Goal: Obtain resource: Download file/media

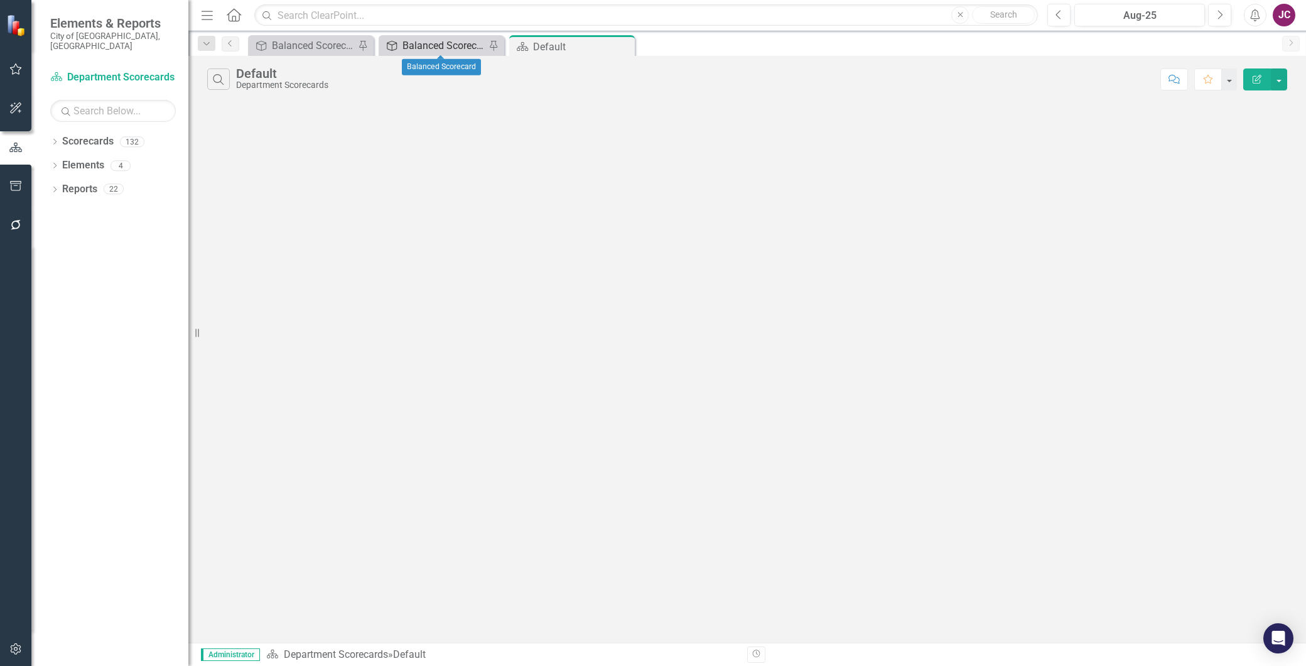
click at [427, 45] on div "Balanced Scorecard" at bounding box center [443, 46] width 83 height 16
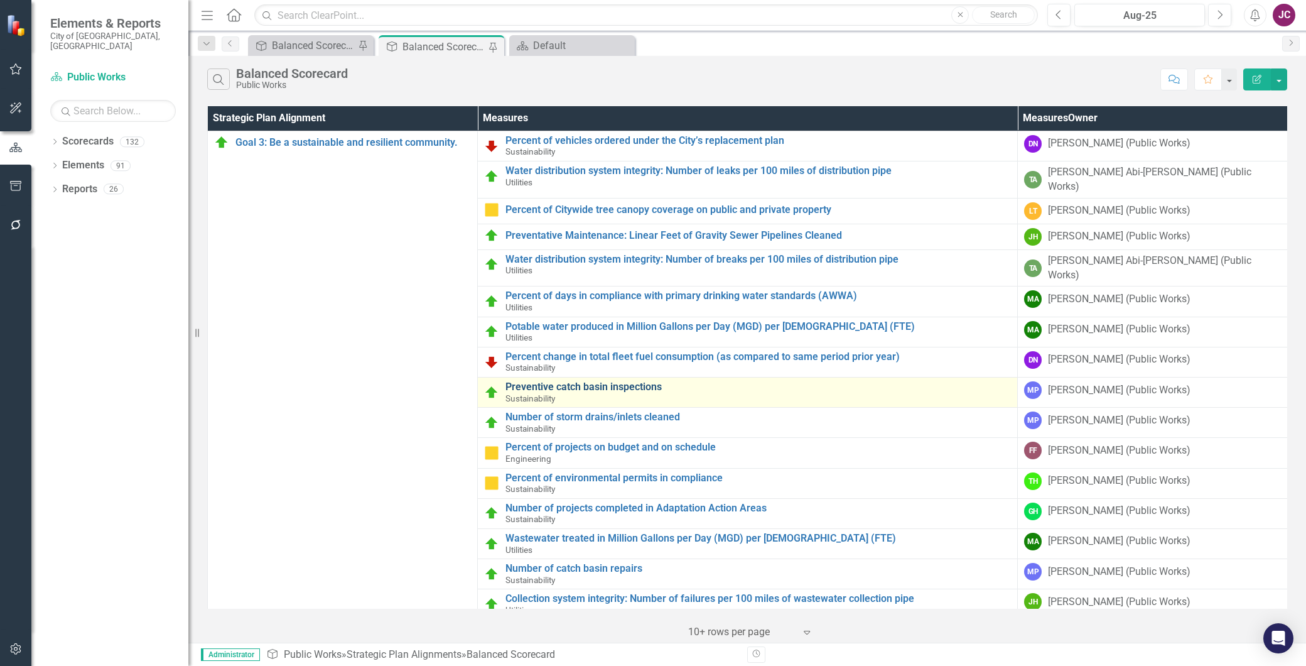
click at [599, 381] on link "Preventive catch basin inspections" at bounding box center [757, 386] width 505 height 11
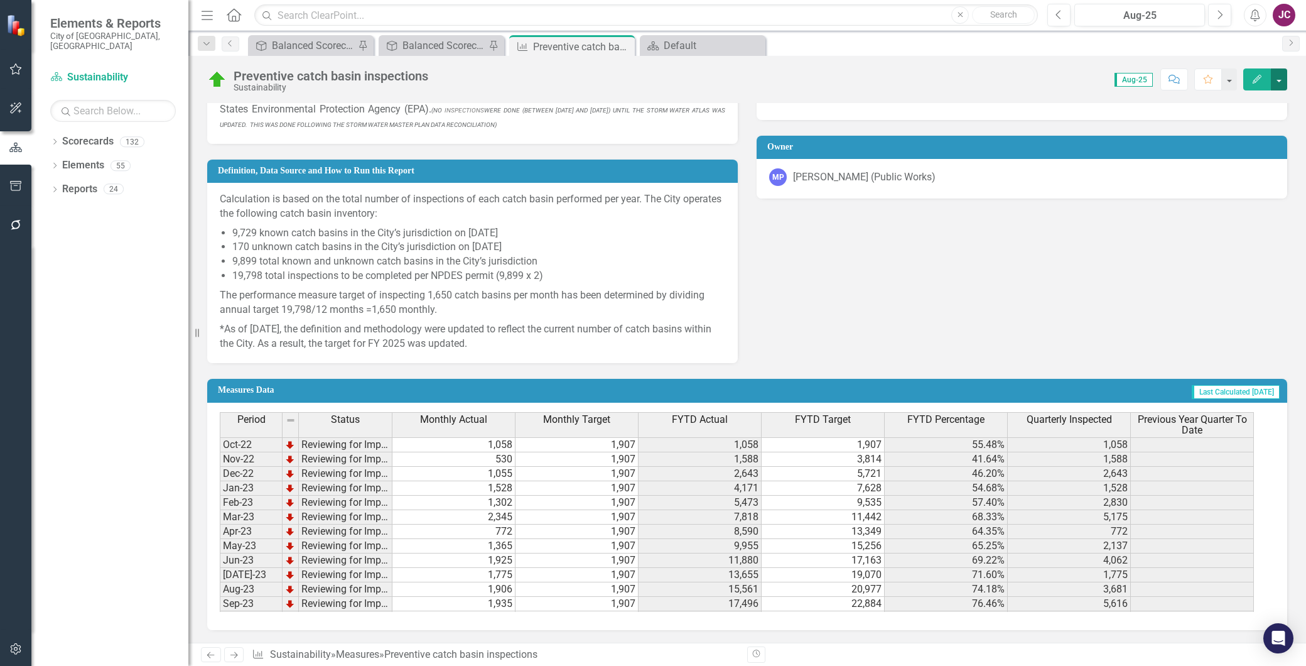
click at [1279, 75] on button "button" at bounding box center [1279, 79] width 16 height 22
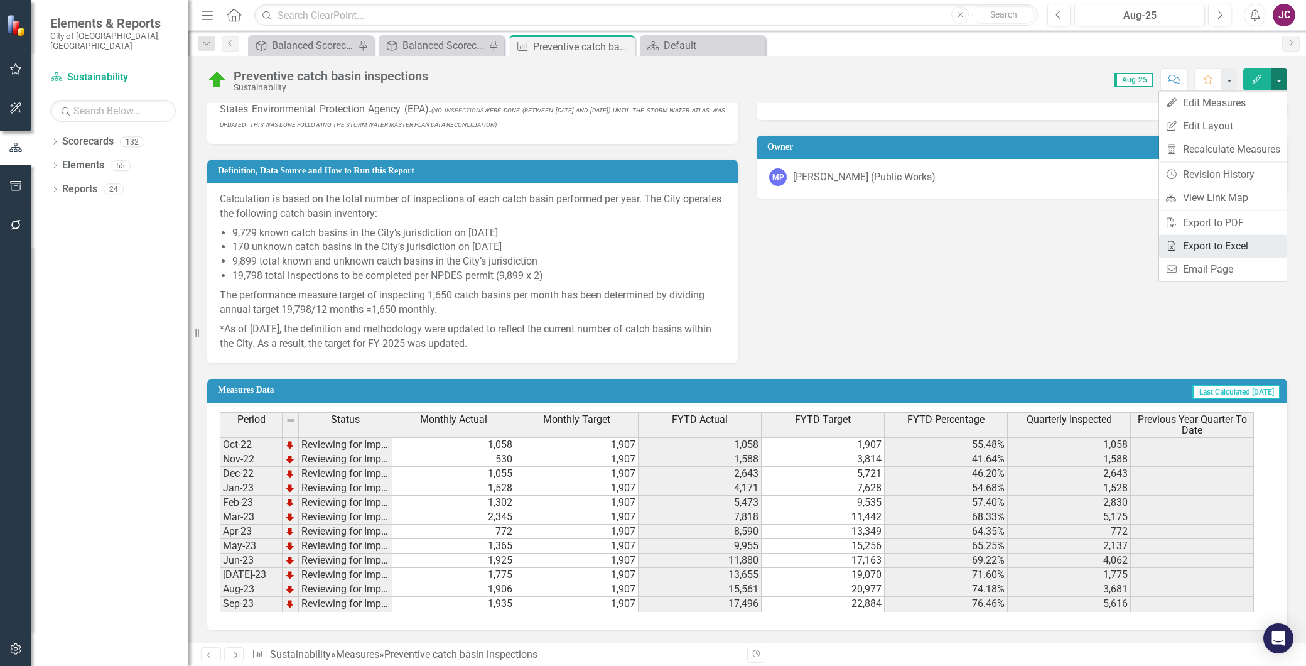
click at [1231, 247] on link "Excel Export to Excel" at bounding box center [1222, 245] width 127 height 23
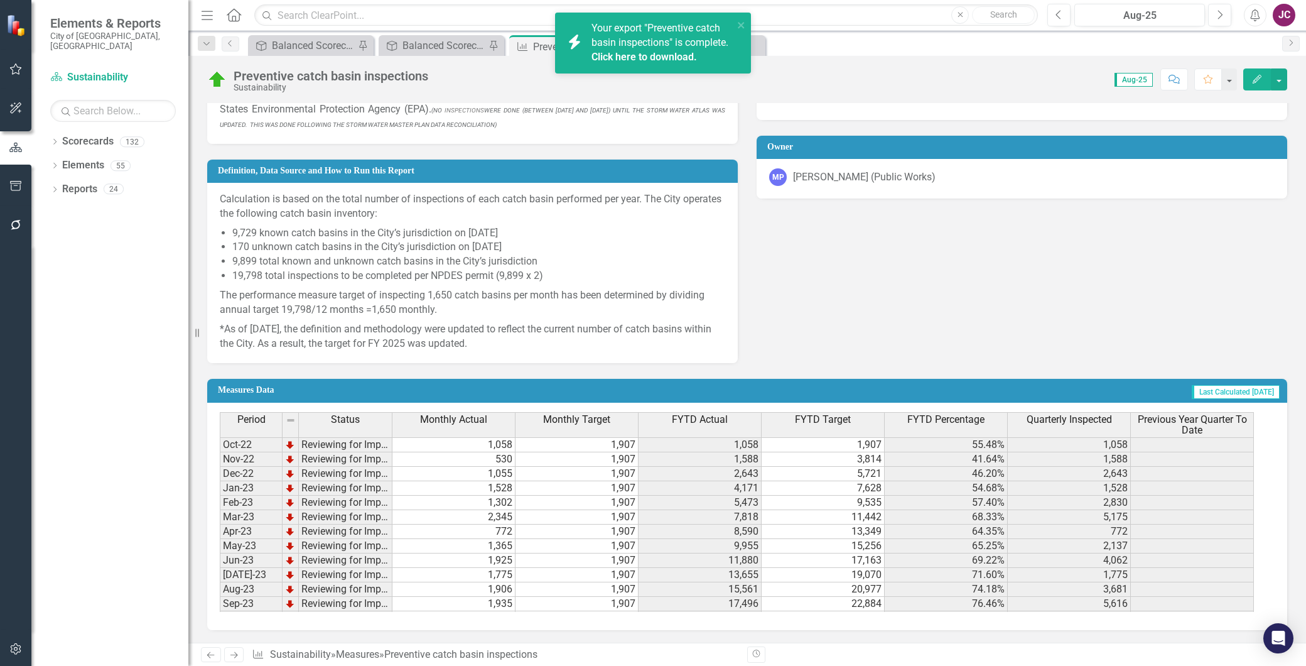
click at [666, 35] on div "Your export "Preventive catch basin inspections" is complete. Click here to dow…" at bounding box center [662, 42] width 142 height 43
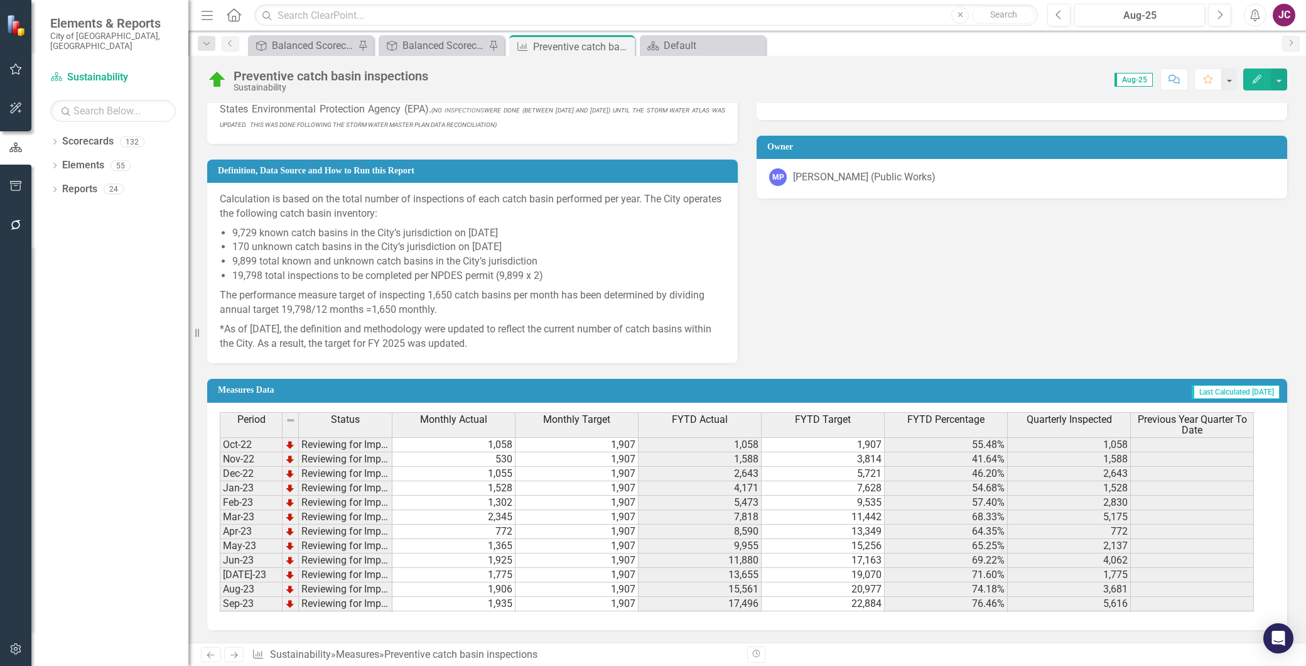
click at [1253, 16] on icon "Alerts" at bounding box center [1254, 15] width 13 height 13
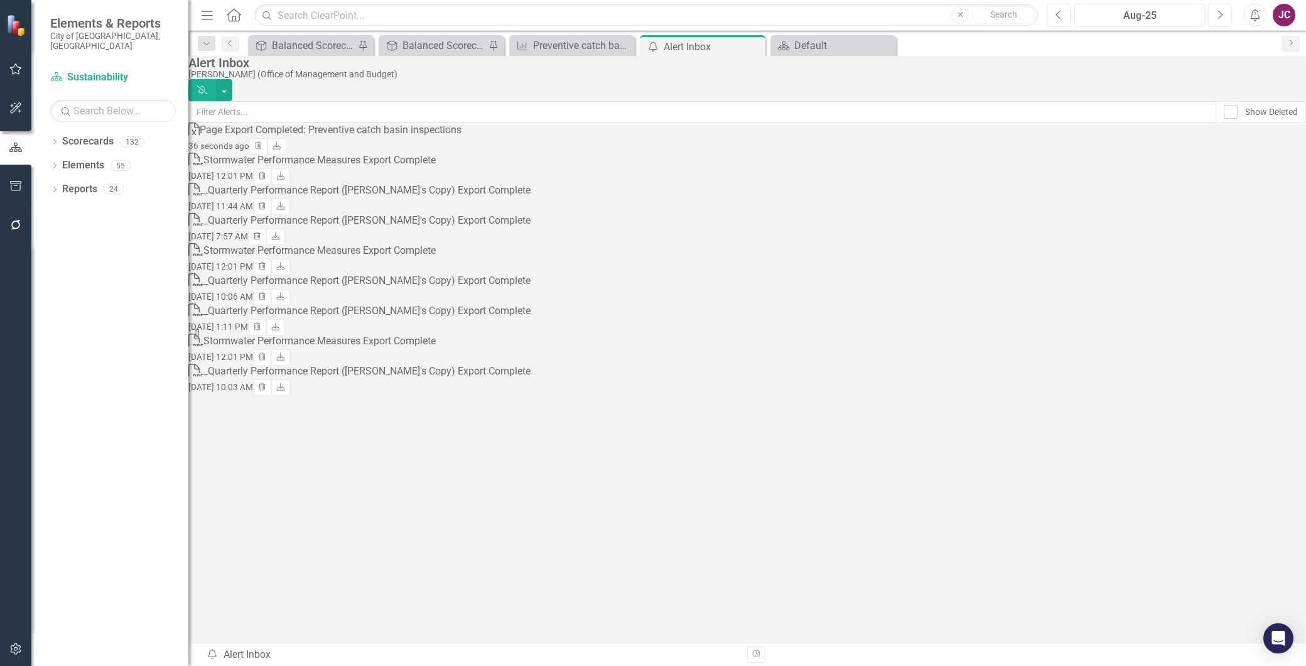
click at [373, 138] on div "Page Export Completed: Preventive catch basin inspections" at bounding box center [331, 130] width 262 height 14
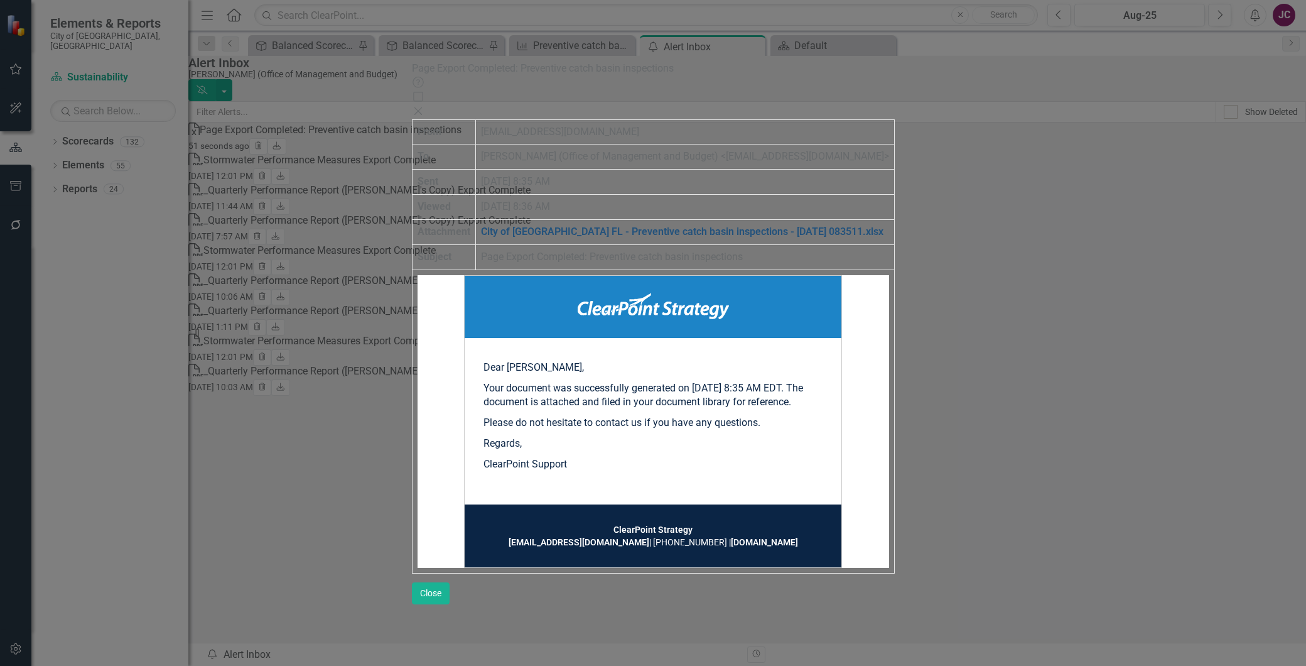
click at [672, 225] on link "City of [GEOGRAPHIC_DATA] FL - Preventive catch basin inspections - [DATE] 0835…" at bounding box center [682, 231] width 402 height 12
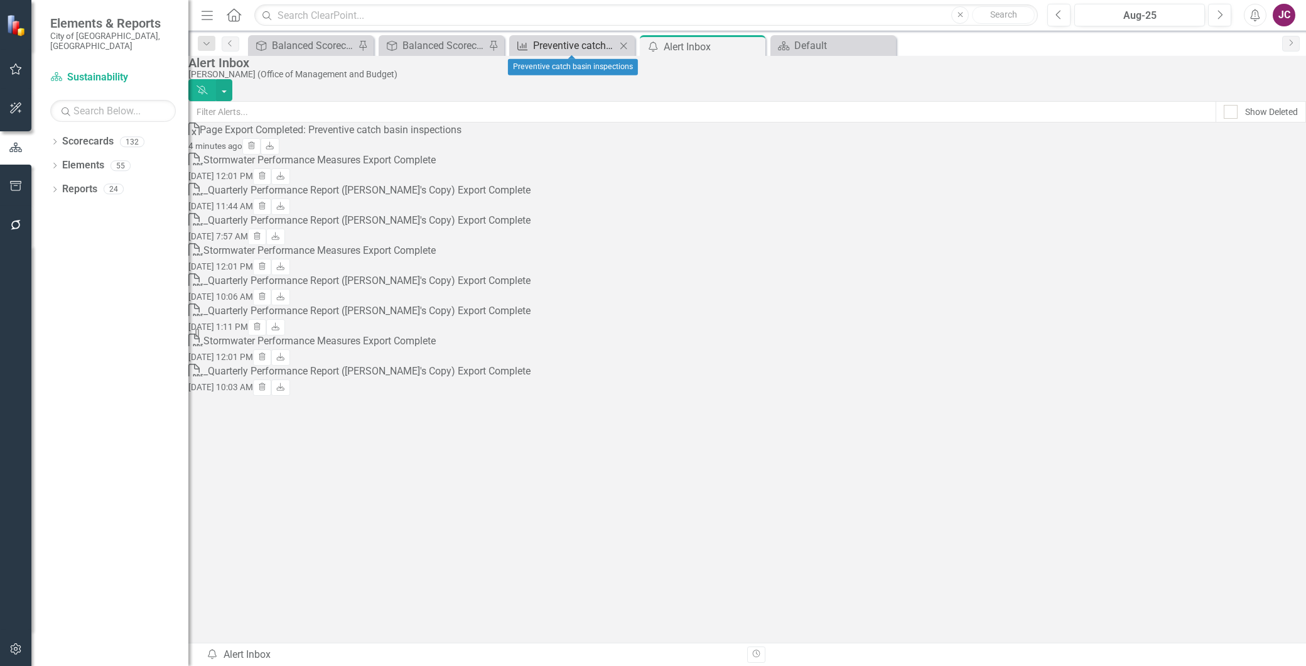
click at [556, 41] on div "Preventive catch basin inspections" at bounding box center [574, 46] width 83 height 16
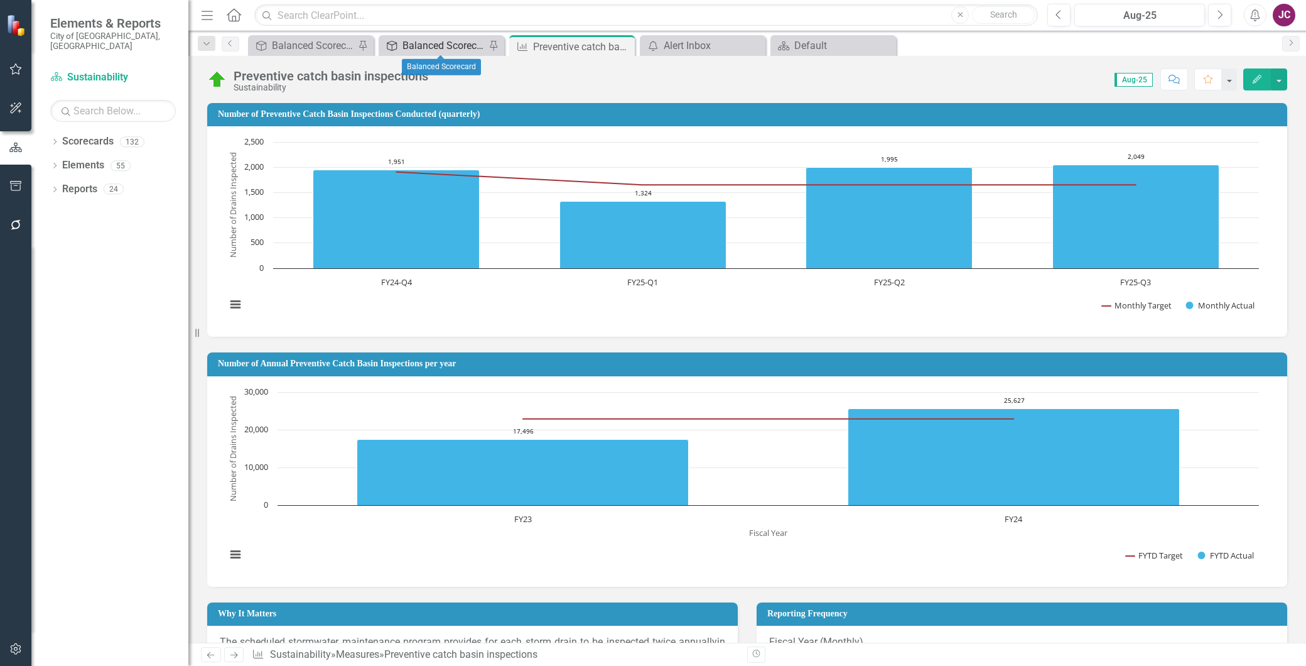
click at [446, 45] on div "Balanced Scorecard" at bounding box center [443, 46] width 83 height 16
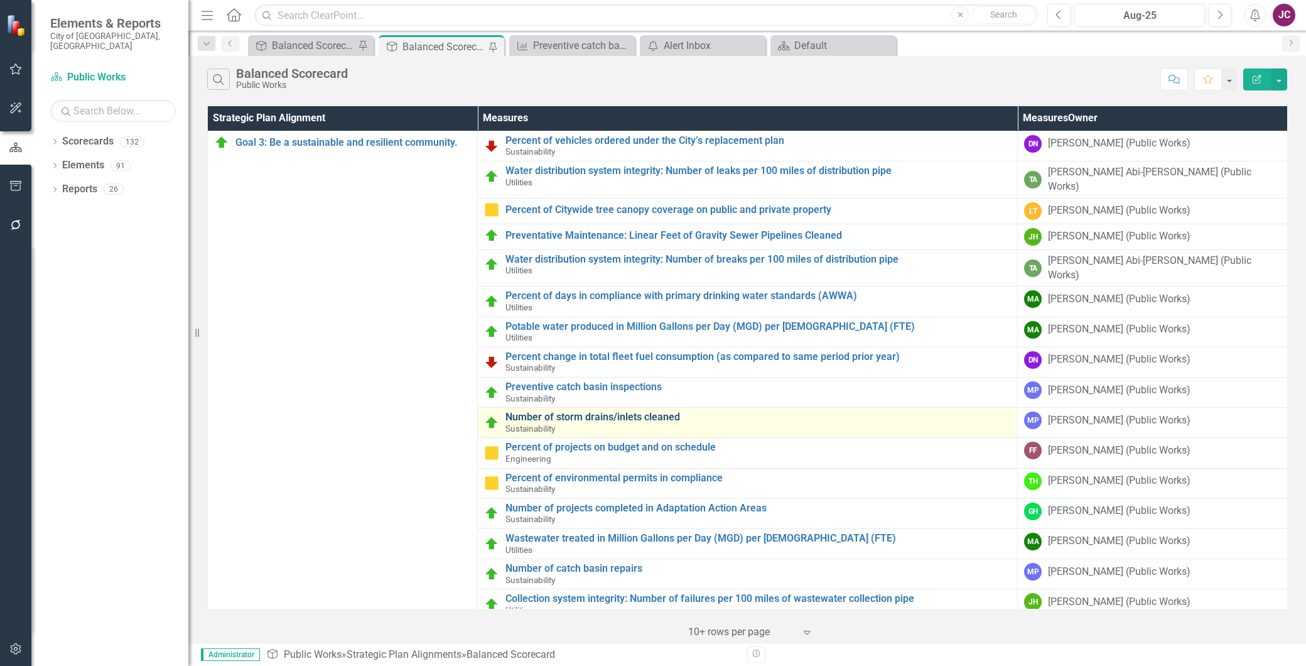
click at [569, 411] on link "Number of storm drains/inlets cleaned" at bounding box center [757, 416] width 505 height 11
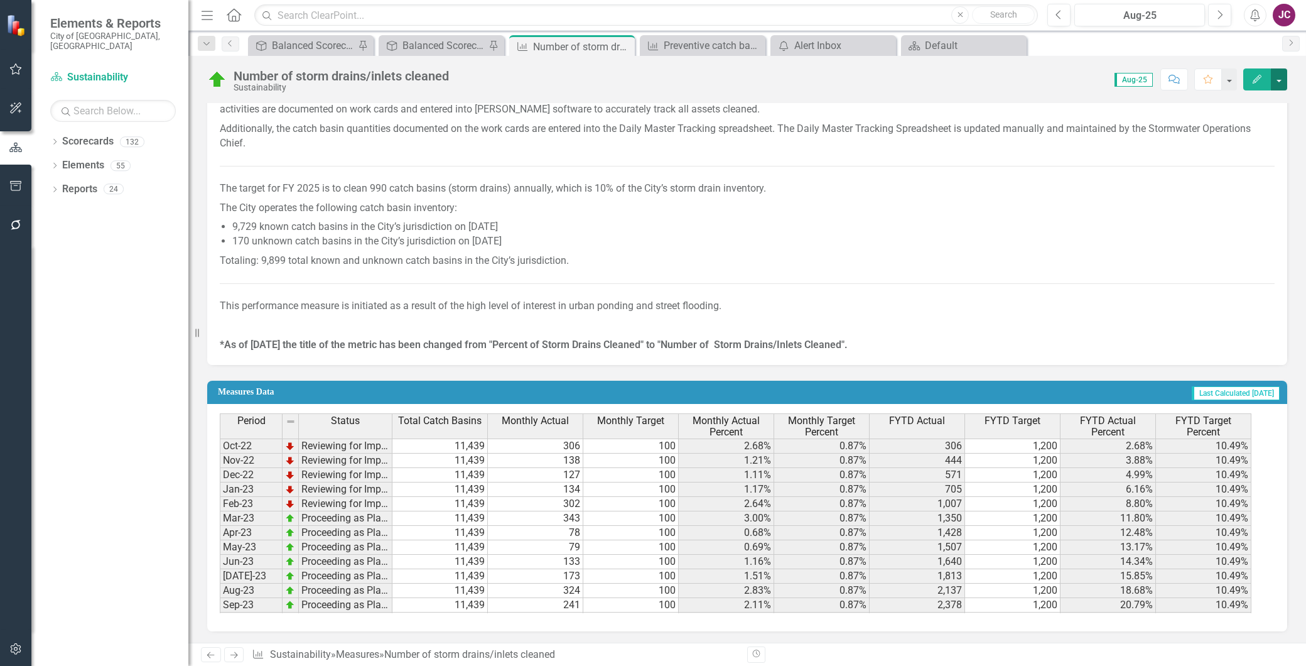
click at [1282, 75] on button "button" at bounding box center [1279, 79] width 16 height 22
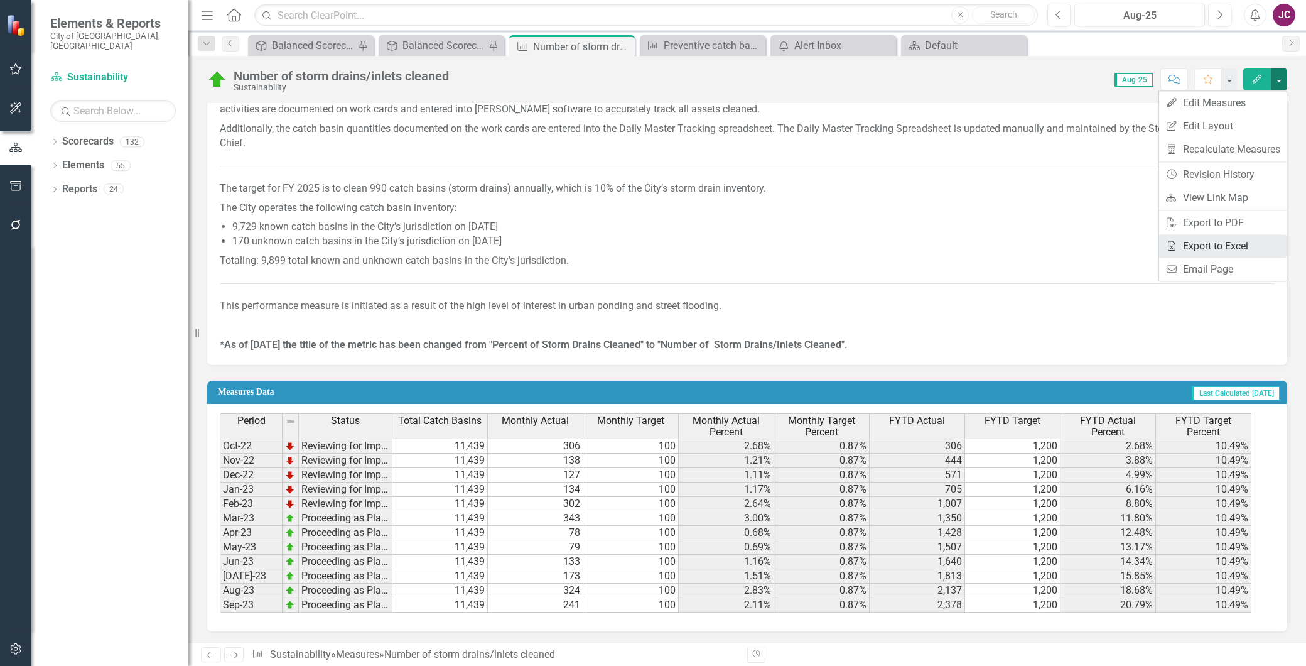
click at [1229, 243] on link "Excel Export to Excel" at bounding box center [1222, 245] width 127 height 23
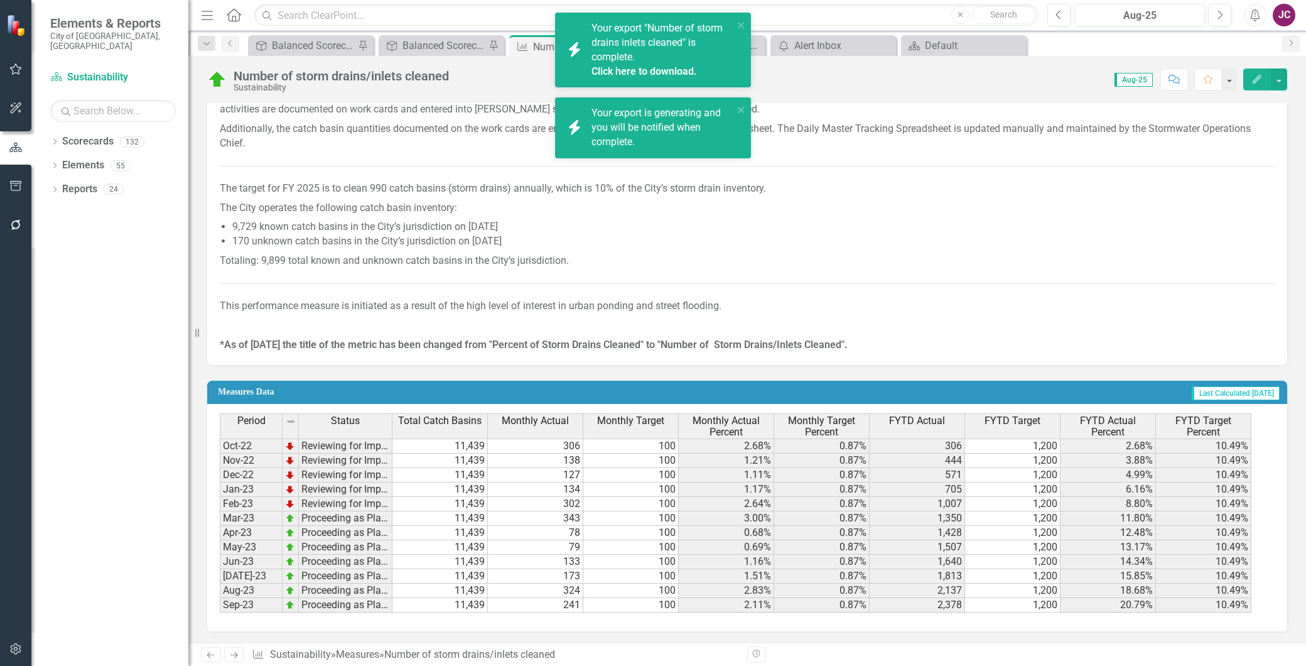
click at [639, 69] on link "Click here to download." at bounding box center [643, 71] width 105 height 12
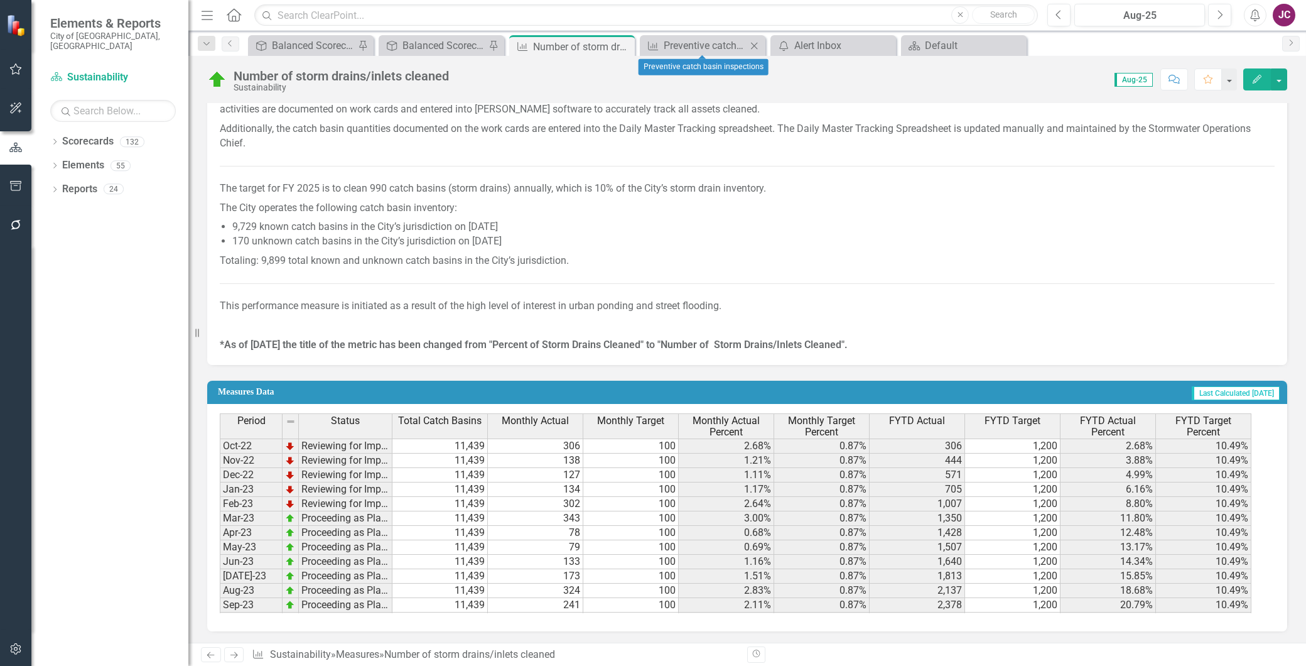
click at [755, 45] on icon at bounding box center [754, 45] width 7 height 7
click at [440, 43] on div "Balanced Scorecard" at bounding box center [443, 46] width 83 height 16
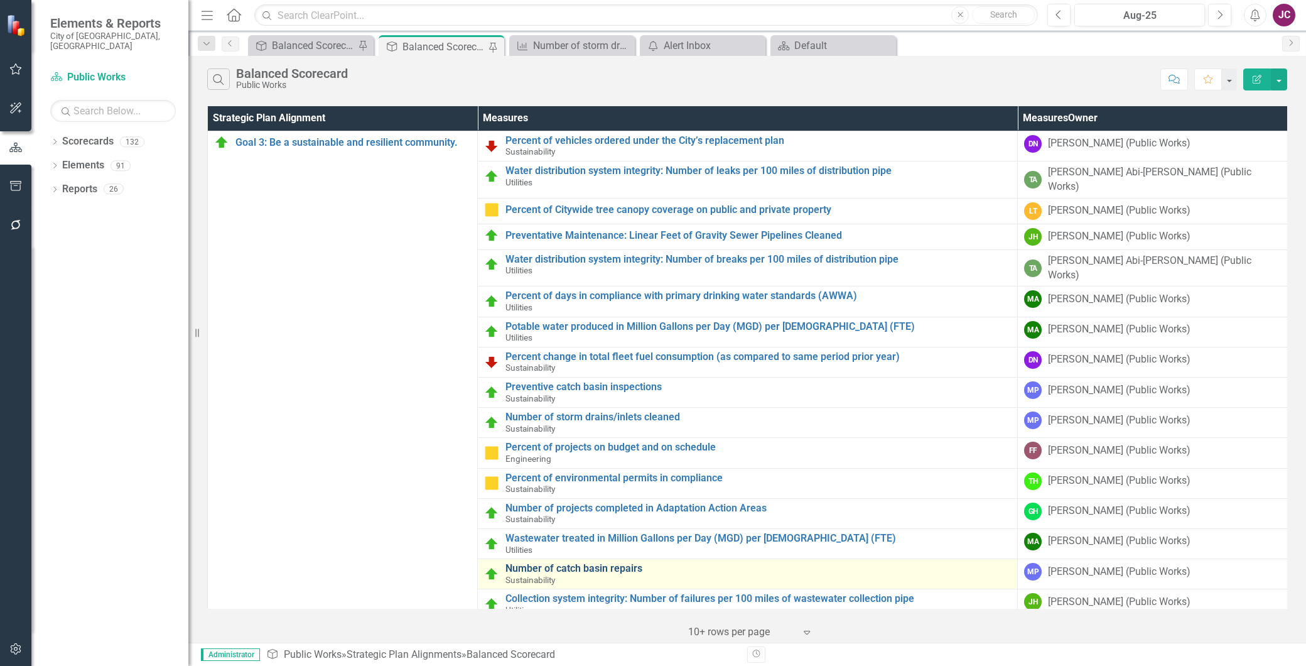
click at [602, 563] on link "Number of catch basin repairs" at bounding box center [757, 568] width 505 height 11
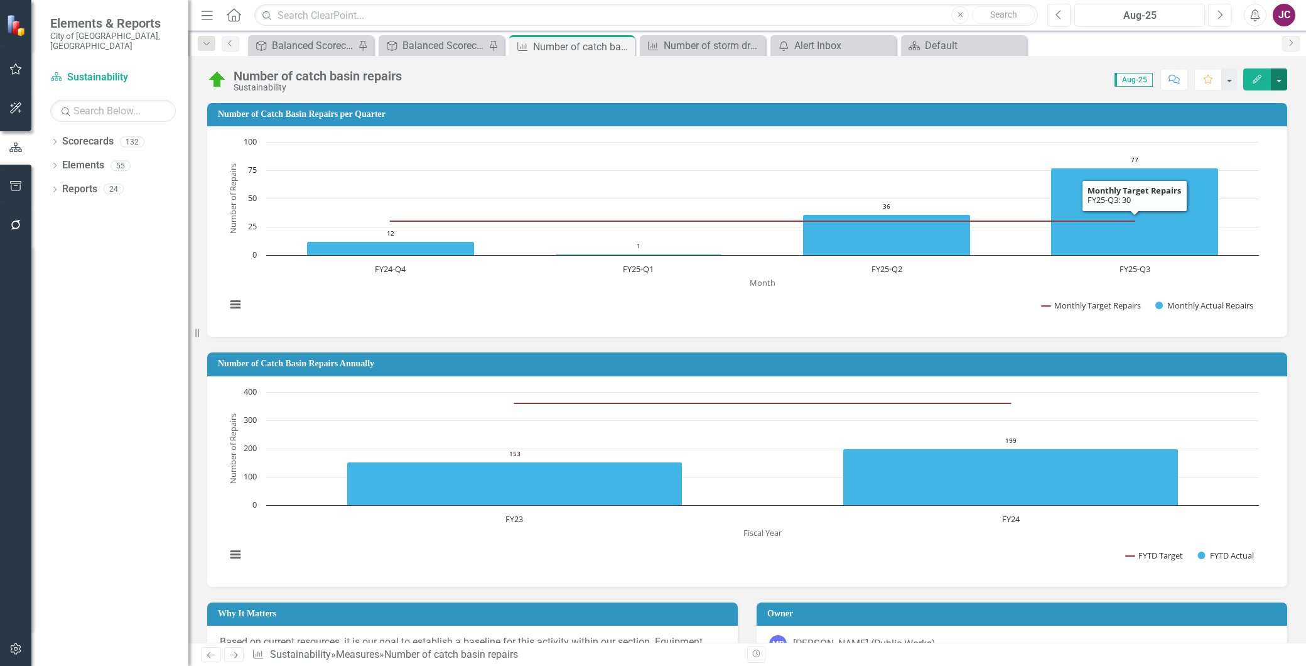
click at [1282, 77] on button "button" at bounding box center [1279, 79] width 16 height 22
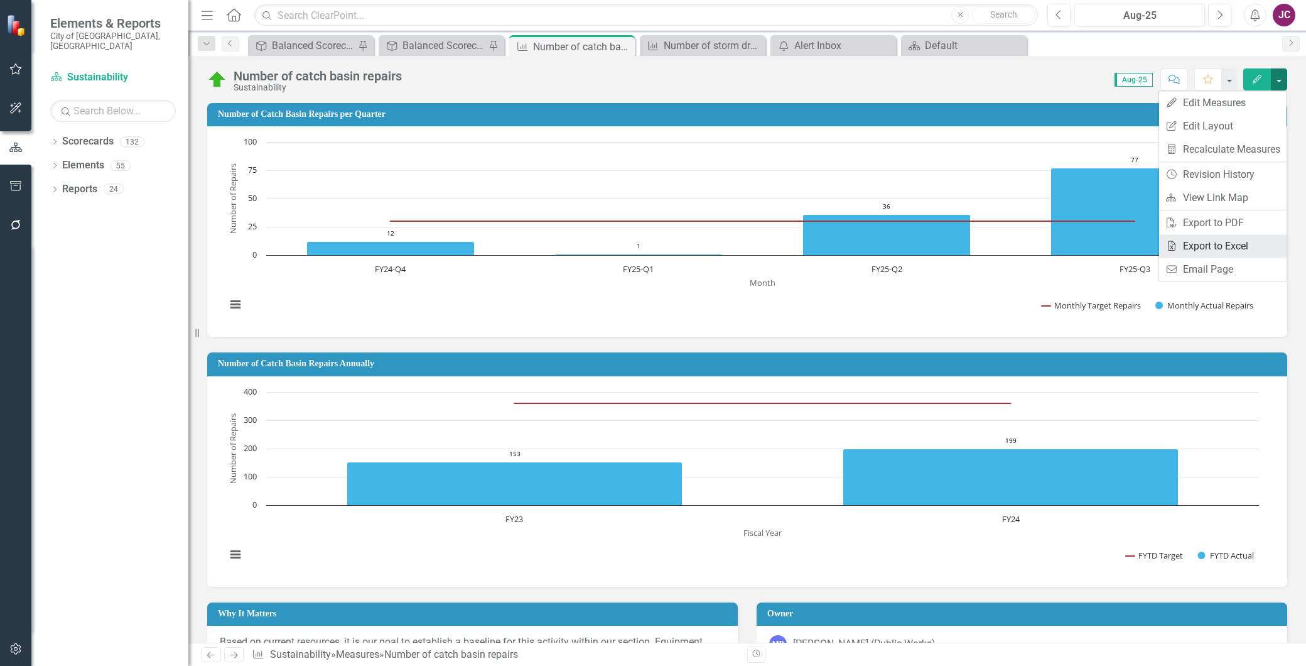
click at [1227, 244] on link "Excel Export to Excel" at bounding box center [1222, 245] width 127 height 23
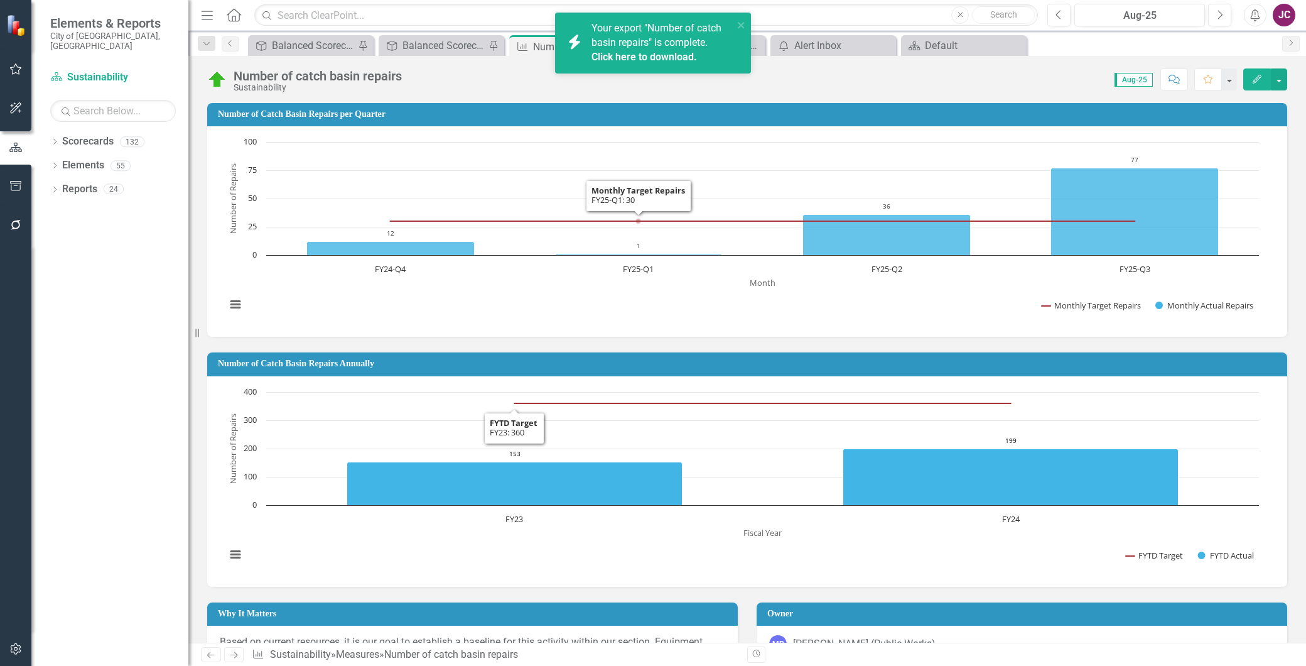
click at [637, 48] on div "Your export "Number of catch basin repairs" is complete. Click here to download." at bounding box center [662, 42] width 142 height 43
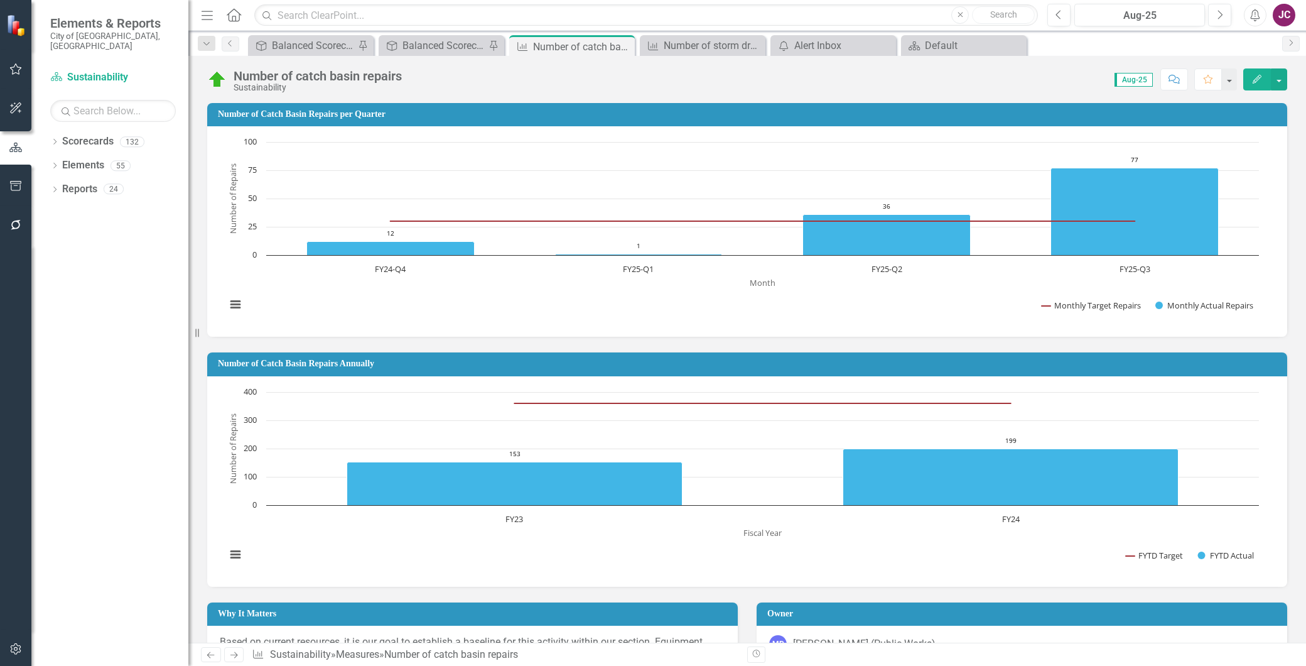
click at [1260, 13] on icon "Alerts" at bounding box center [1254, 15] width 13 height 13
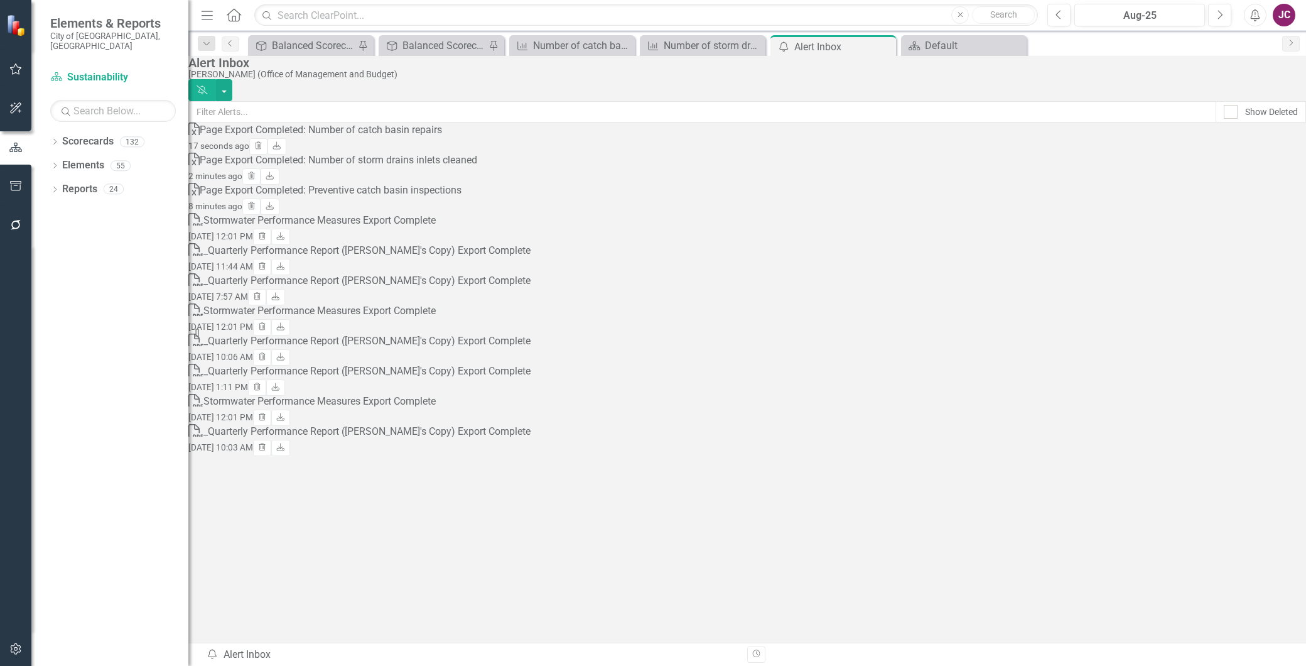
click at [442, 138] on div "Page Export Completed: Number of catch basin repairs" at bounding box center [321, 130] width 242 height 14
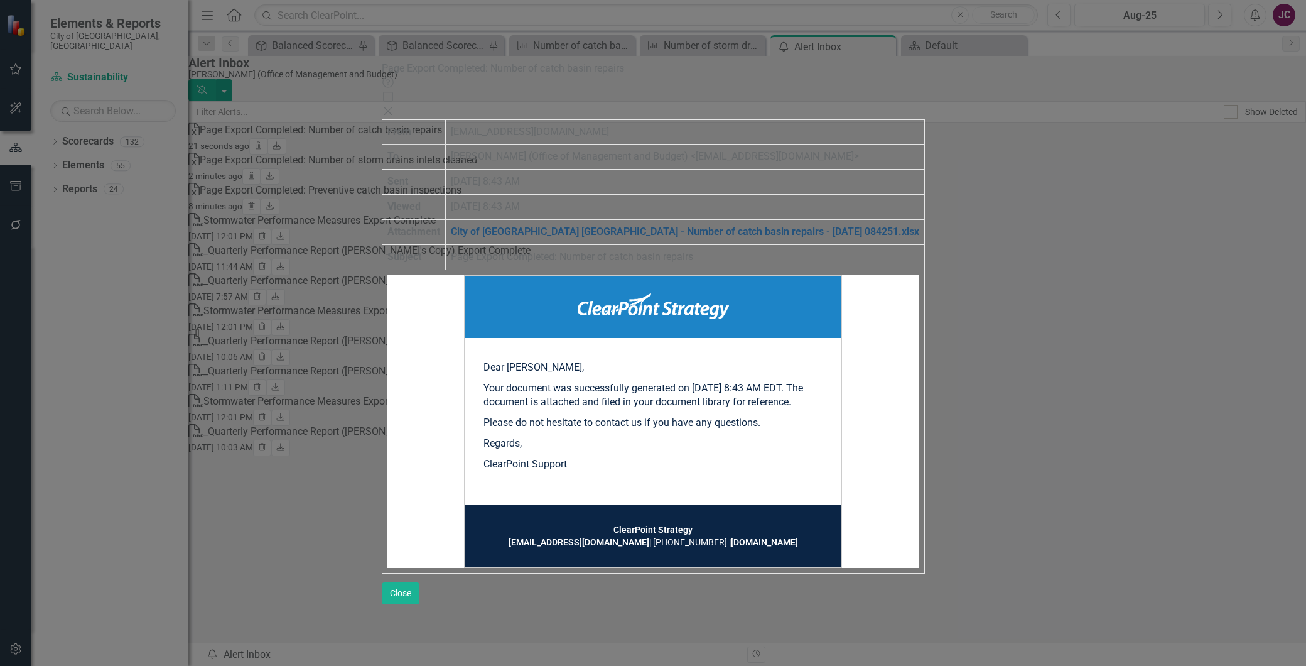
click at [460, 225] on link "City of [GEOGRAPHIC_DATA] [GEOGRAPHIC_DATA] - Number of catch basin repairs - […" at bounding box center [685, 231] width 468 height 12
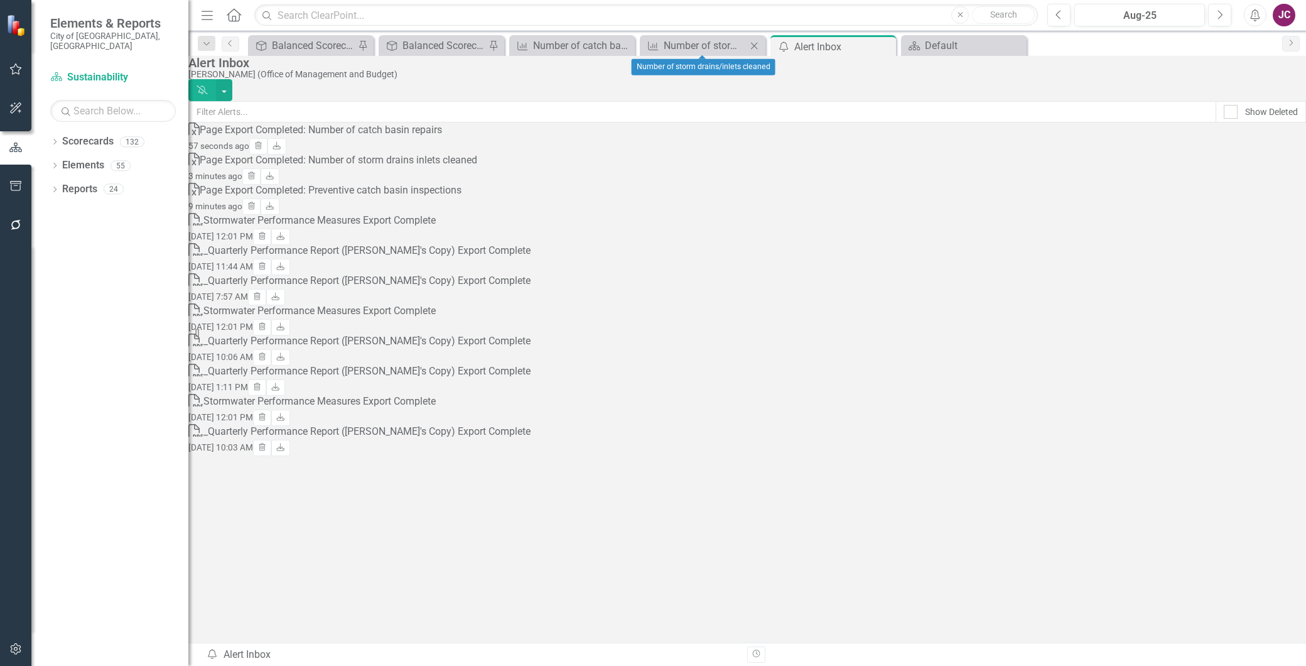
click at [751, 42] on icon at bounding box center [754, 45] width 7 height 7
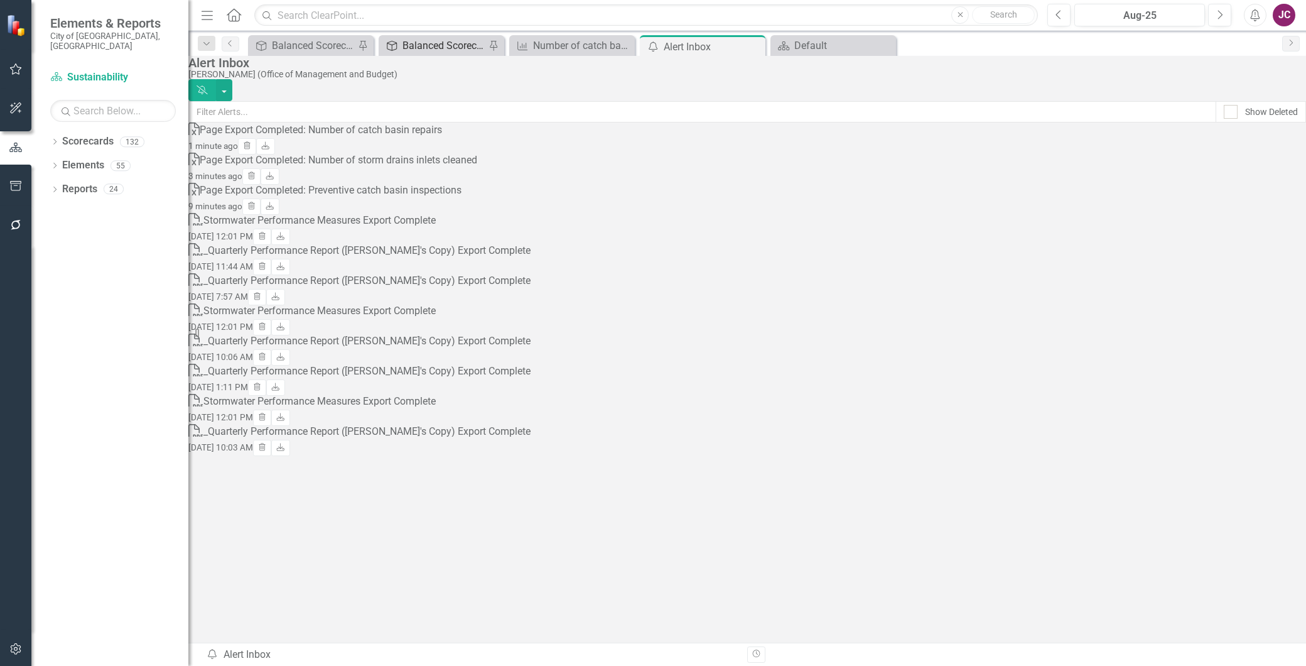
click at [453, 49] on div "Balanced Scorecard" at bounding box center [443, 46] width 83 height 16
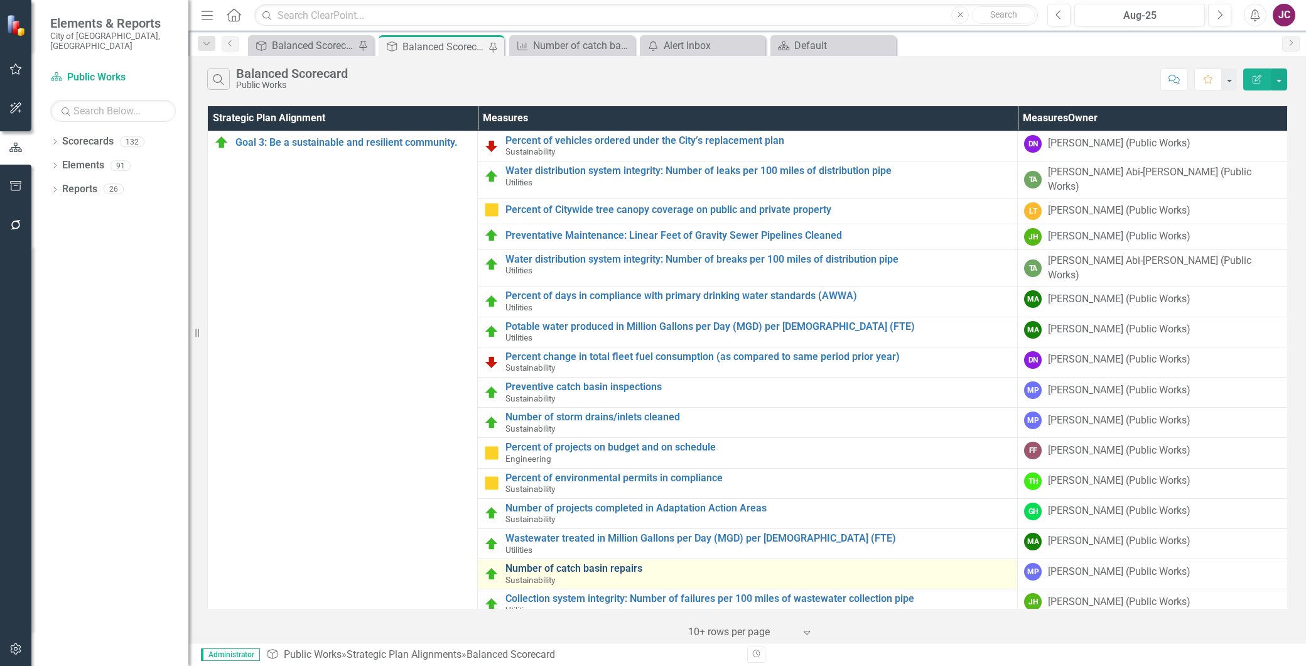
scroll to position [38, 0]
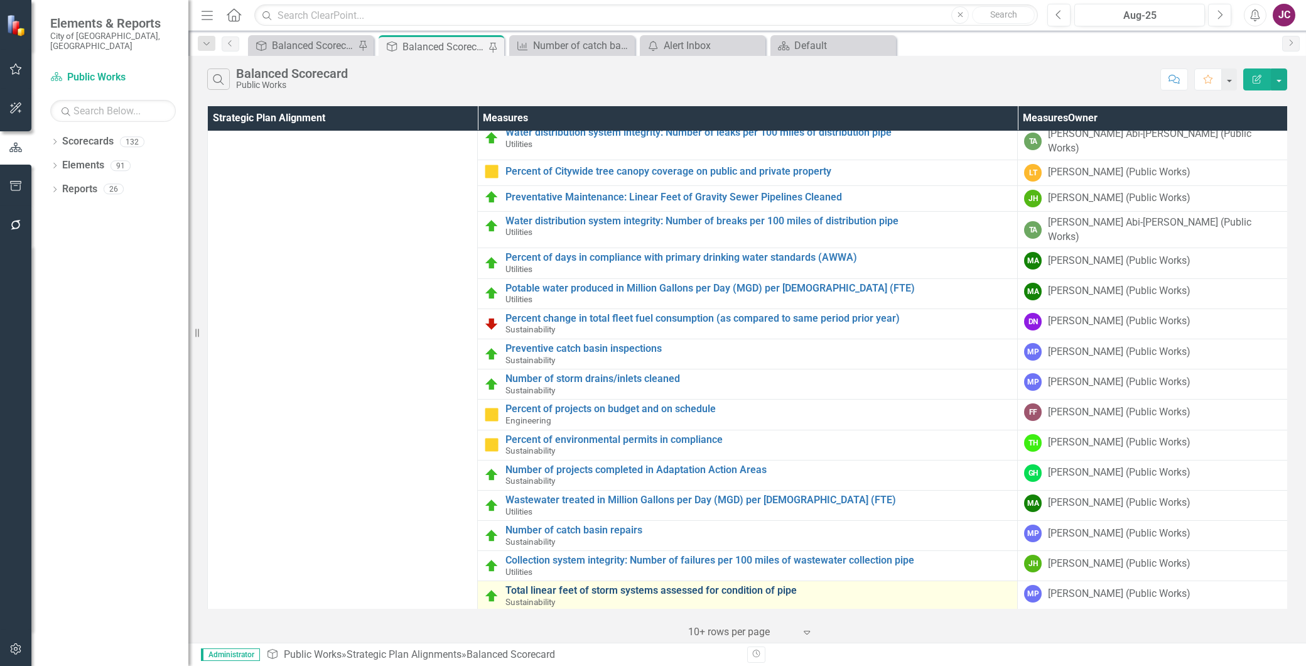
click at [618, 585] on link "Total linear feet of storm systems assessed for condition of pipe" at bounding box center [757, 590] width 505 height 11
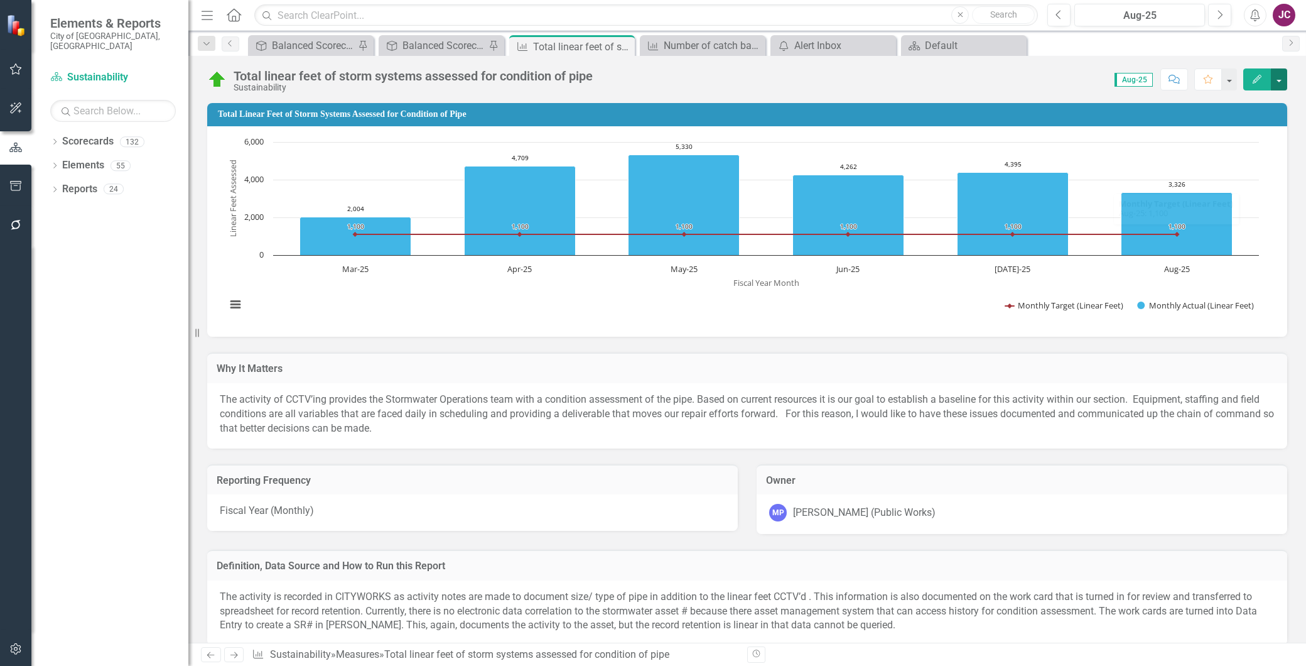
click at [1276, 80] on button "button" at bounding box center [1279, 79] width 16 height 22
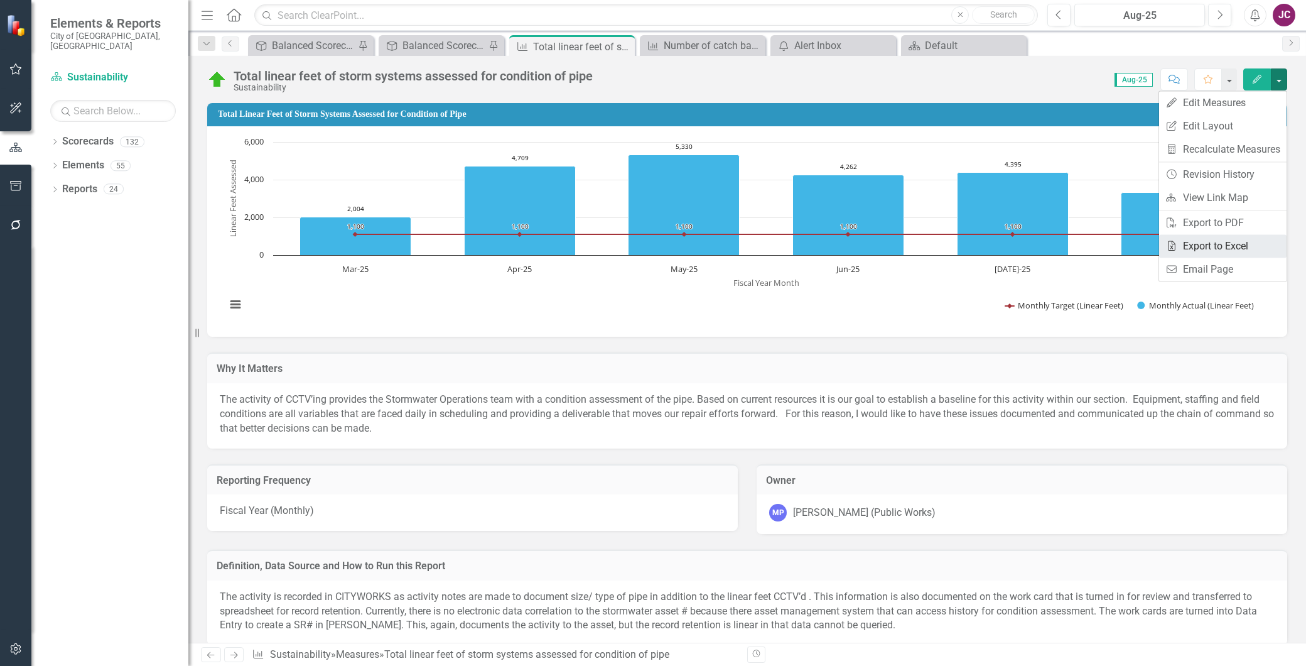
click at [1206, 243] on link "Excel Export to Excel" at bounding box center [1222, 245] width 127 height 23
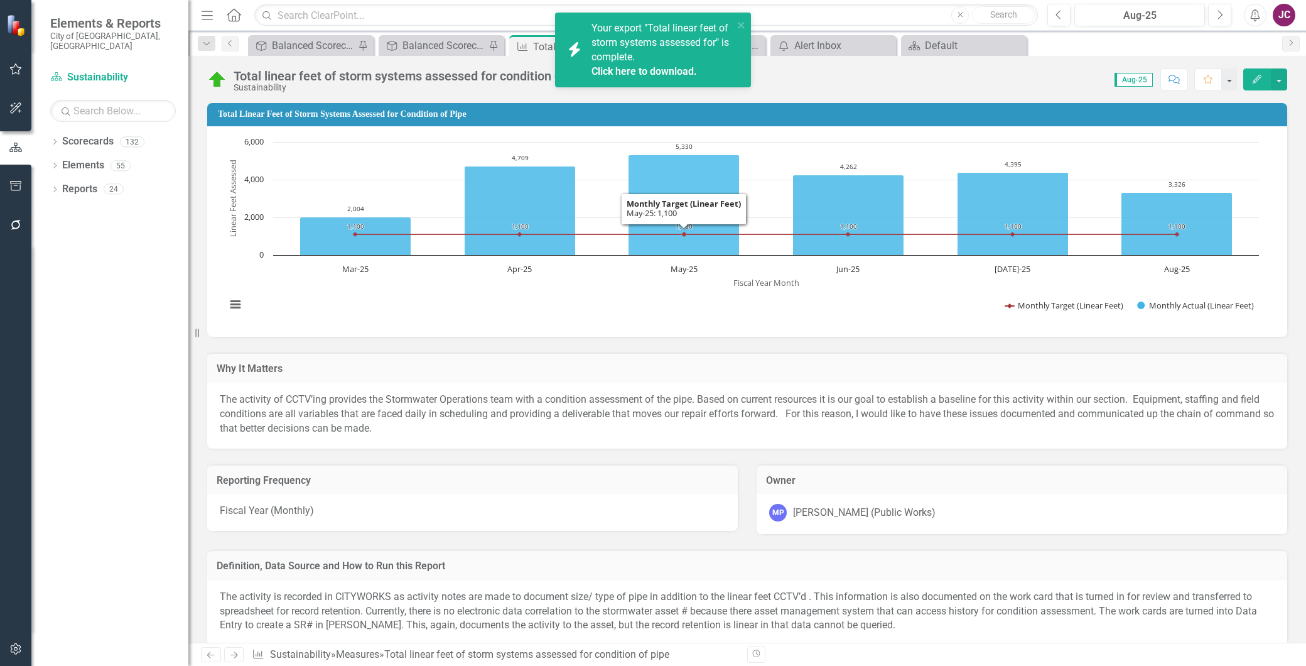
click at [652, 72] on link "Click here to download." at bounding box center [643, 71] width 105 height 12
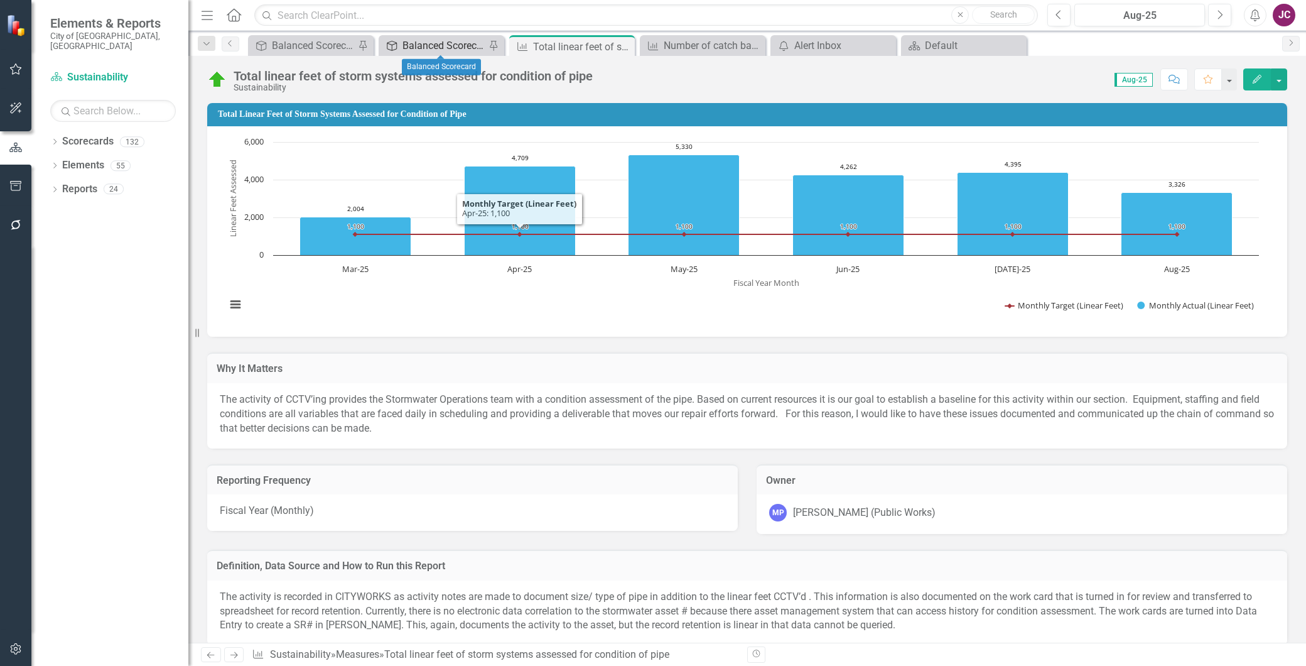
click at [422, 42] on div "Balanced Scorecard" at bounding box center [443, 46] width 83 height 16
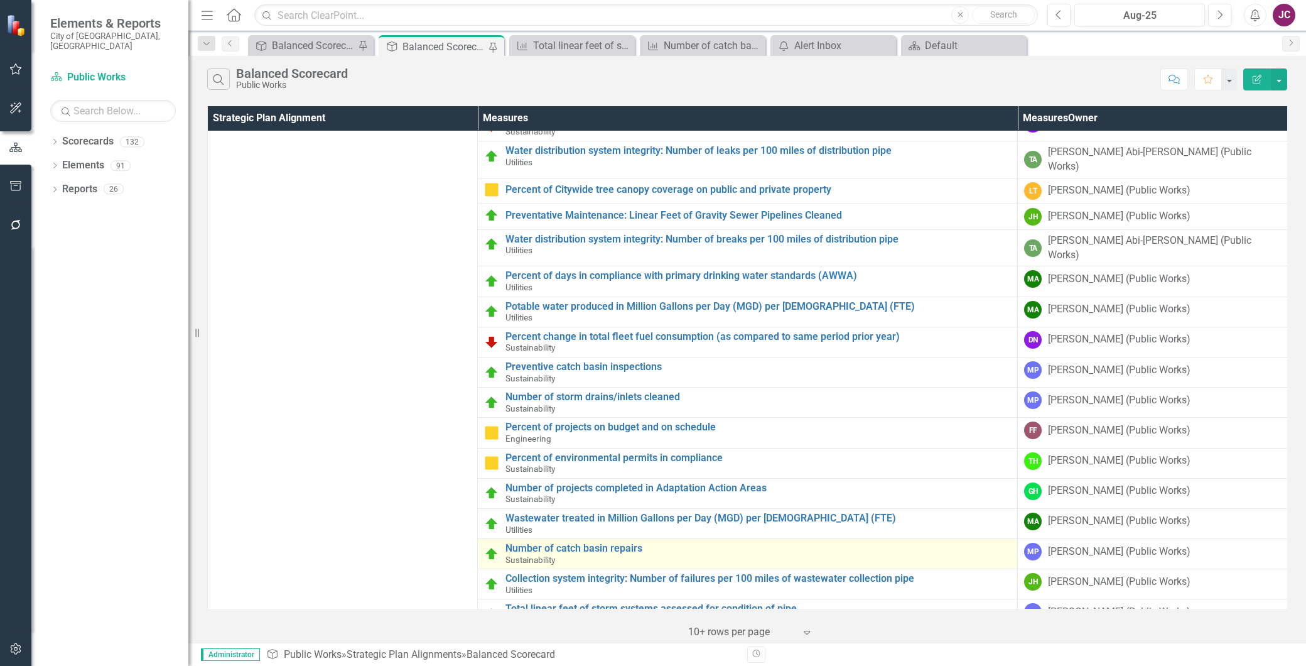
scroll to position [38, 0]
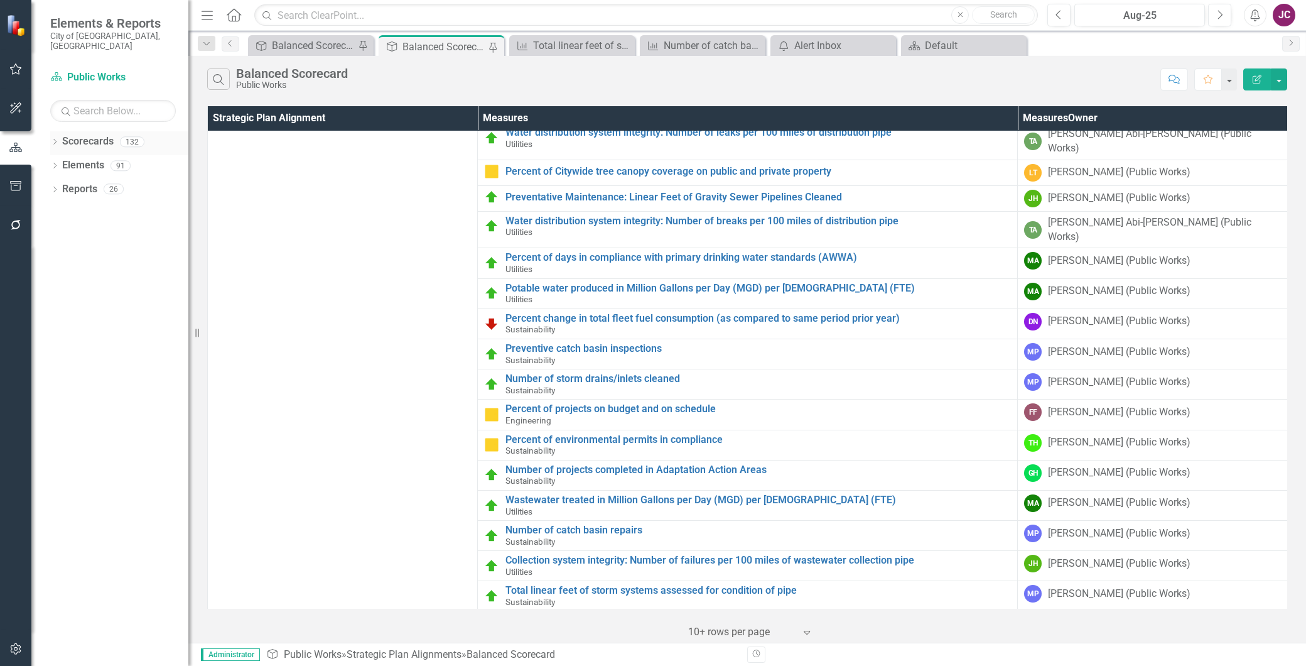
click at [55, 139] on icon "Dropdown" at bounding box center [54, 142] width 9 height 7
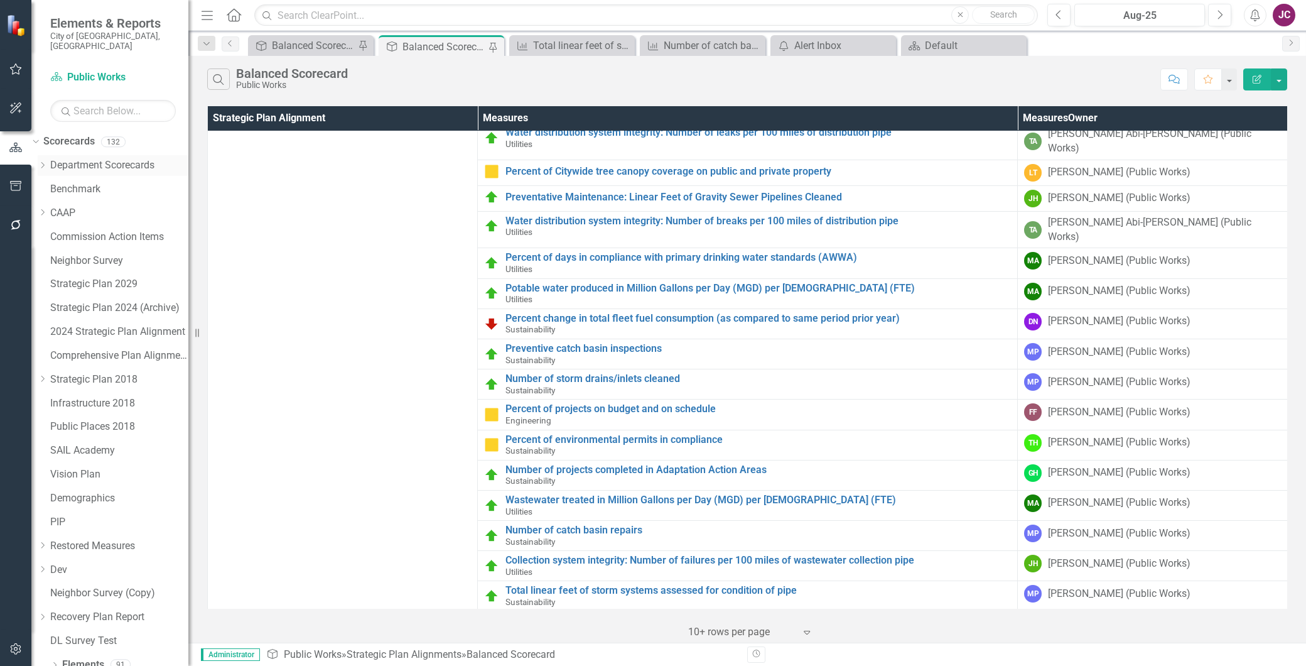
click at [47, 161] on icon "Dropdown" at bounding box center [42, 165] width 9 height 8
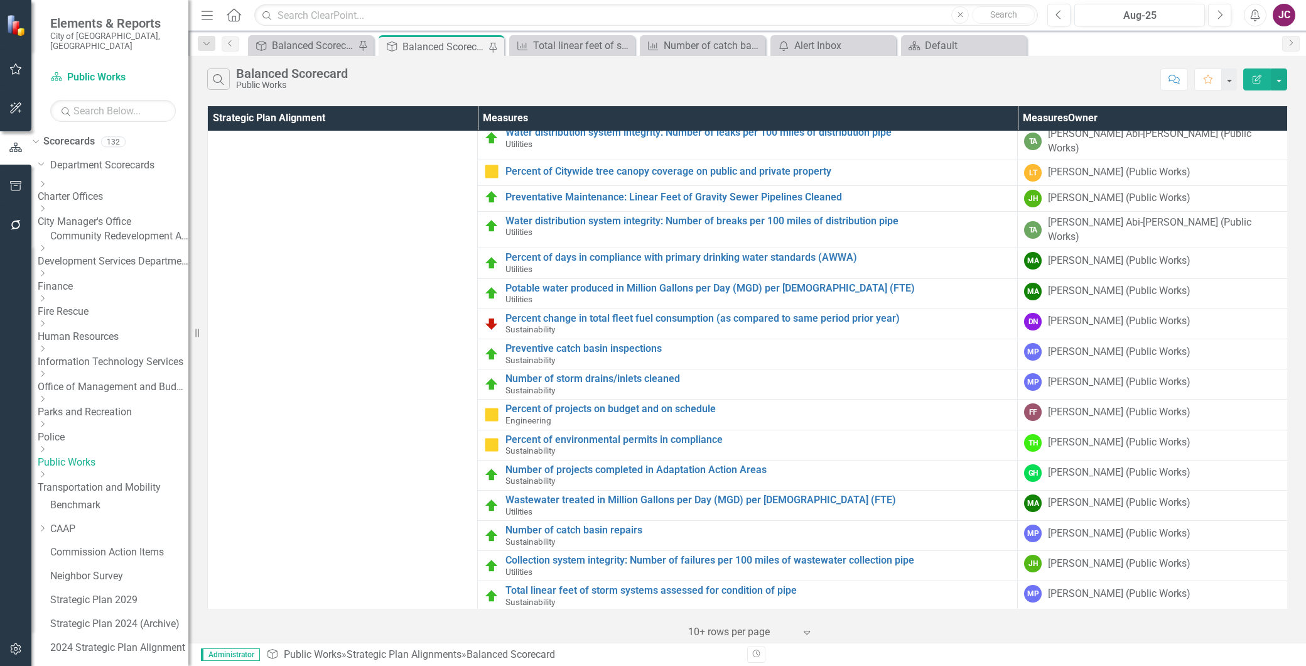
click at [47, 445] on icon "Dropdown" at bounding box center [42, 449] width 9 height 8
click at [104, 510] on link "Sustainability" at bounding box center [113, 512] width 151 height 14
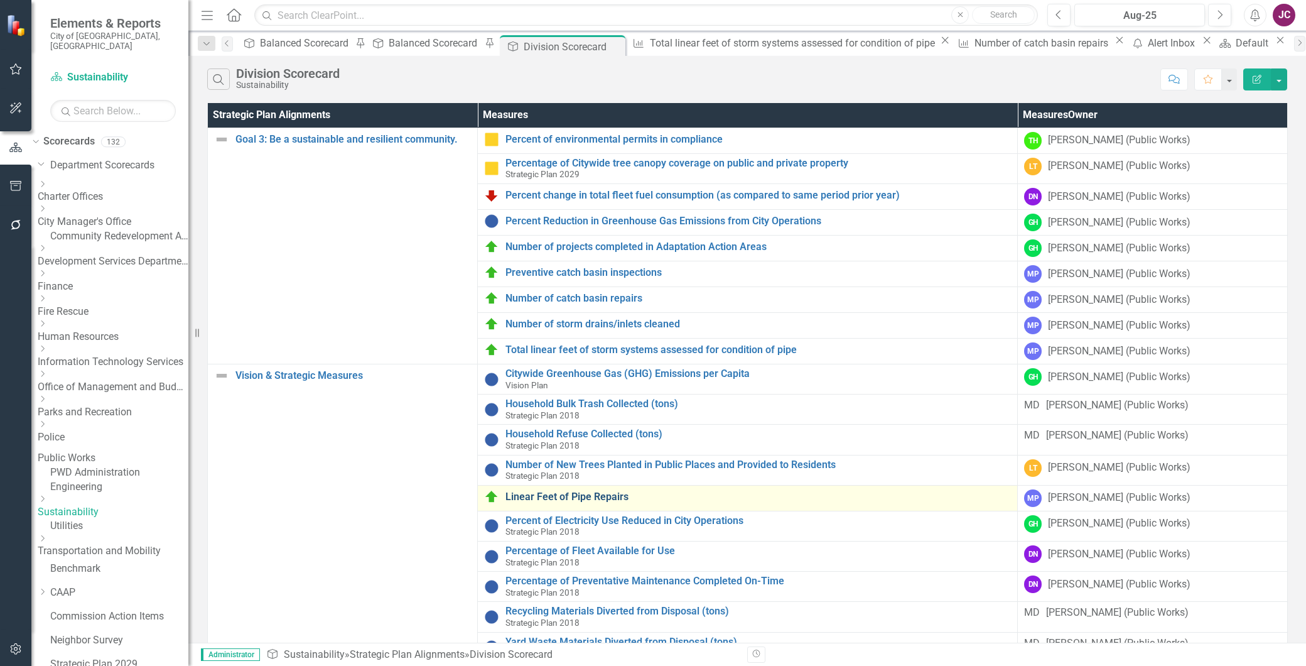
click at [588, 502] on link "Linear Feet of Pipe Repairs" at bounding box center [757, 496] width 505 height 11
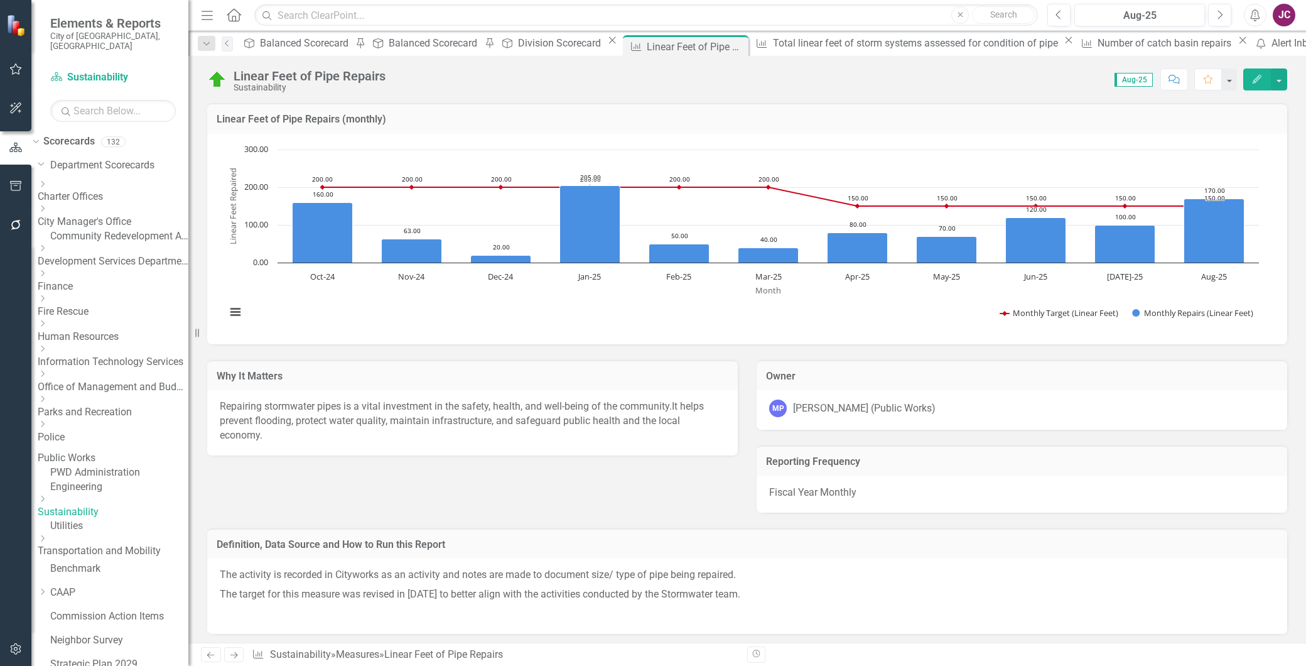
scroll to position [264, 0]
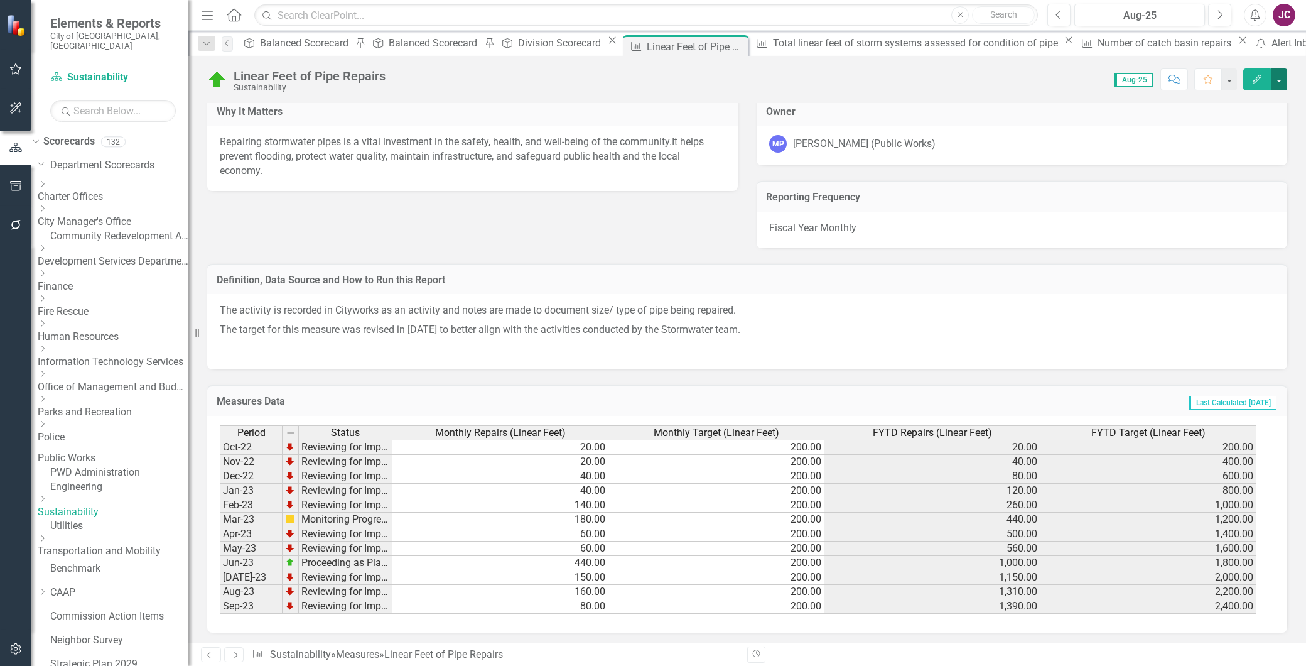
click at [1275, 80] on button "button" at bounding box center [1279, 79] width 16 height 22
click at [1201, 246] on link "Excel Export to Excel" at bounding box center [1222, 245] width 127 height 23
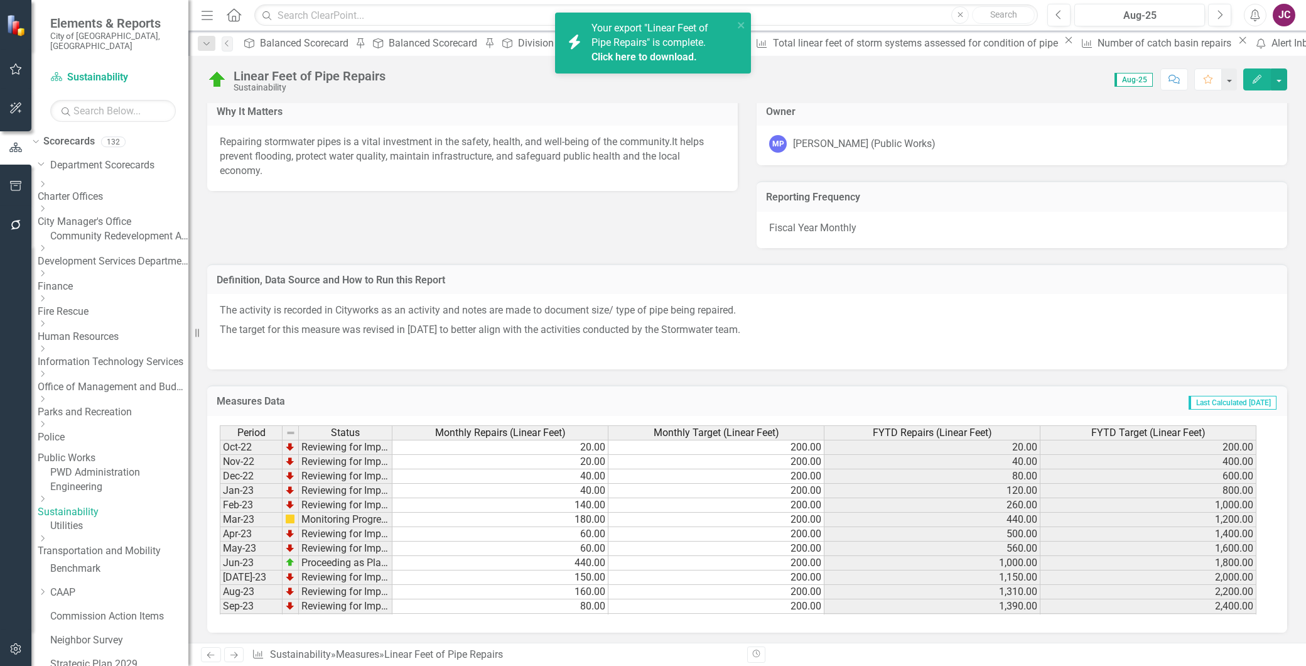
click at [617, 48] on div "Your export "Linear Feet of Pipe Repairs" is complete. Click here to download." at bounding box center [662, 42] width 142 height 43
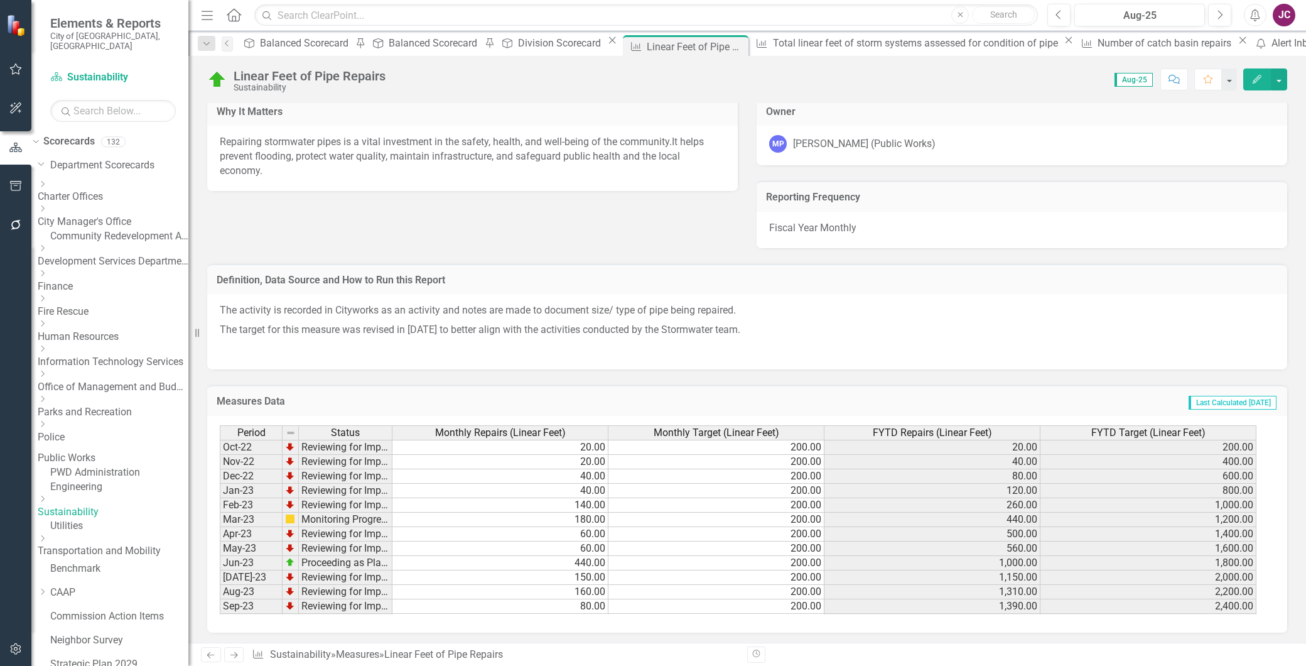
click at [1255, 13] on icon "button" at bounding box center [1255, 15] width 9 height 13
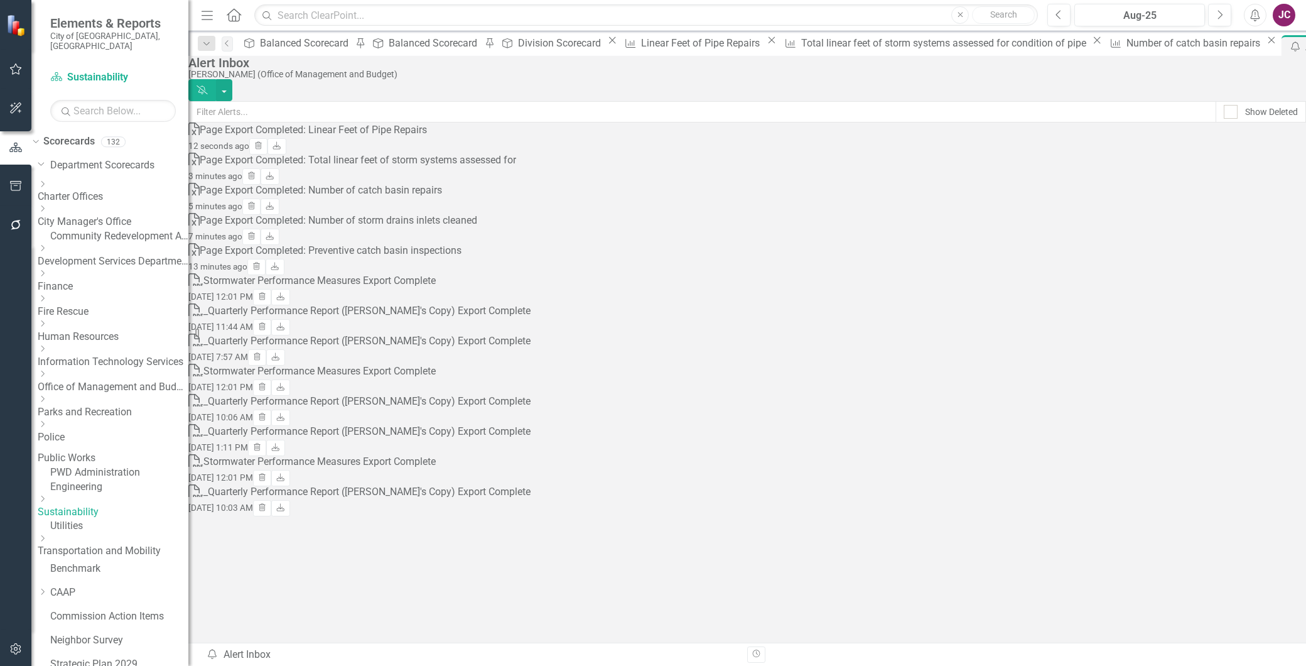
click at [427, 138] on div "Page Export Completed: Linear Feet of Pipe Repairs" at bounding box center [313, 130] width 227 height 14
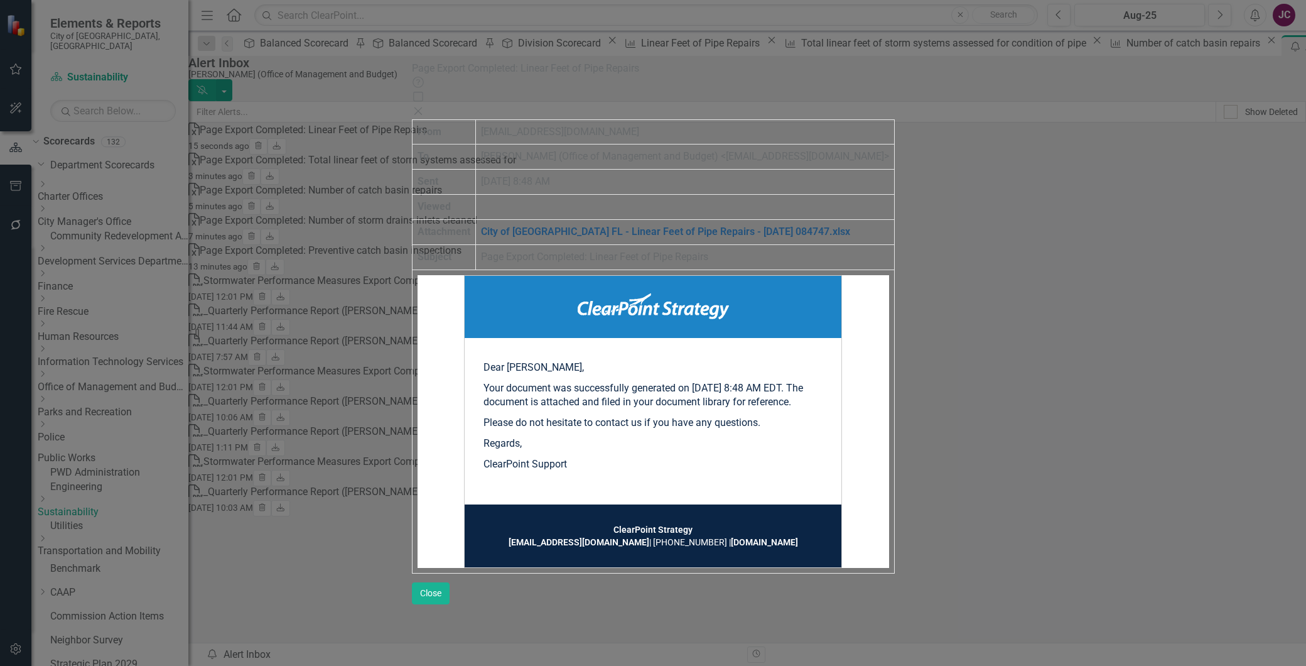
click at [661, 225] on link "City of [GEOGRAPHIC_DATA] FL - Linear Feet of Pipe Repairs - [DATE] 084747.xlsx" at bounding box center [665, 231] width 369 height 12
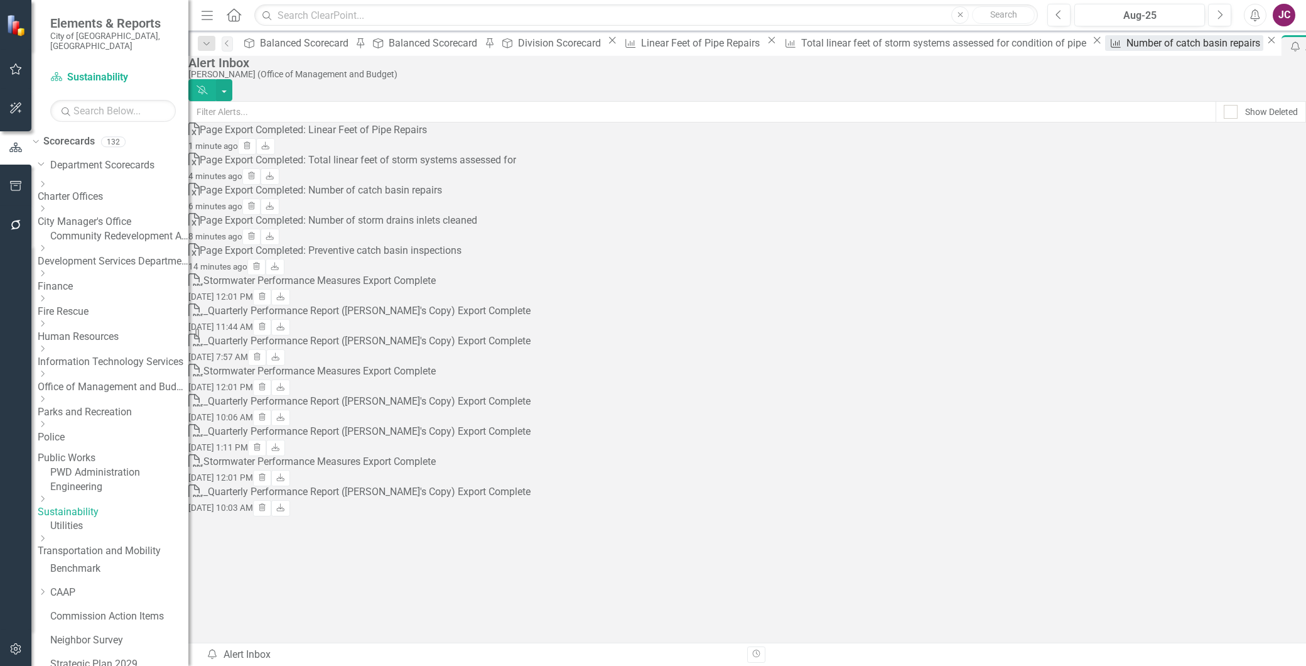
click at [1126, 46] on div "Number of catch basin repairs" at bounding box center [1195, 43] width 138 height 16
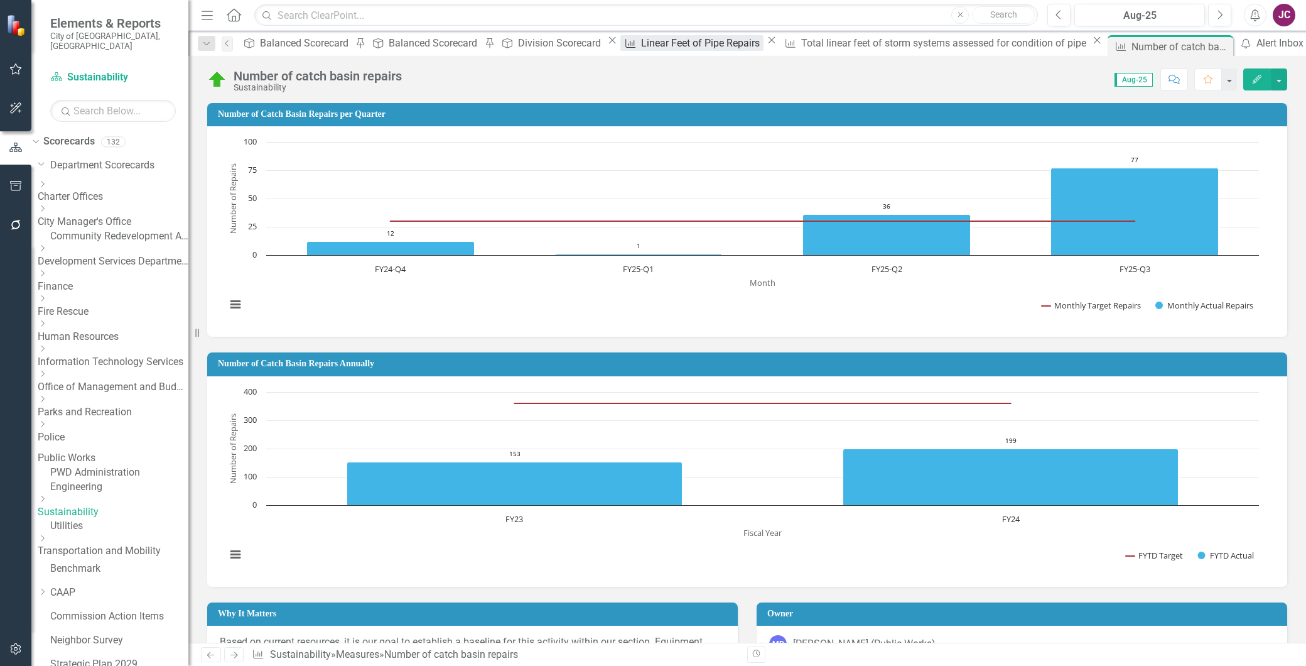
click at [641, 45] on div "Linear Feet of Pipe Repairs" at bounding box center [702, 43] width 122 height 16
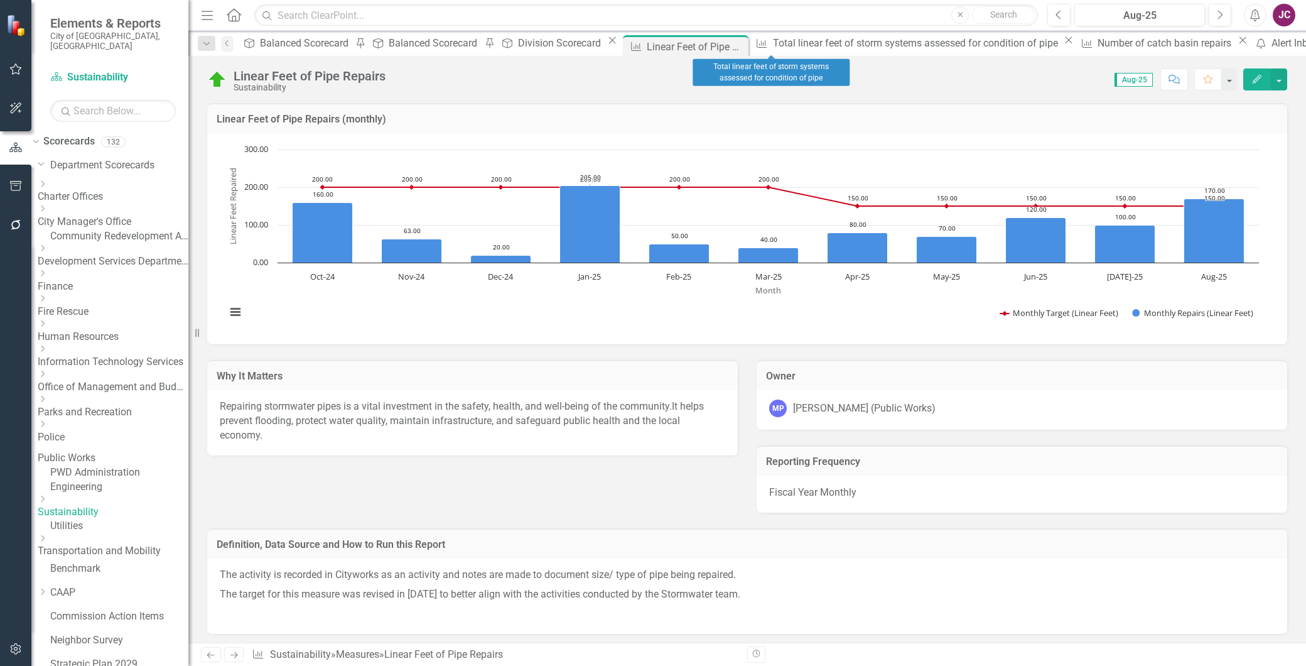
click at [1062, 44] on icon "Close" at bounding box center [1068, 40] width 13 height 10
click at [917, 45] on icon "Close" at bounding box center [923, 40] width 13 height 10
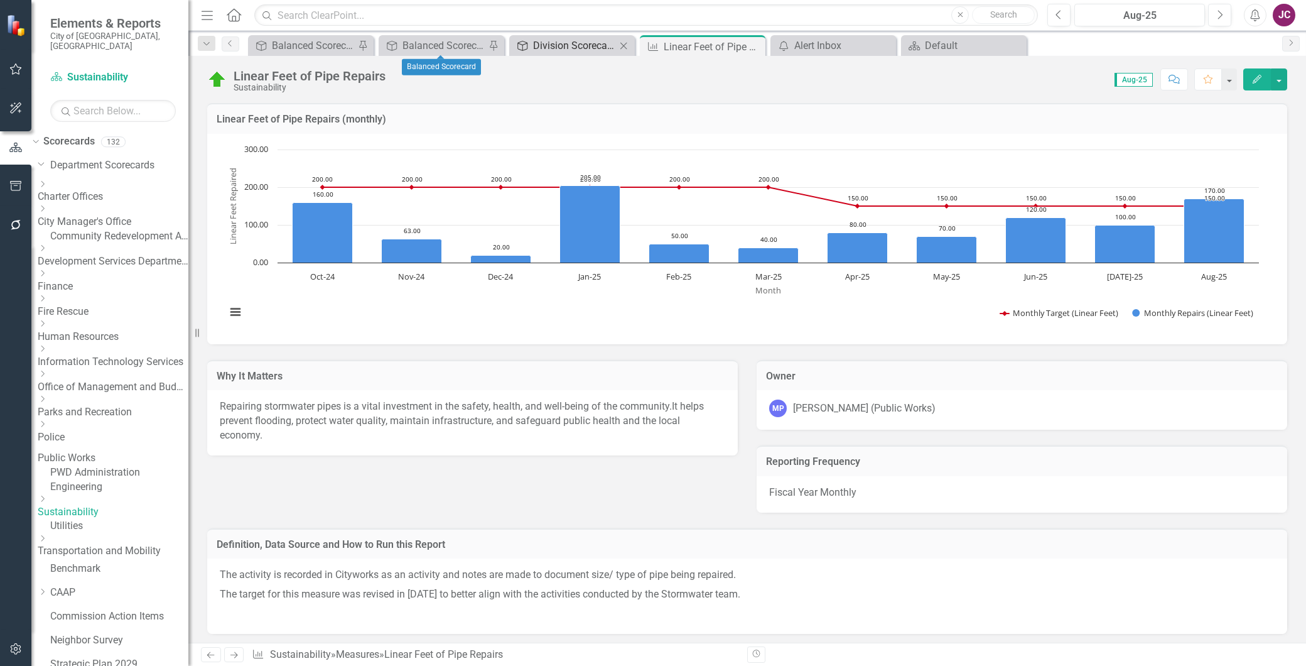
click at [563, 41] on div "Division Scorecard" at bounding box center [574, 46] width 83 height 16
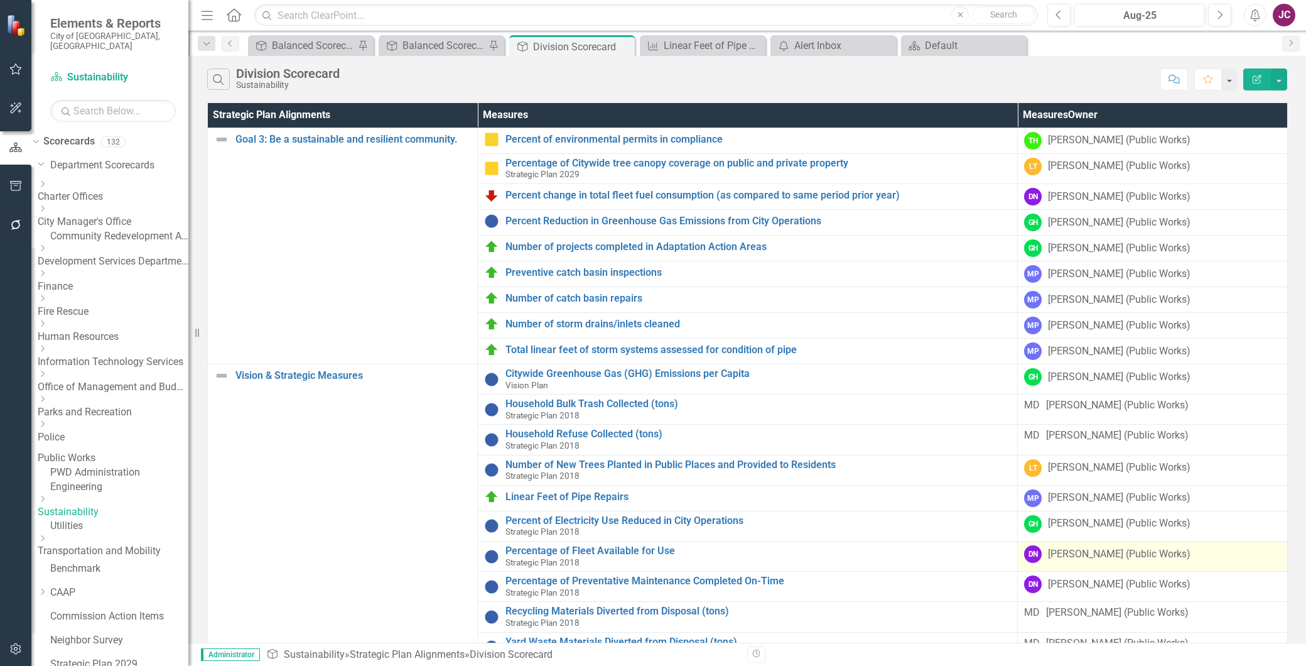
scroll to position [110, 0]
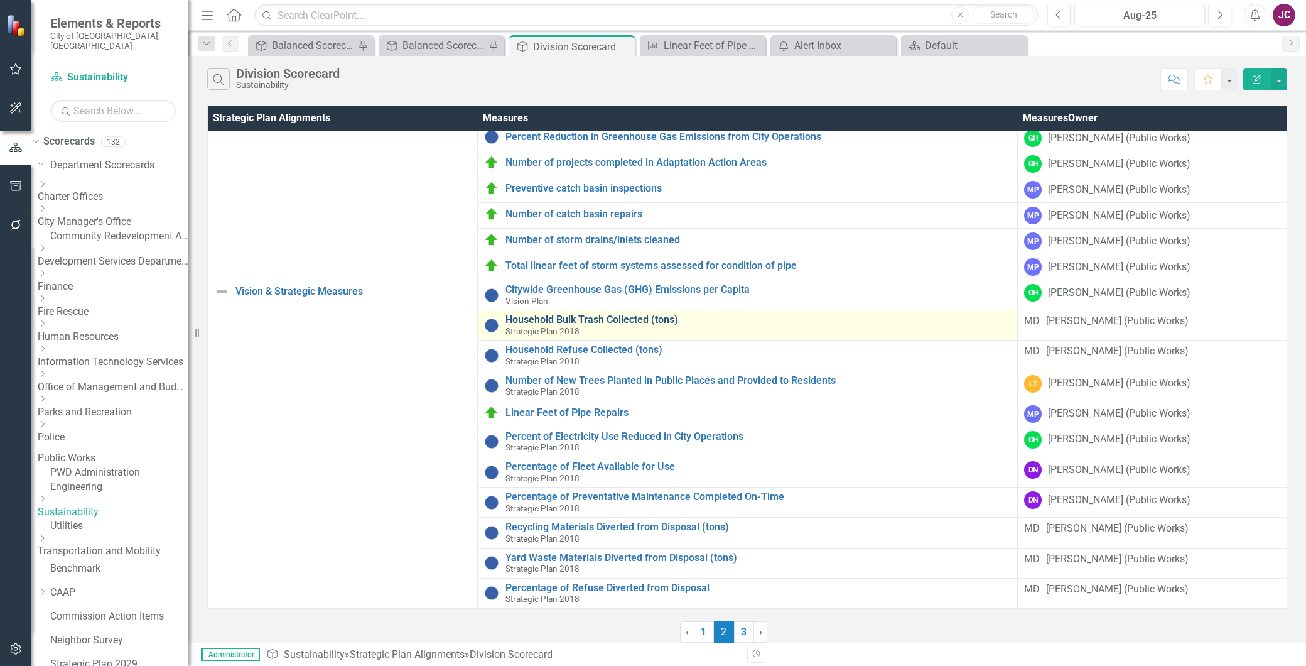
scroll to position [0, 0]
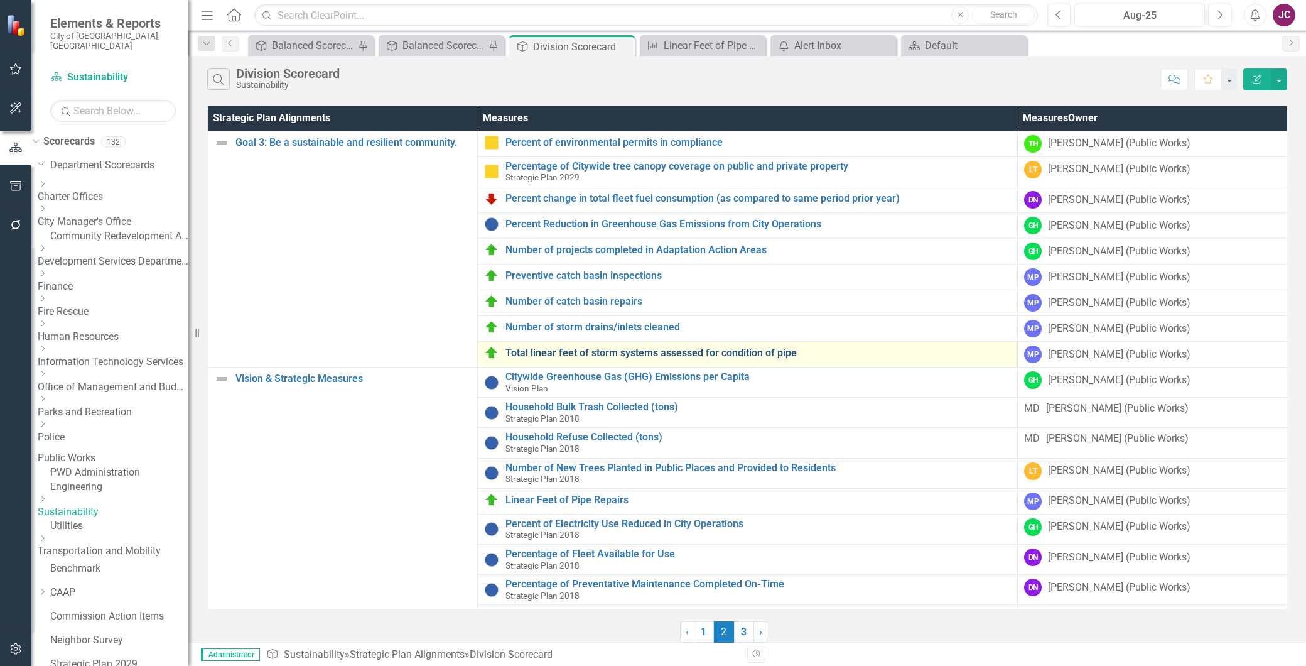
drag, startPoint x: 904, startPoint y: 358, endPoint x: 907, endPoint y: 352, distance: 6.5
click at [905, 355] on link "Total linear feet of storm systems assessed for condition of pipe" at bounding box center [757, 352] width 505 height 11
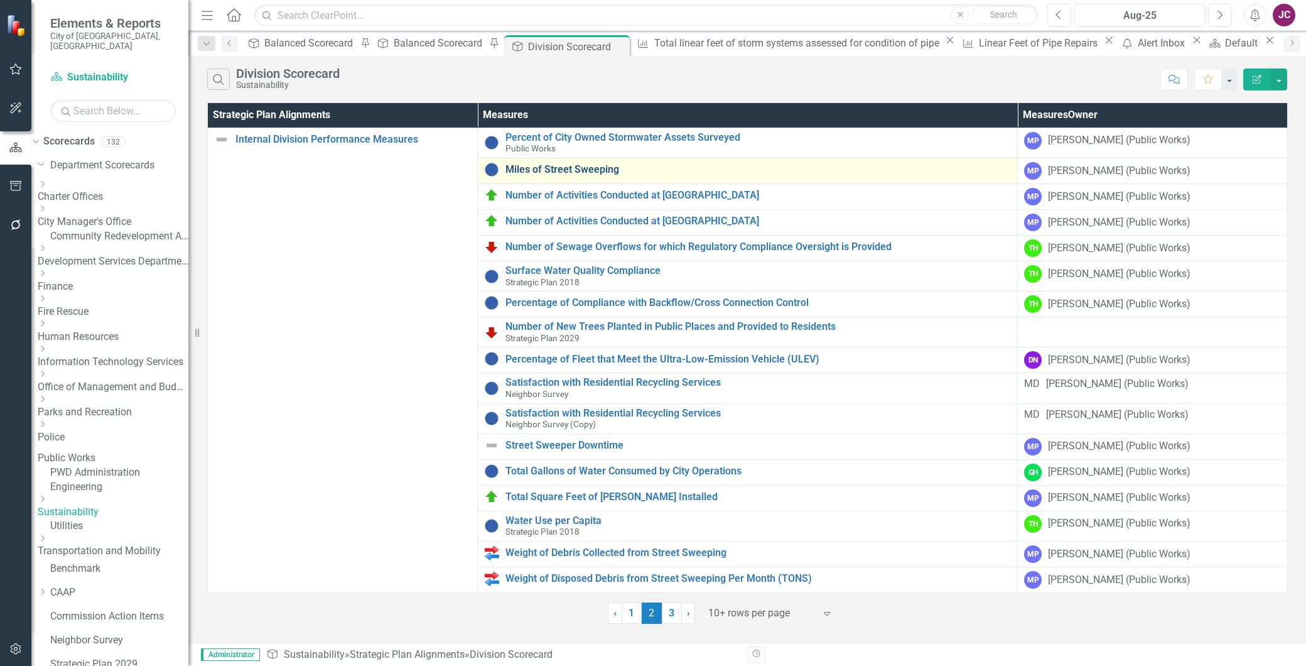
click at [571, 172] on link "Miles of Street Sweeping" at bounding box center [757, 169] width 505 height 11
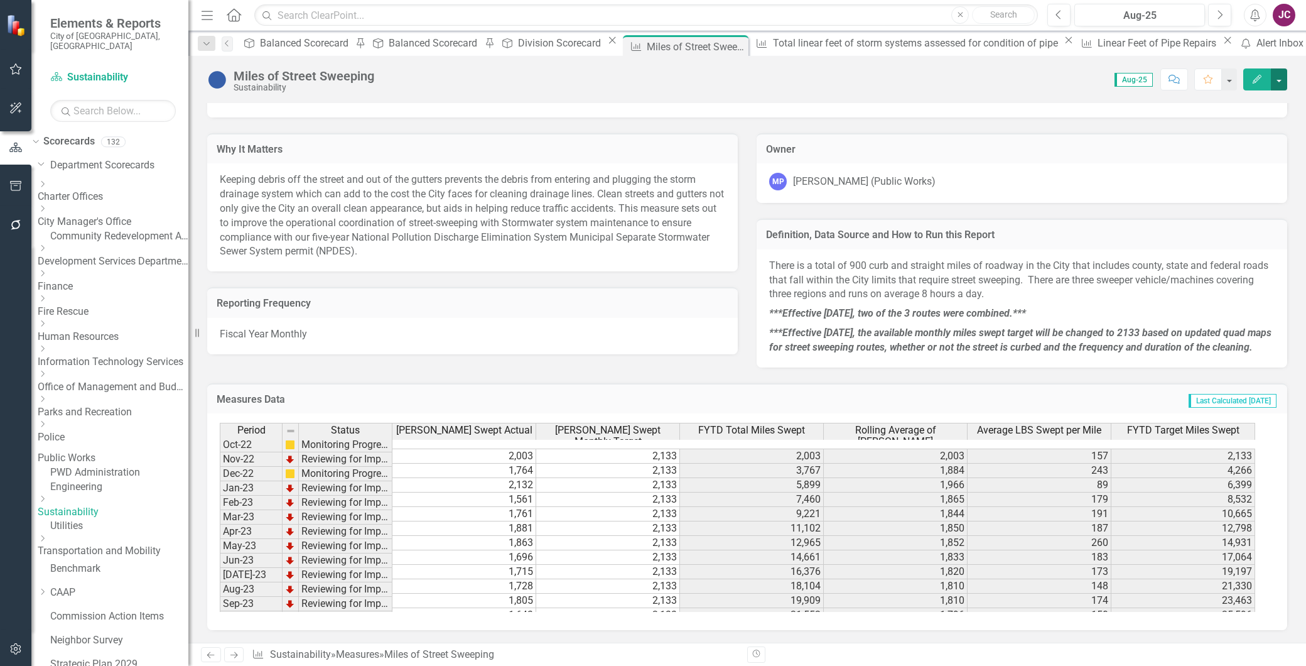
click at [1278, 78] on button "button" at bounding box center [1279, 79] width 16 height 22
click at [1226, 245] on link "Excel Export to Excel" at bounding box center [1222, 245] width 127 height 23
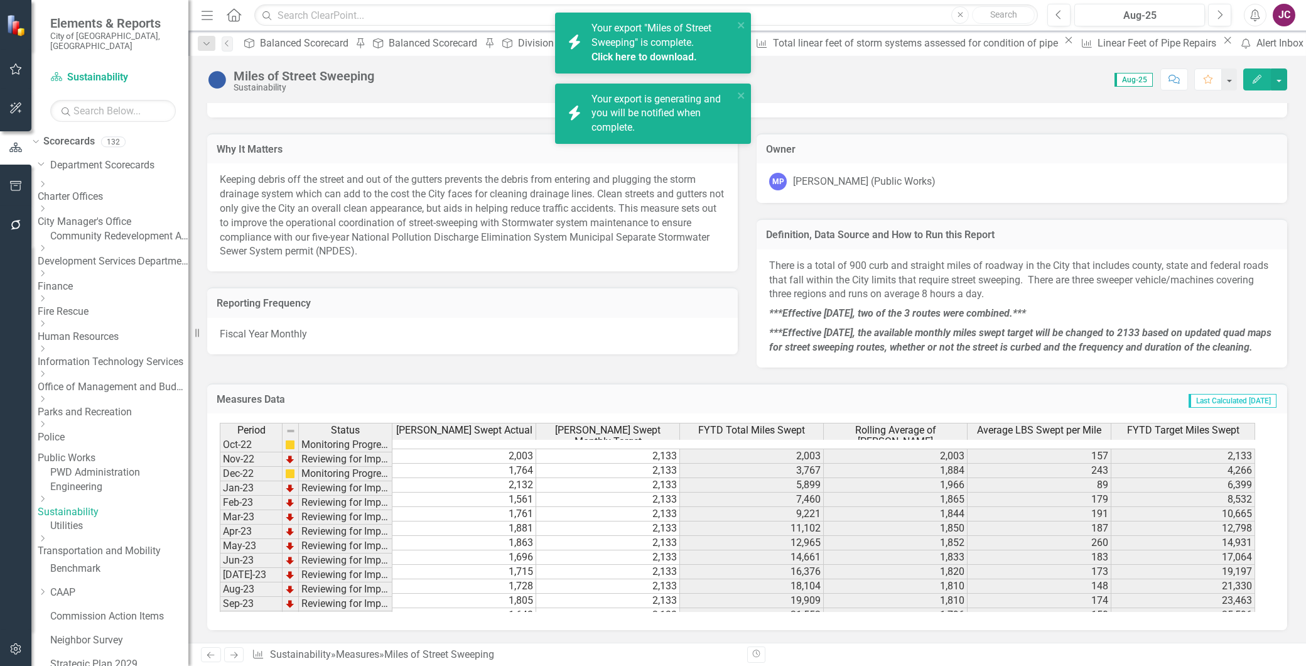
click at [642, 43] on span "Your export "Miles of Street Sweeping" is complete. Click here to download." at bounding box center [660, 43] width 139 height 43
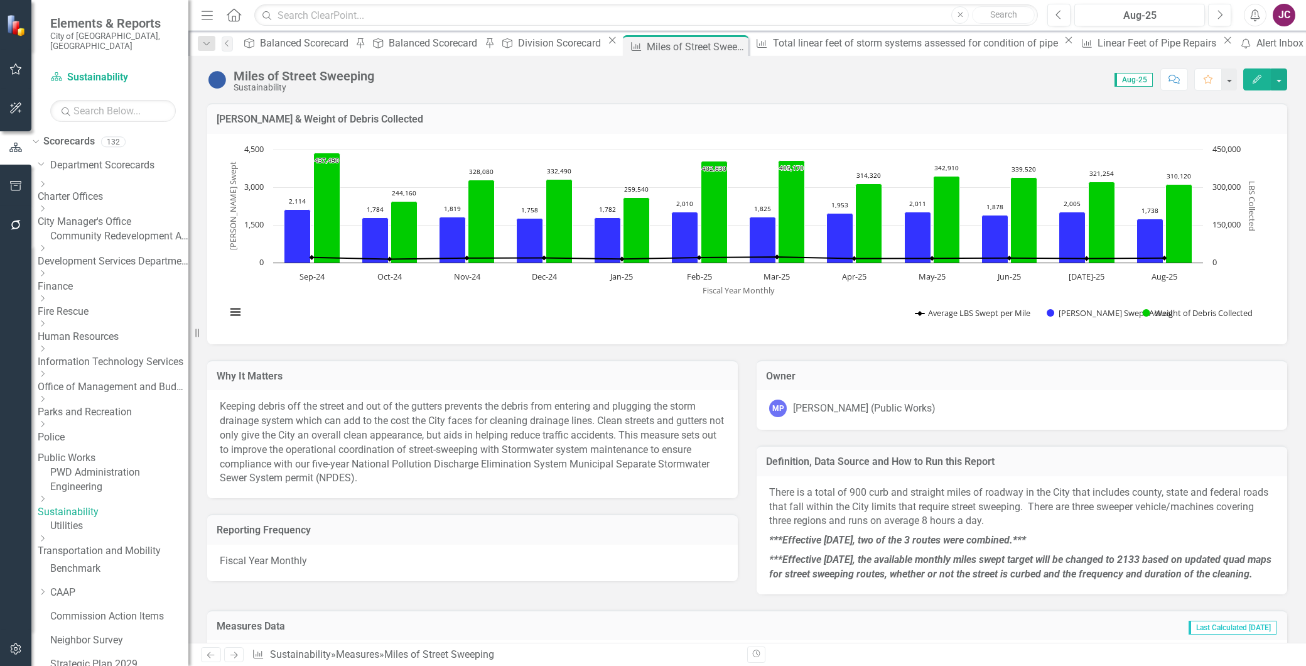
click at [1251, 19] on icon "button" at bounding box center [1255, 15] width 9 height 13
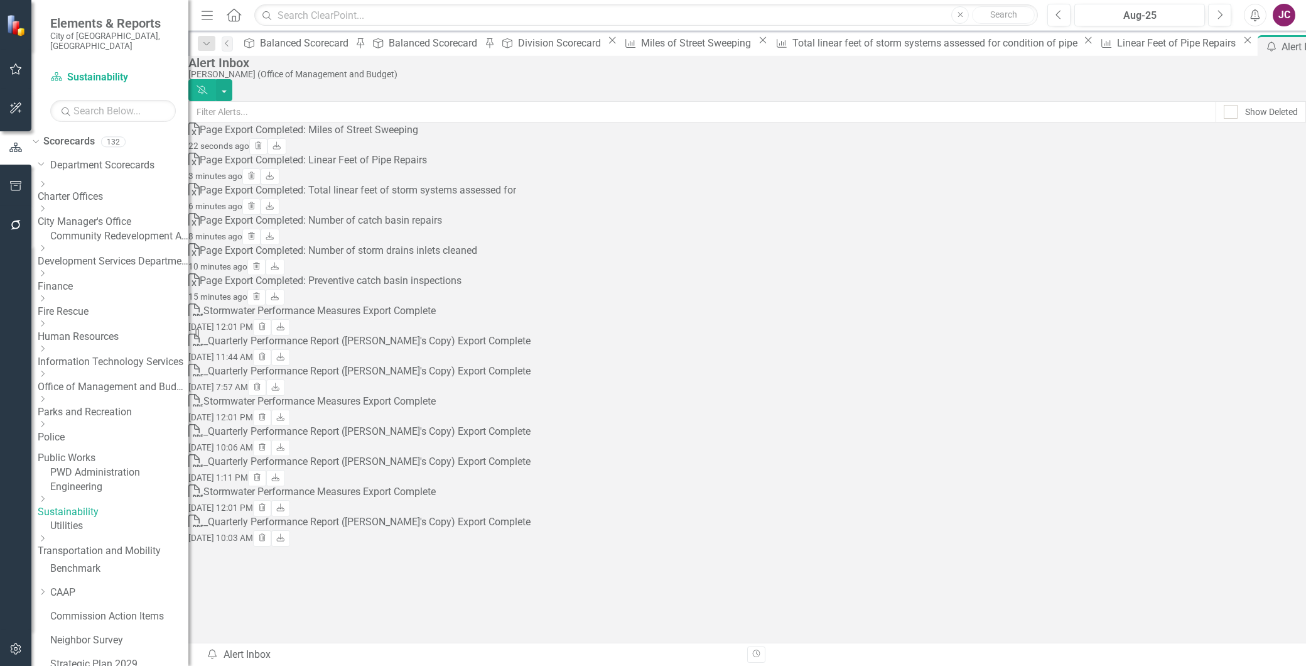
click at [418, 138] on div "Page Export Completed: Miles of Street Sweeping" at bounding box center [309, 130] width 219 height 14
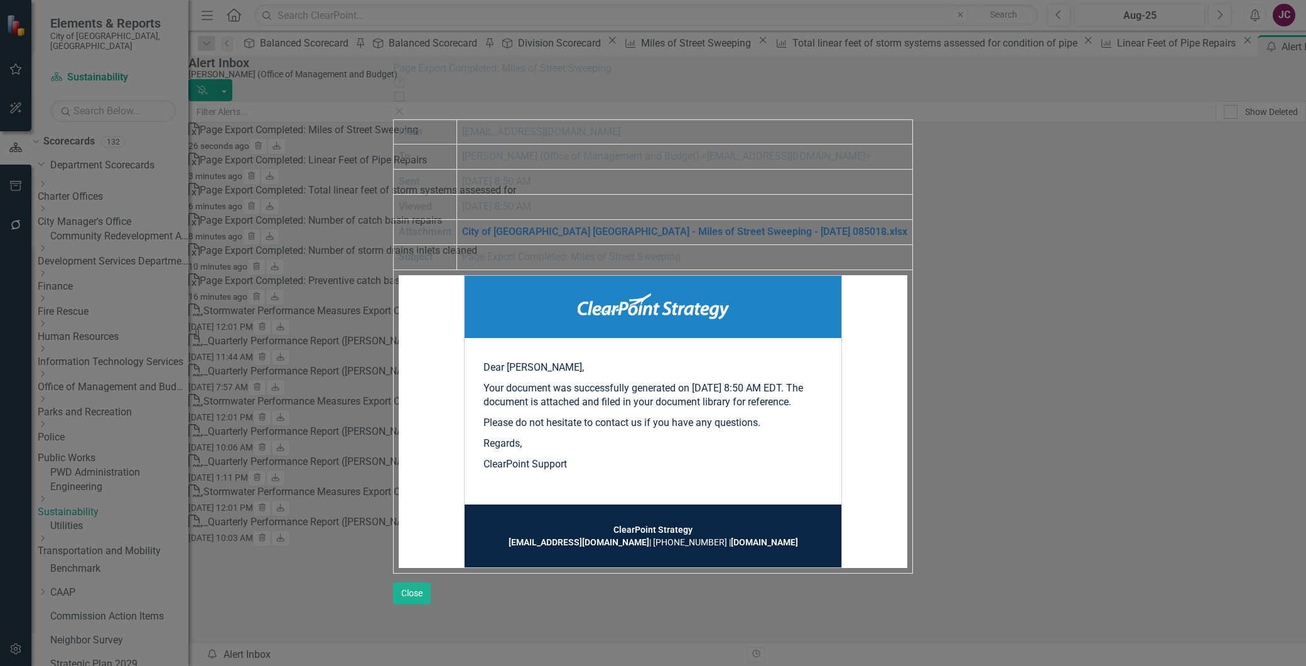
click at [649, 225] on link "City of [GEOGRAPHIC_DATA] [GEOGRAPHIC_DATA] - Miles of Street Sweeping - [DATE]…" at bounding box center [684, 231] width 445 height 12
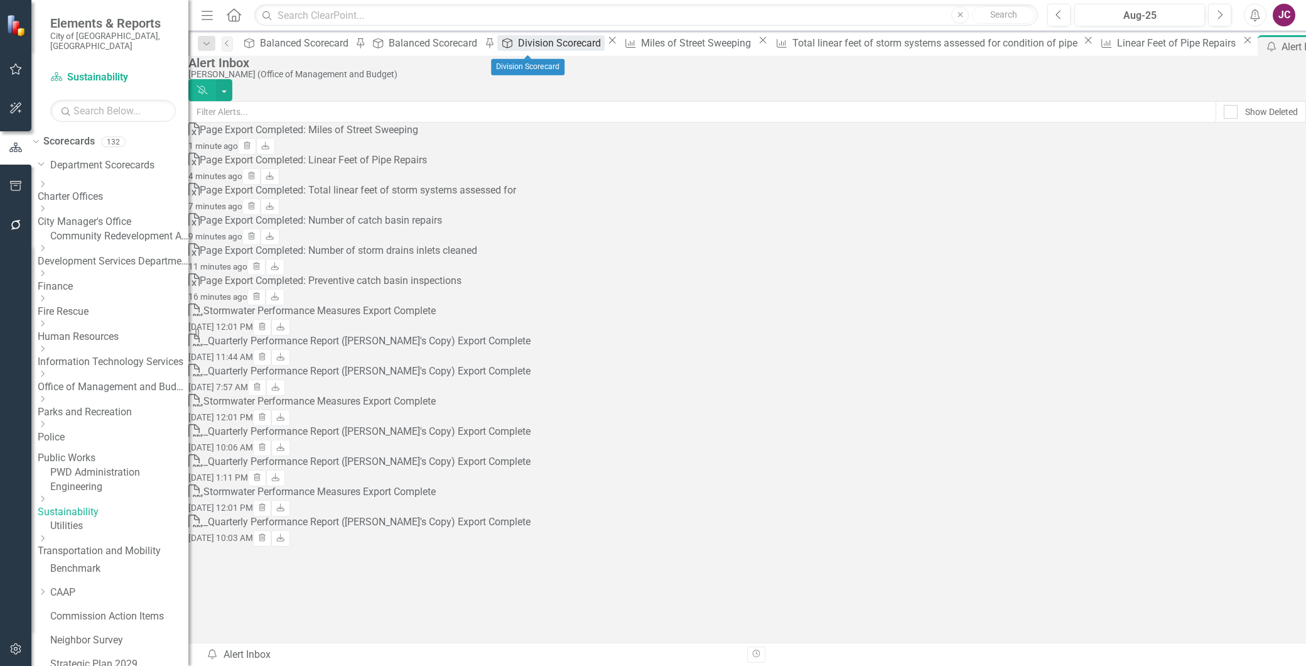
click at [519, 43] on div "Division Scorecard" at bounding box center [561, 43] width 87 height 16
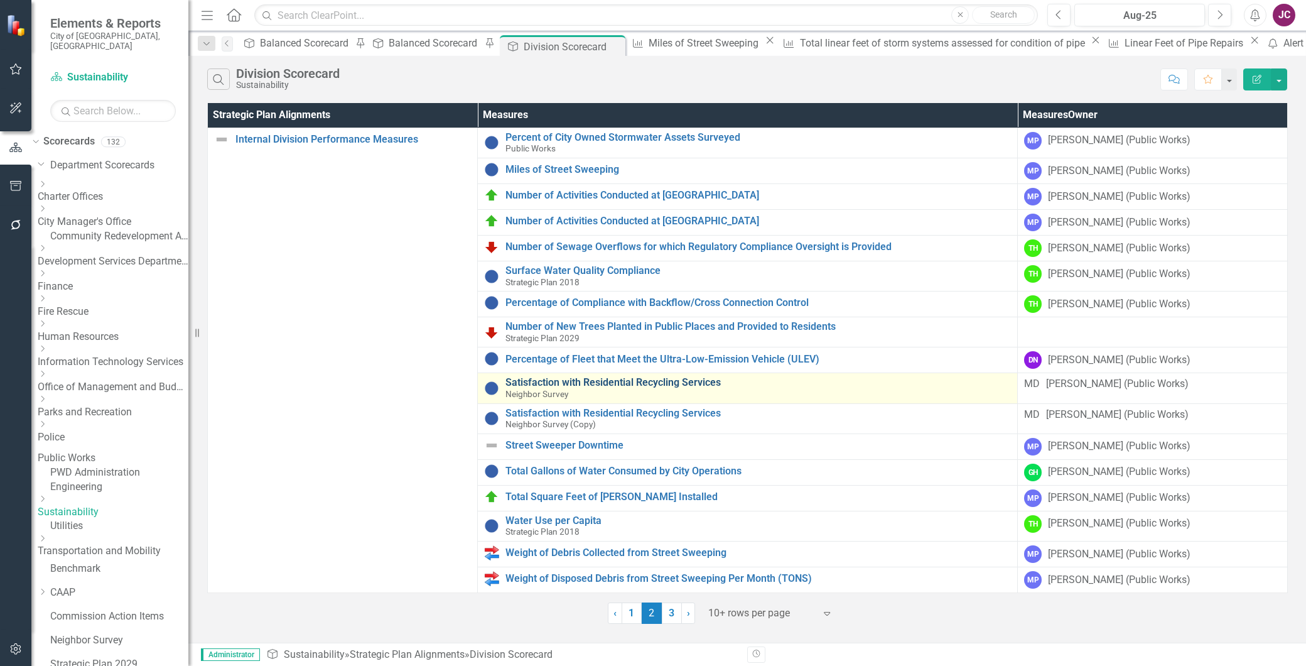
scroll to position [9, 0]
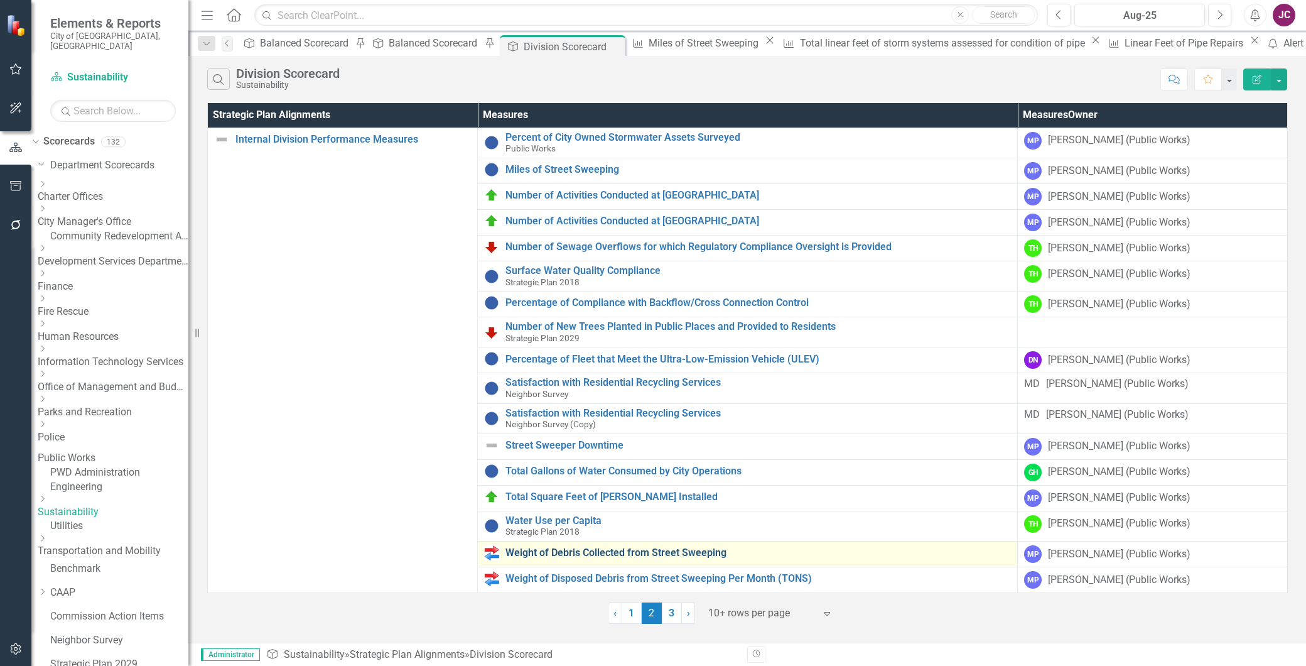
click at [711, 547] on link "Weight of Debris Collected from Street Sweeping" at bounding box center [757, 552] width 505 height 11
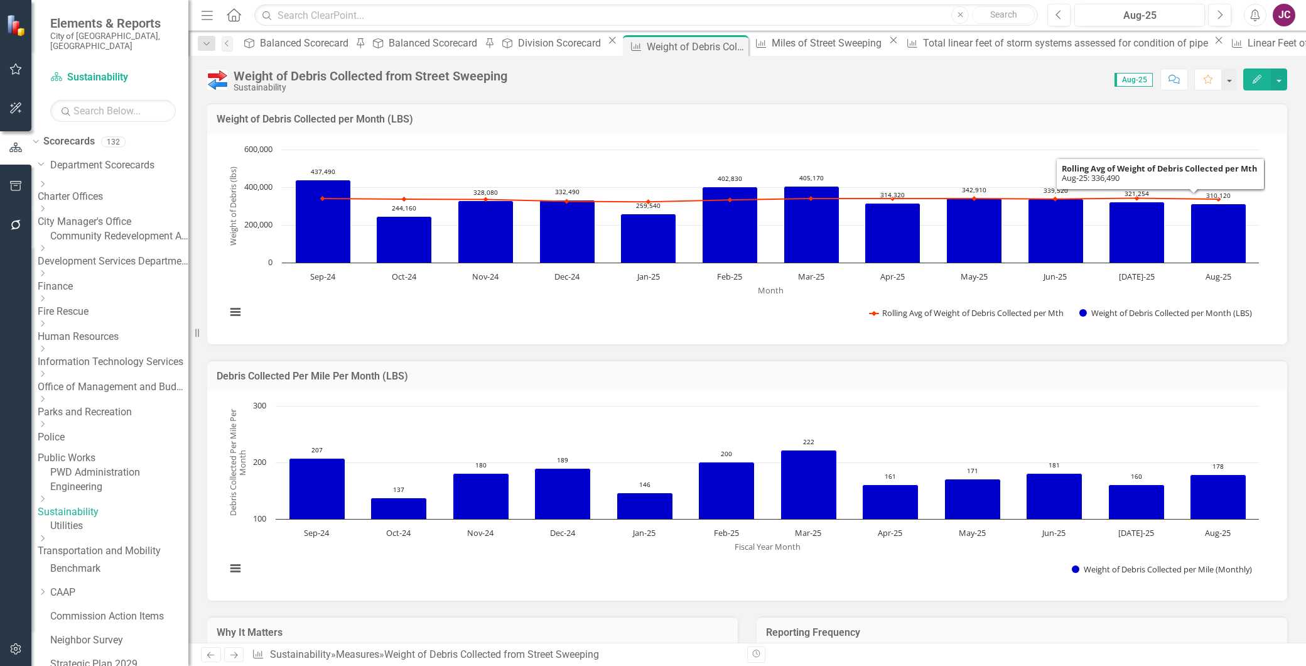
click at [1256, 78] on icon "button" at bounding box center [1257, 79] width 9 height 9
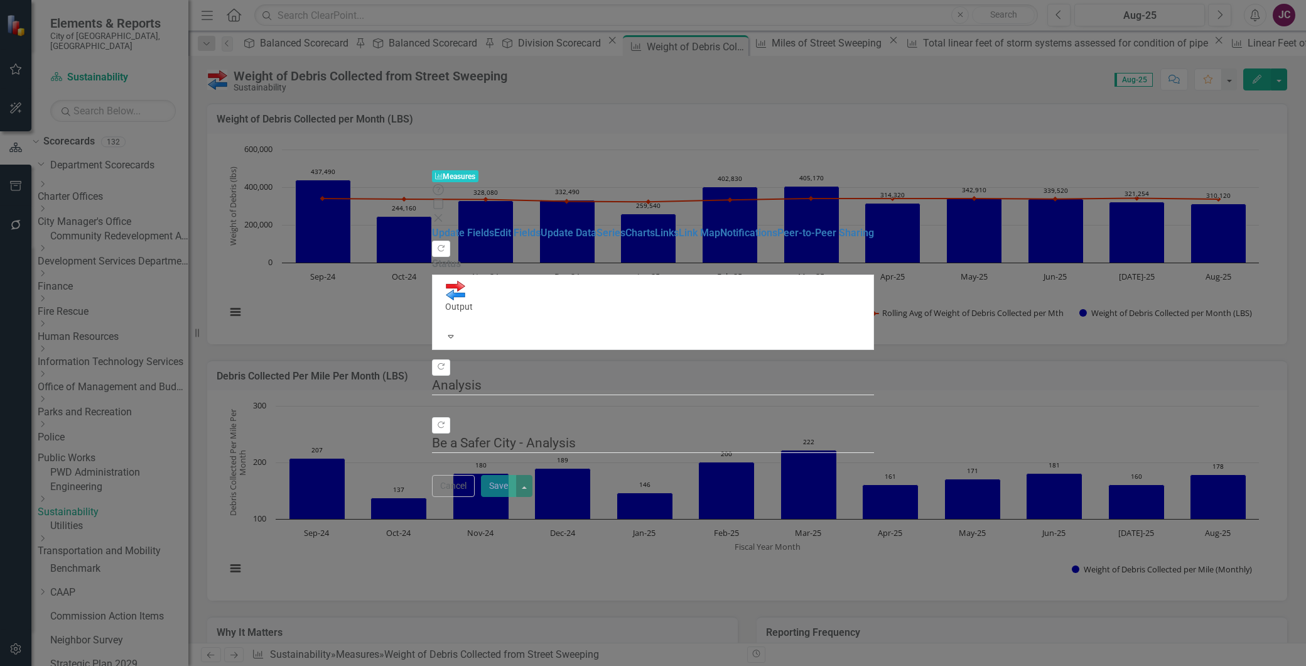
click at [445, 213] on icon "Close" at bounding box center [438, 218] width 13 height 10
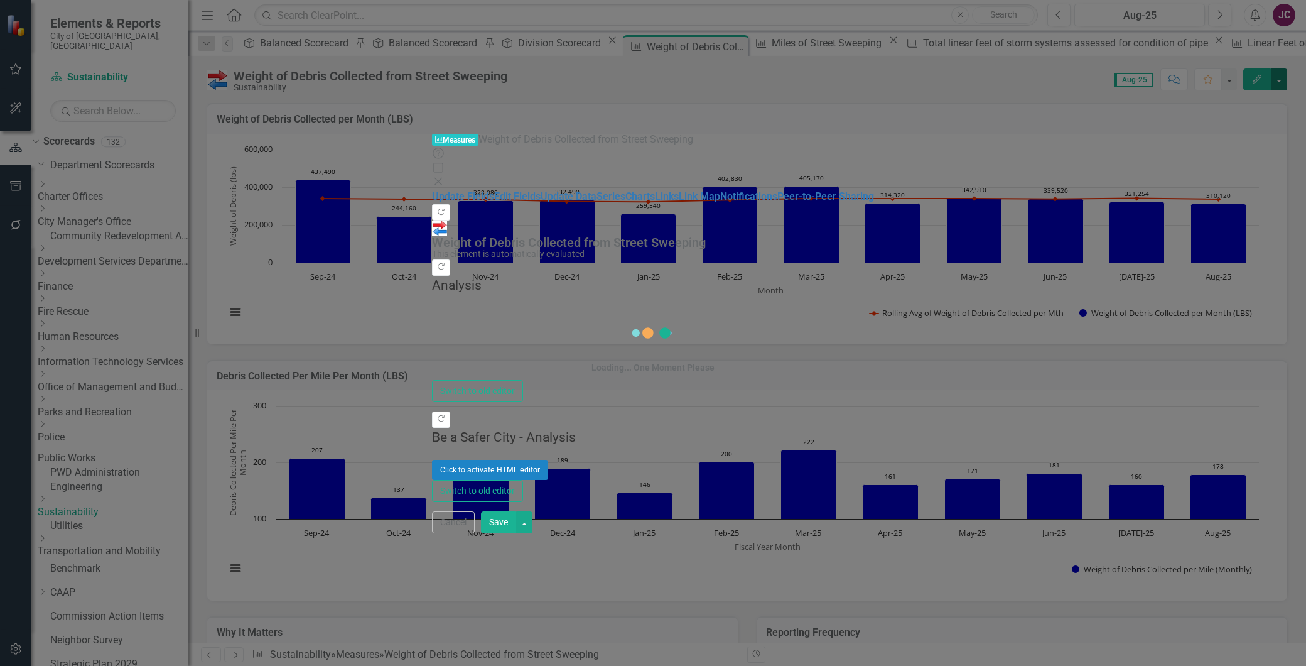
click at [1279, 80] on button "button" at bounding box center [1279, 79] width 16 height 22
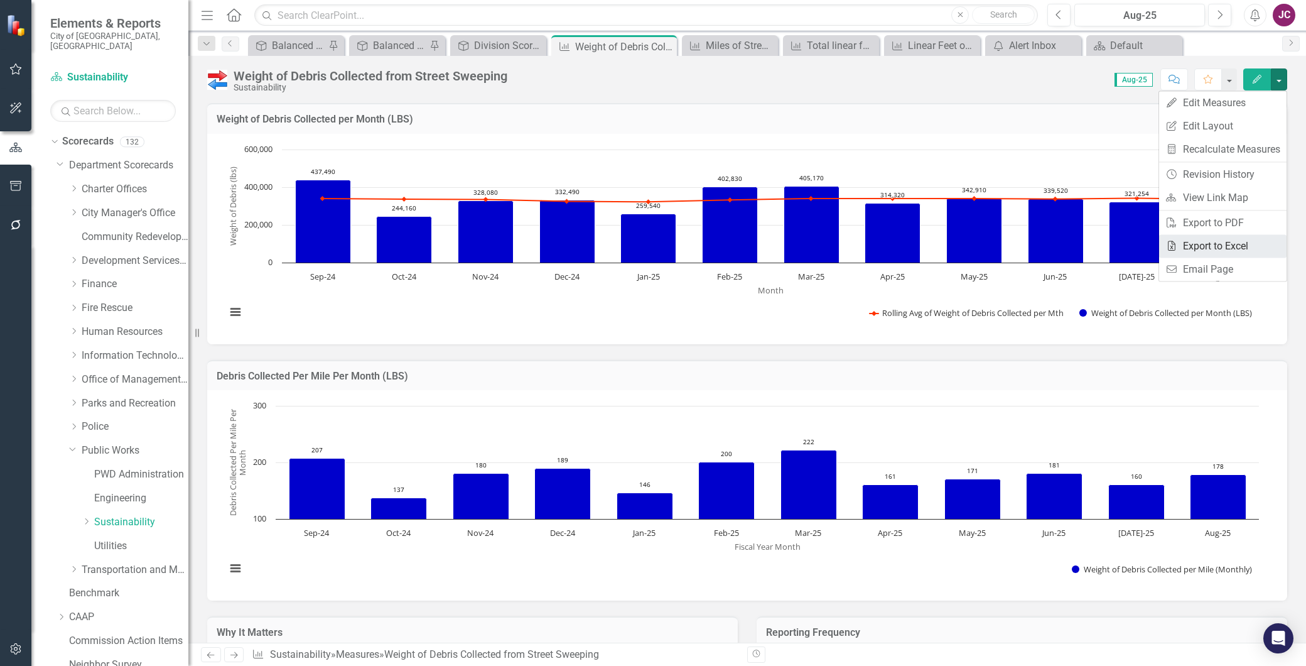
click at [1200, 240] on link "Excel Export to Excel" at bounding box center [1222, 245] width 127 height 23
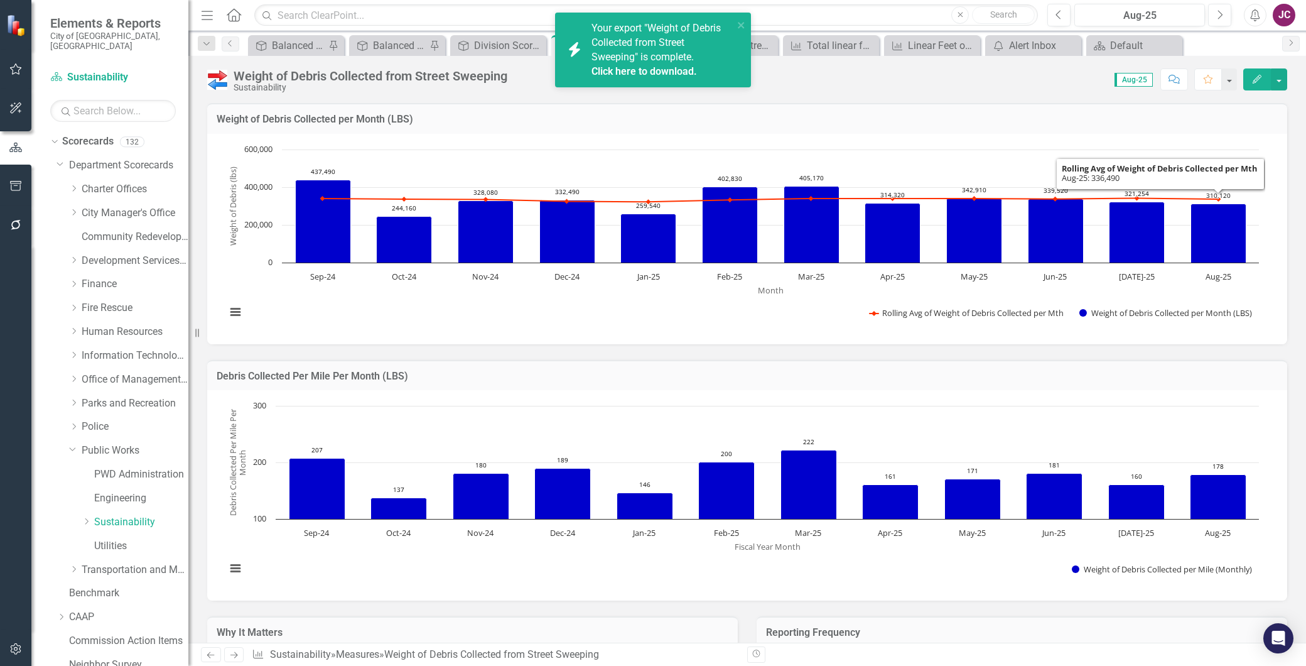
click at [666, 57] on span "Your export "Weight of Debris Collected from Street Sweeping" is complete. Clic…" at bounding box center [660, 50] width 139 height 57
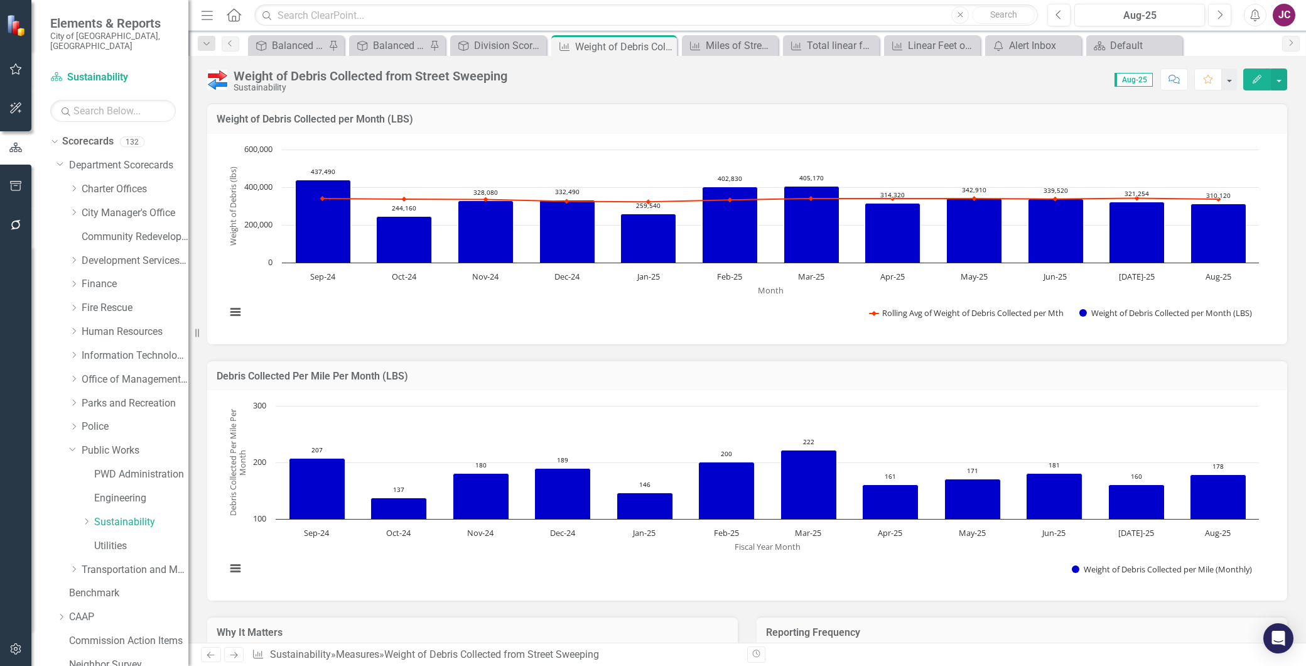
click at [1251, 80] on icon "Edit" at bounding box center [1256, 79] width 11 height 9
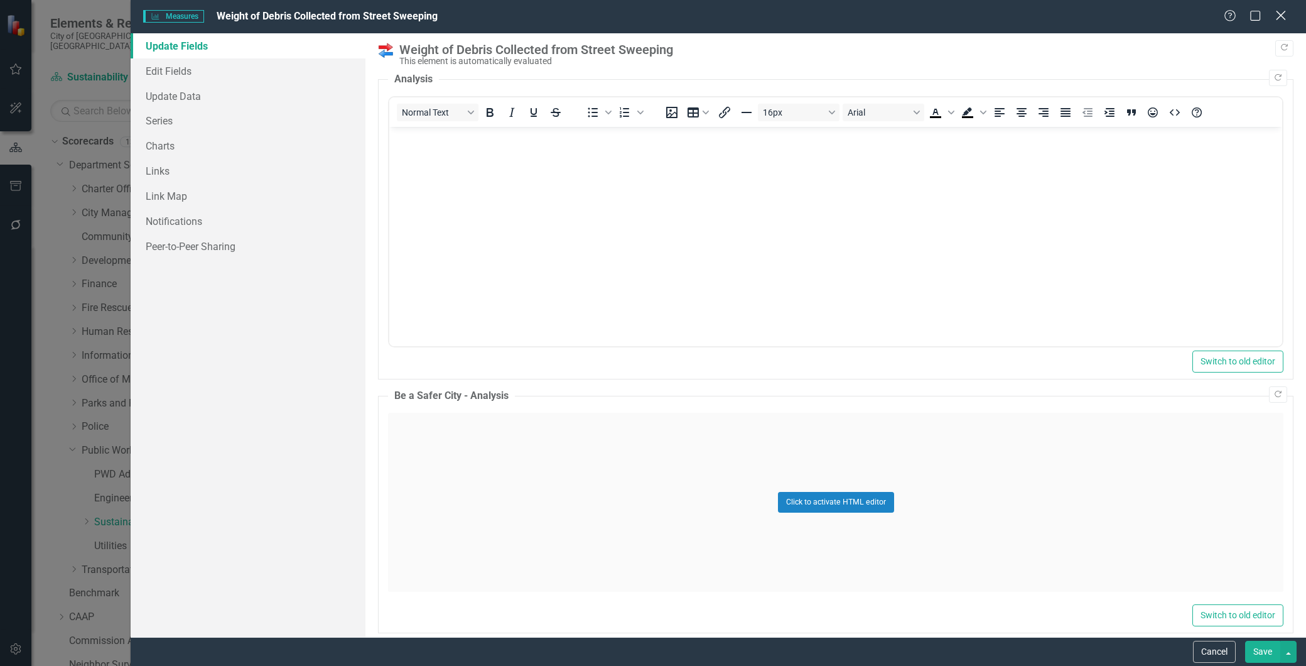
click at [1279, 11] on icon "Close" at bounding box center [1281, 15] width 16 height 12
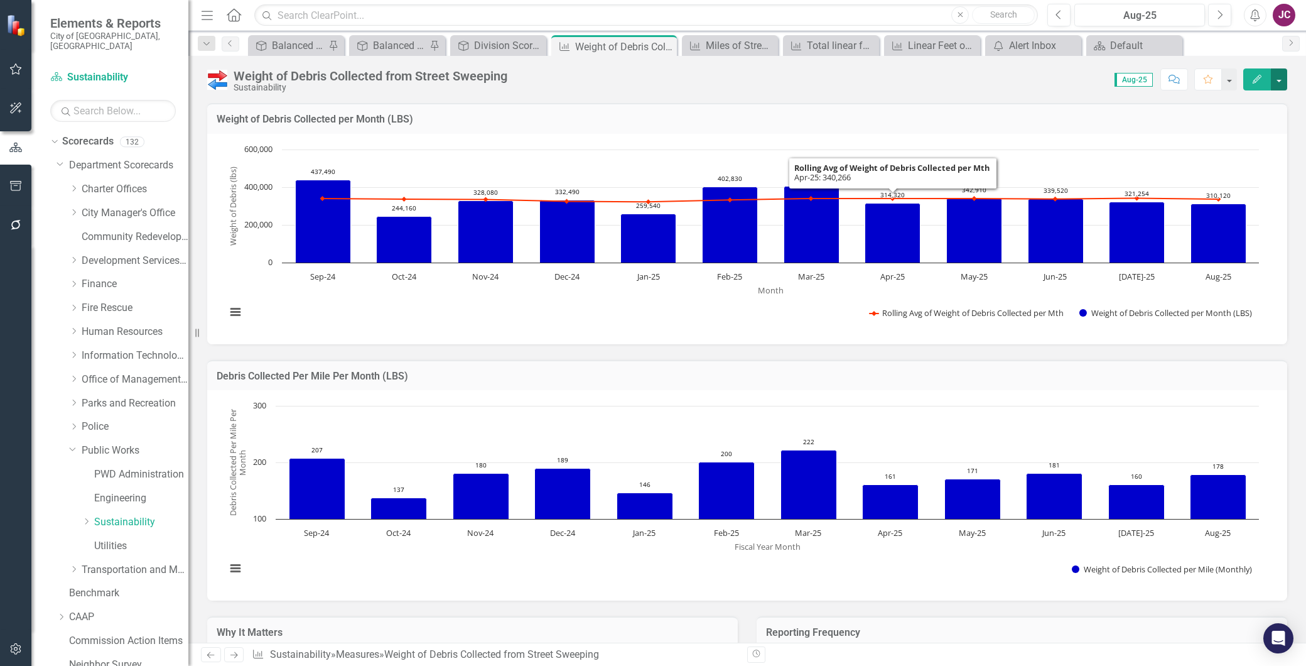
click at [1279, 79] on button "button" at bounding box center [1279, 79] width 16 height 22
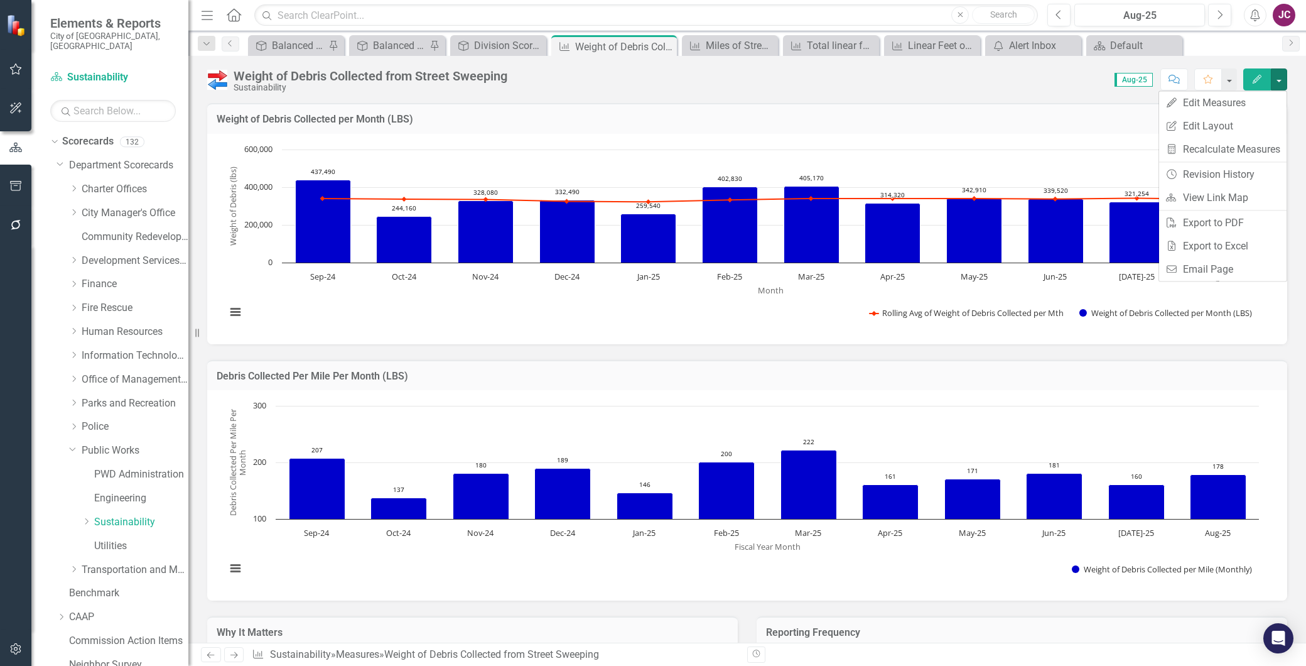
click at [1252, 13] on icon "button" at bounding box center [1255, 15] width 9 height 13
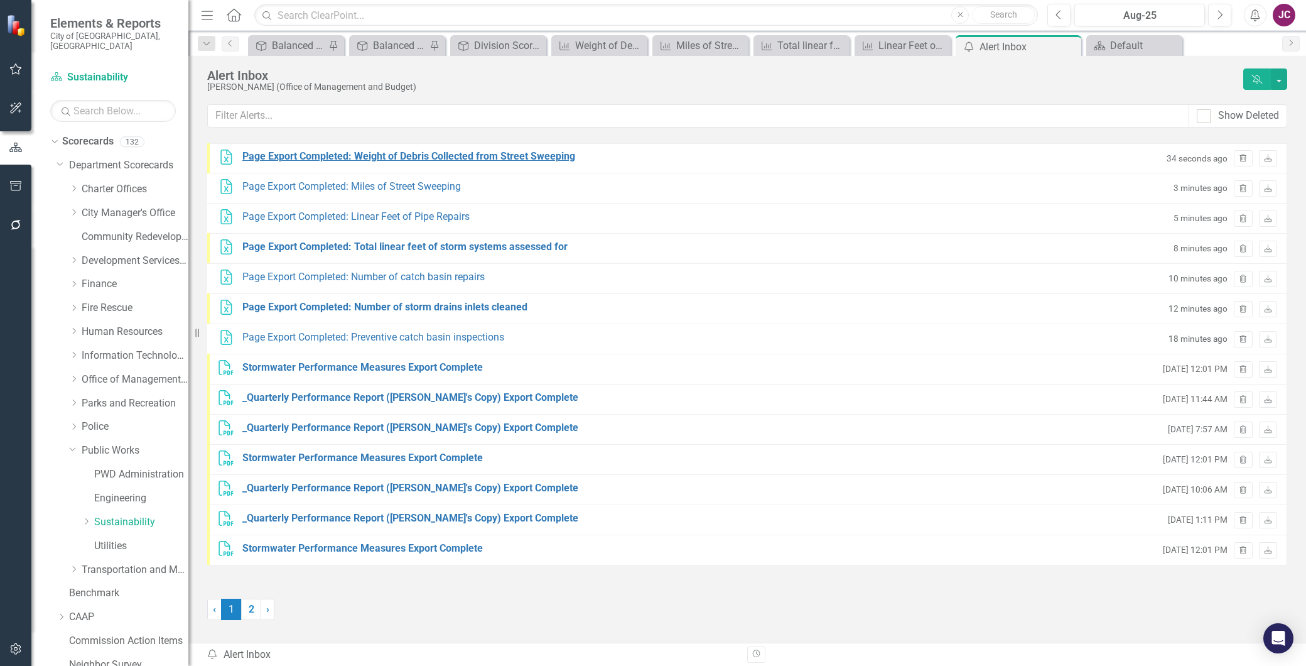
click at [522, 155] on div "Page Export Completed: Weight of Debris Collected from Street Sweeping" at bounding box center [408, 156] width 333 height 14
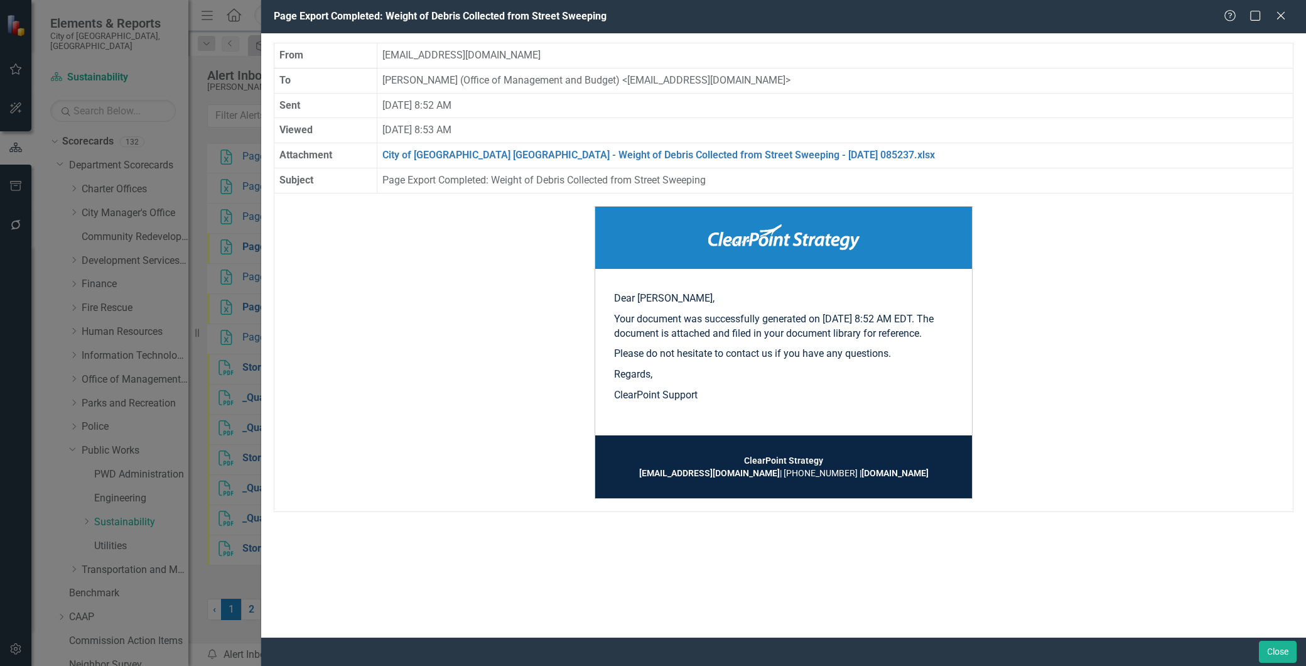
click at [636, 148] on td "City of Fort Lauderdale FL - Weight of Debris Collected from Street Sweeping - …" at bounding box center [835, 155] width 916 height 25
click at [633, 152] on link "City of Fort Lauderdale FL - Weight of Debris Collected from Street Sweeping - …" at bounding box center [658, 155] width 553 height 12
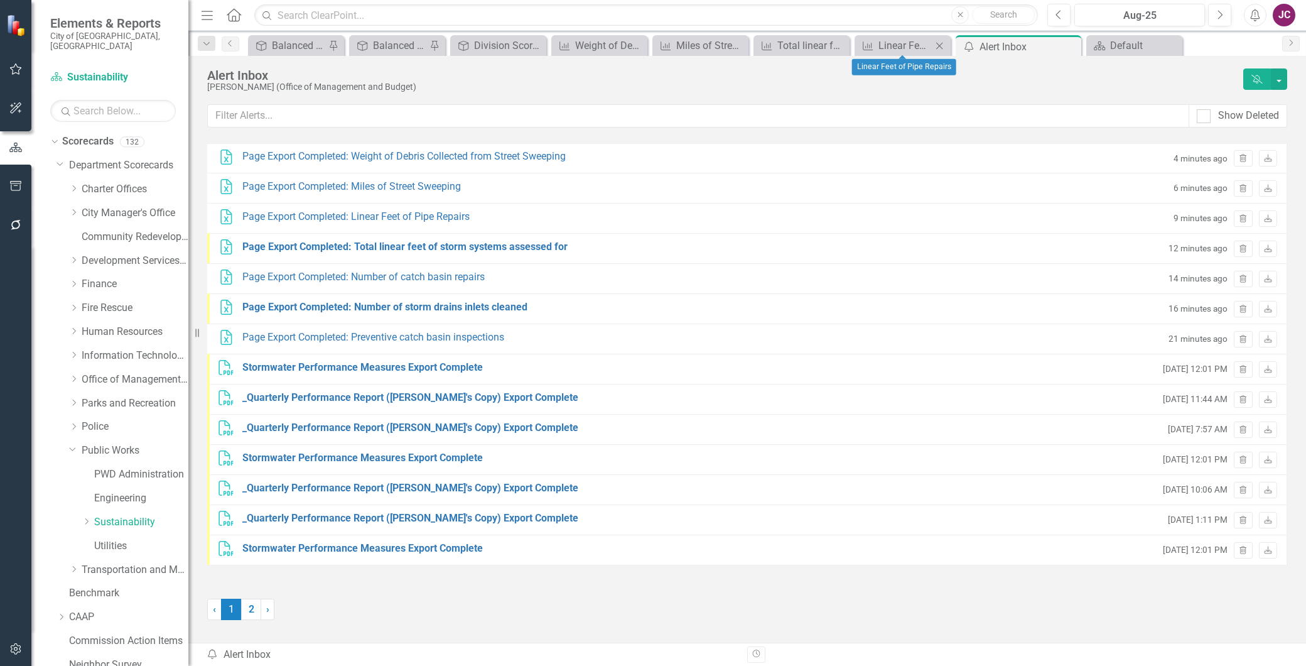
click at [936, 45] on icon "Close" at bounding box center [939, 46] width 13 height 10
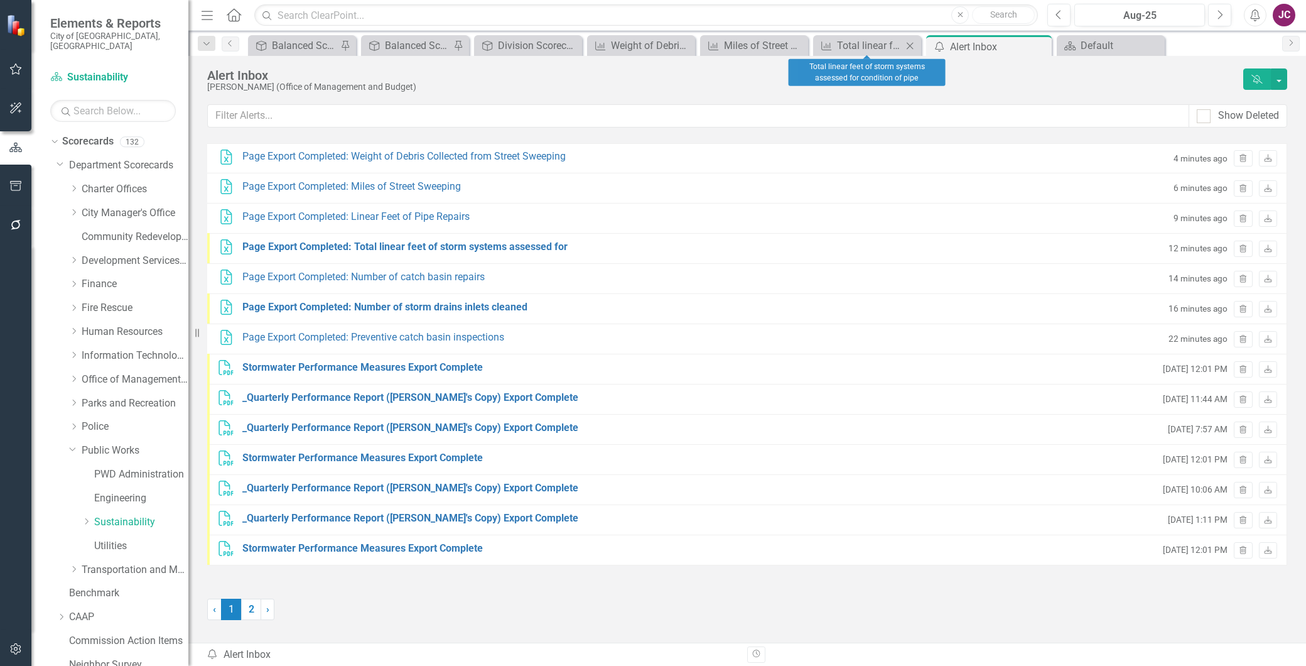
click at [911, 45] on icon "Close" at bounding box center [910, 46] width 13 height 10
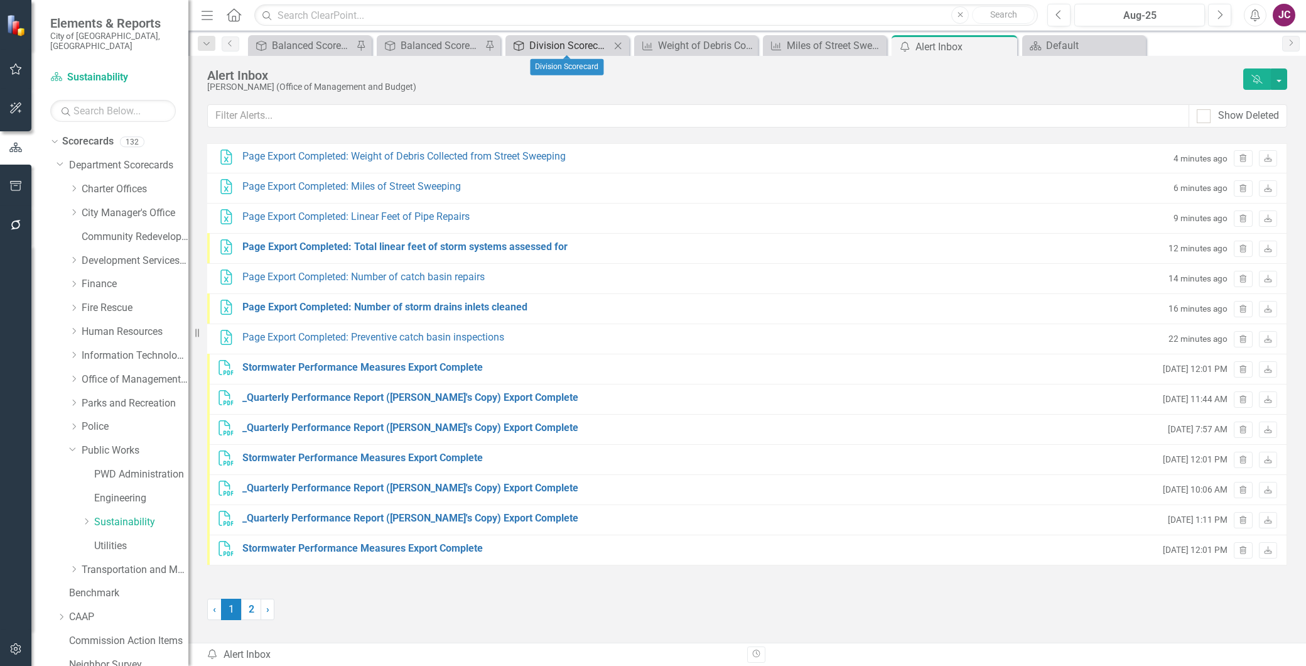
click at [563, 49] on div "Division Scorecard" at bounding box center [569, 46] width 81 height 16
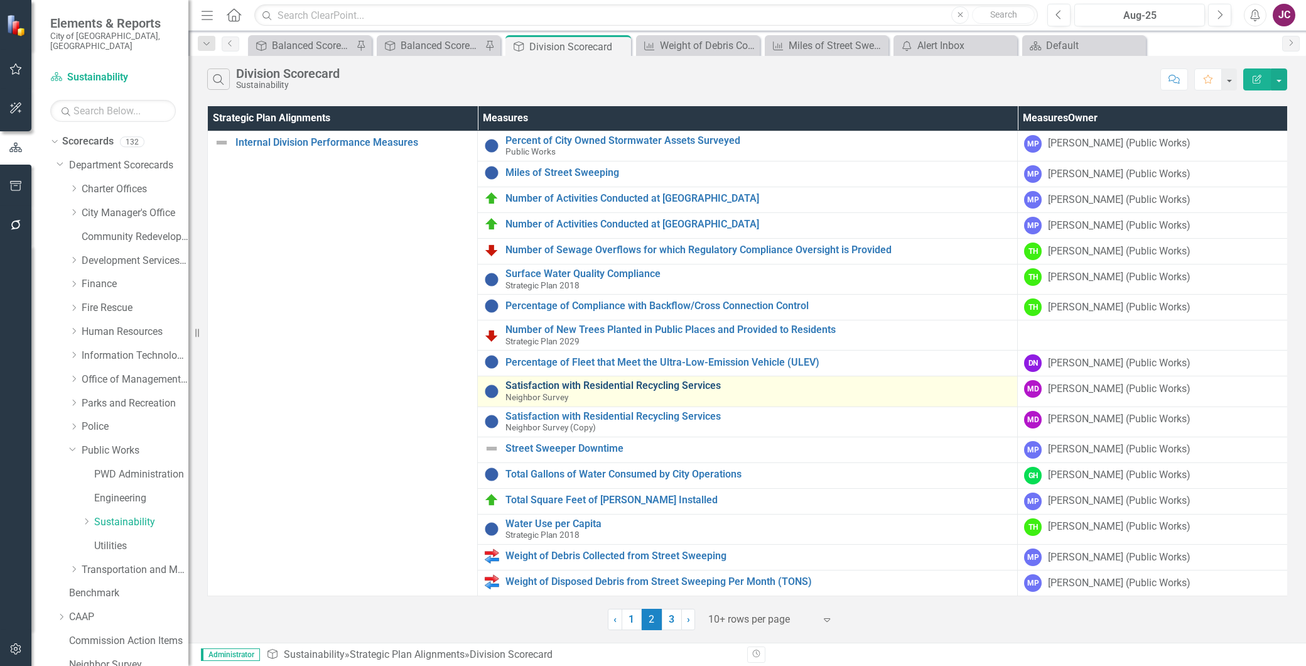
scroll to position [9, 0]
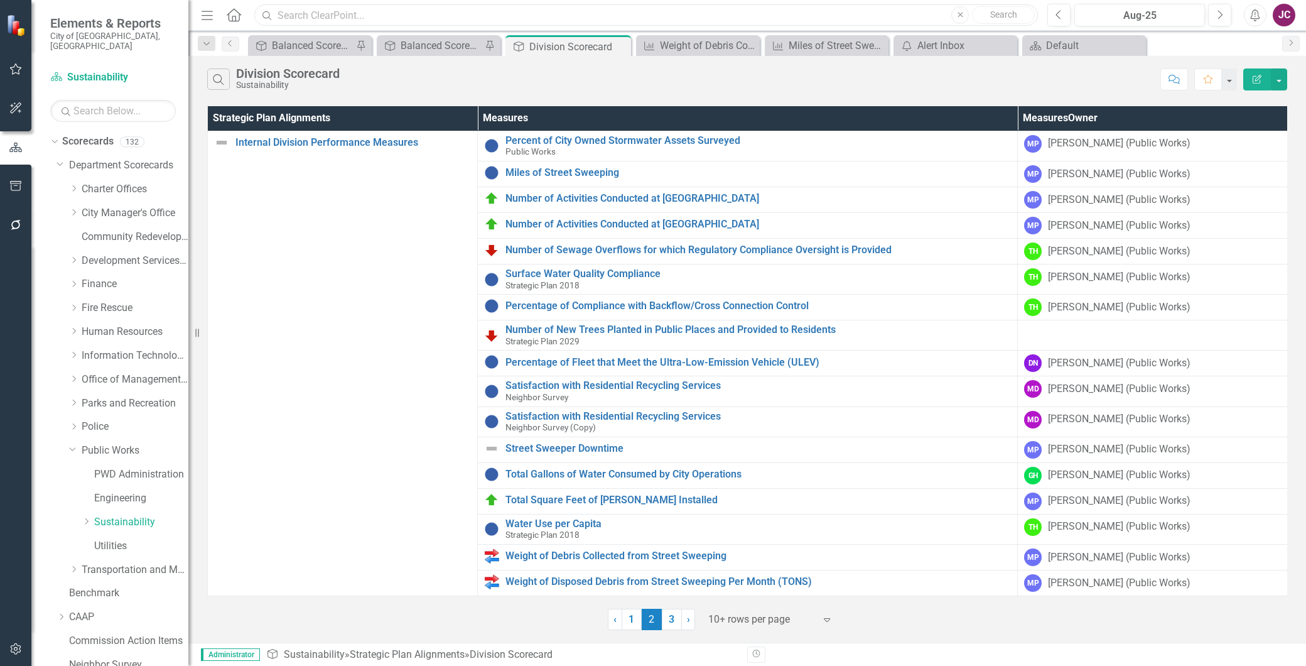
click at [292, 16] on input "text" at bounding box center [646, 15] width 784 height 22
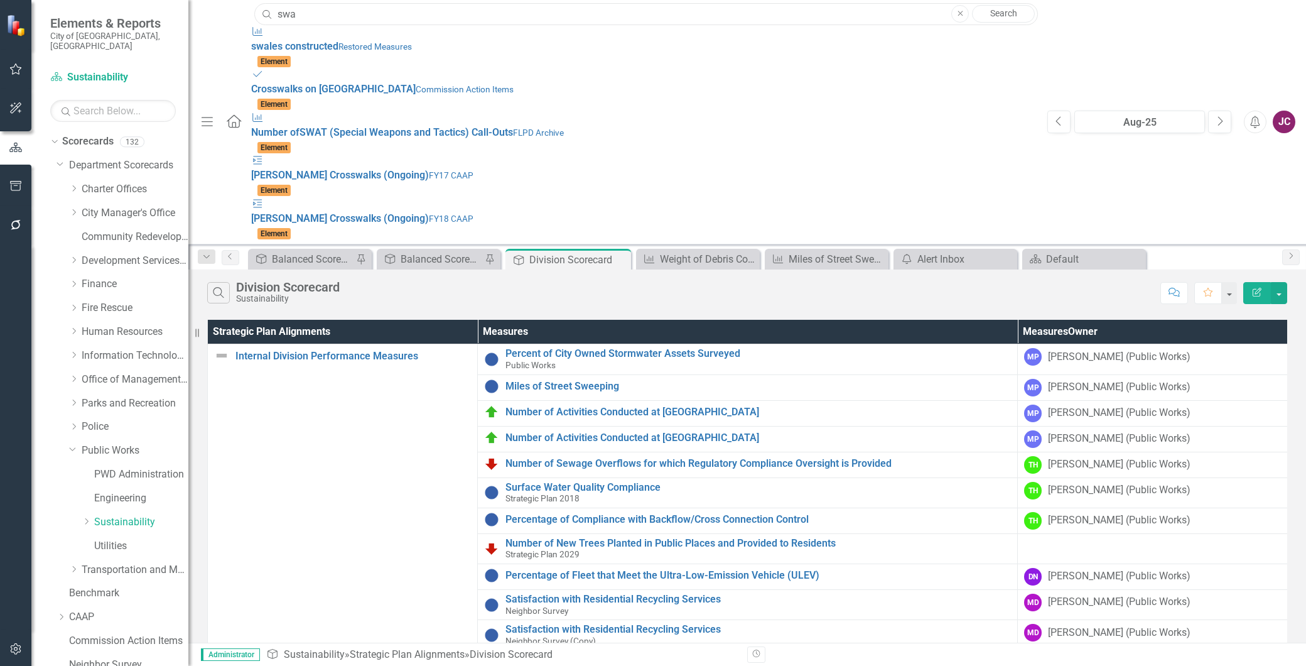
type input "swales"
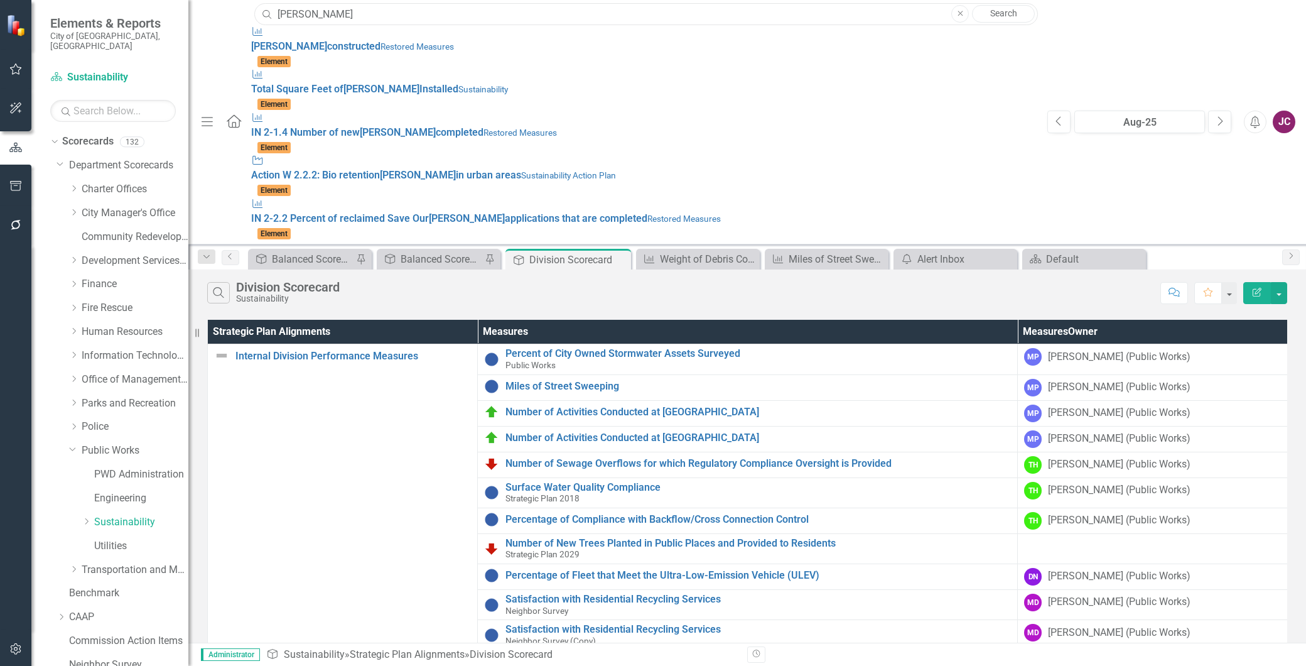
click at [337, 13] on input "swales" at bounding box center [646, 14] width 784 height 22
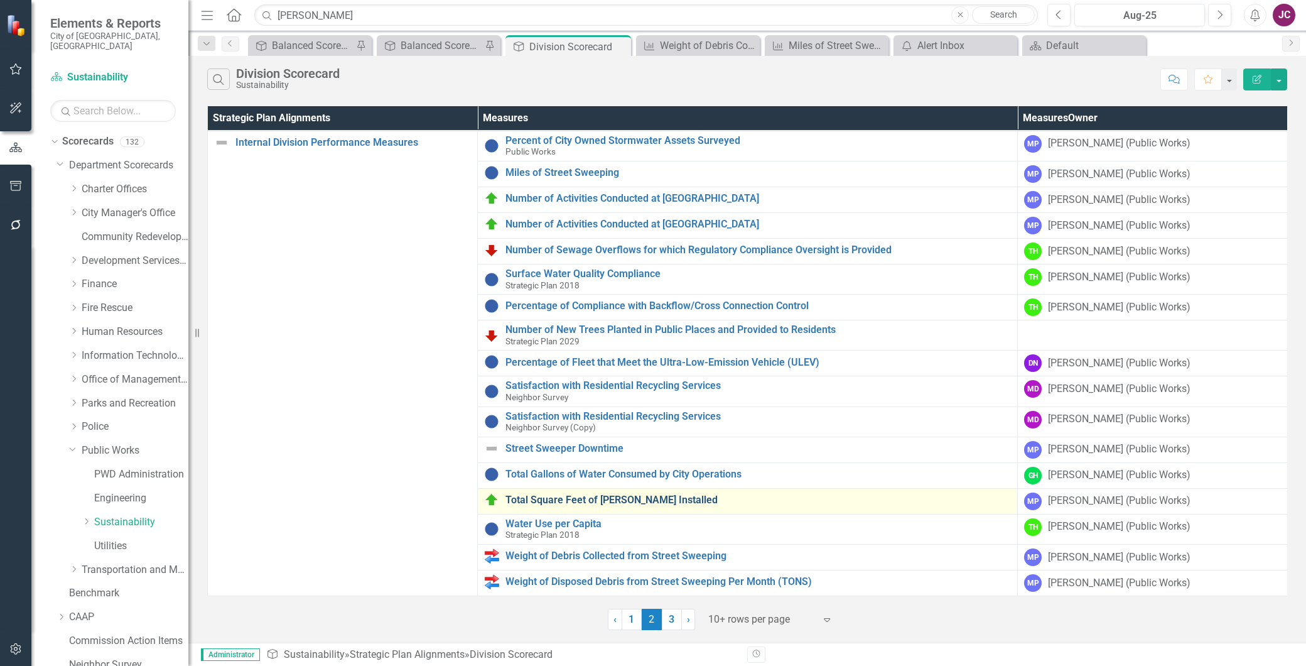
click at [630, 494] on link "Total Square Feet of [PERSON_NAME] Installed" at bounding box center [757, 499] width 505 height 11
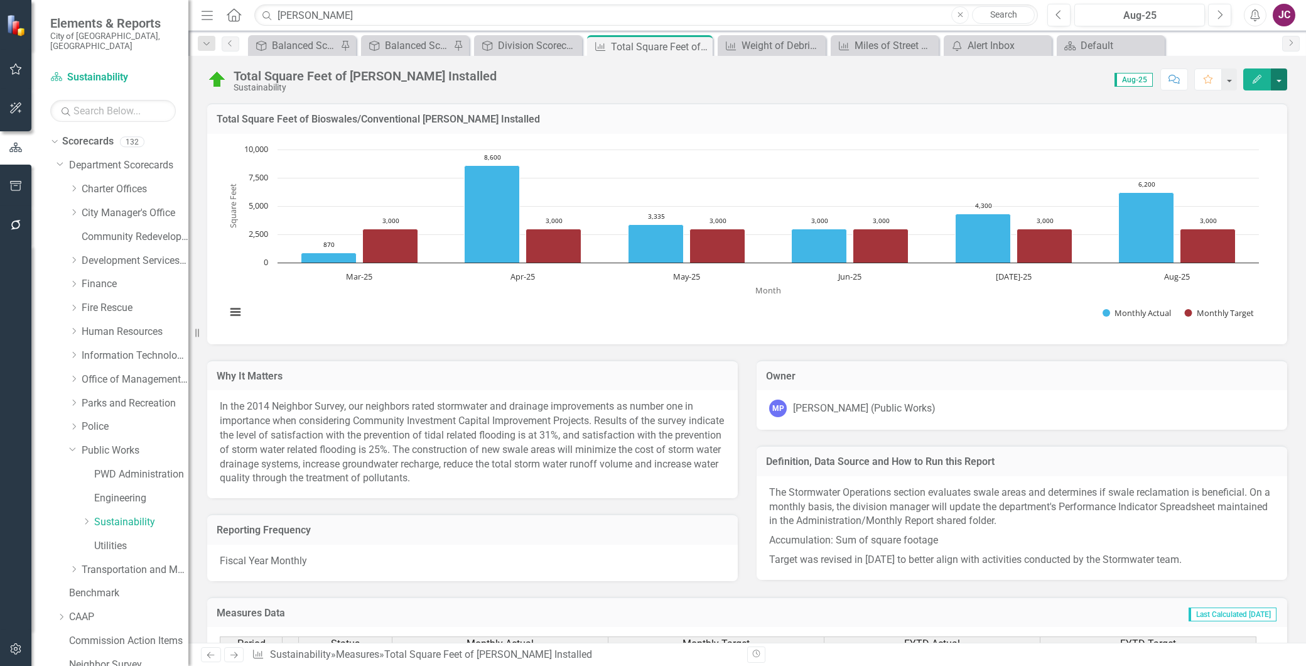
click at [1279, 76] on button "button" at bounding box center [1279, 79] width 16 height 22
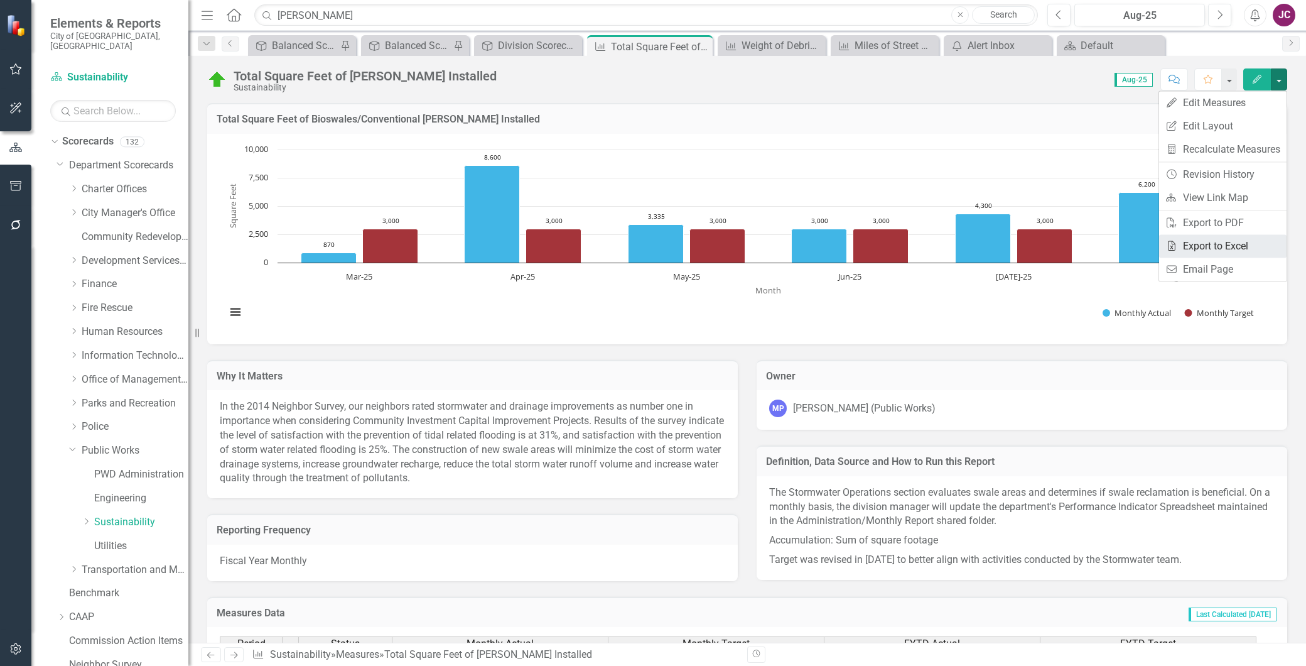
click at [1238, 248] on link "Excel Export to Excel" at bounding box center [1222, 245] width 127 height 23
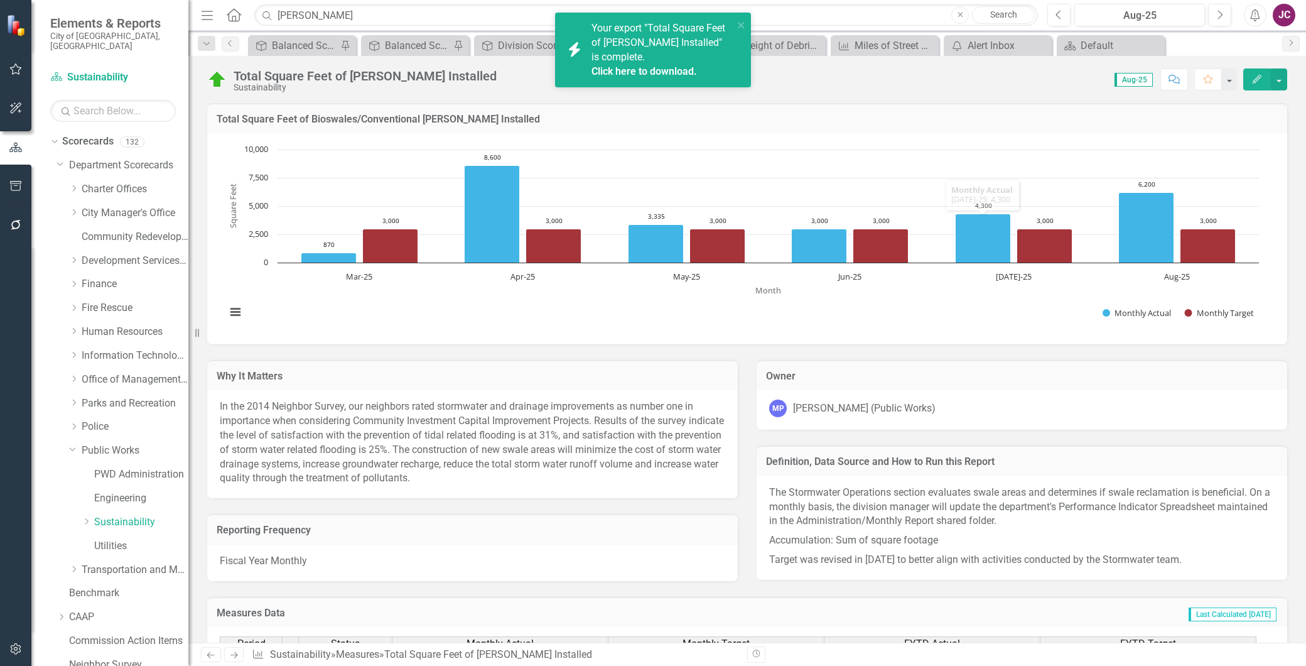
click at [630, 68] on link "Click here to download." at bounding box center [643, 71] width 105 height 12
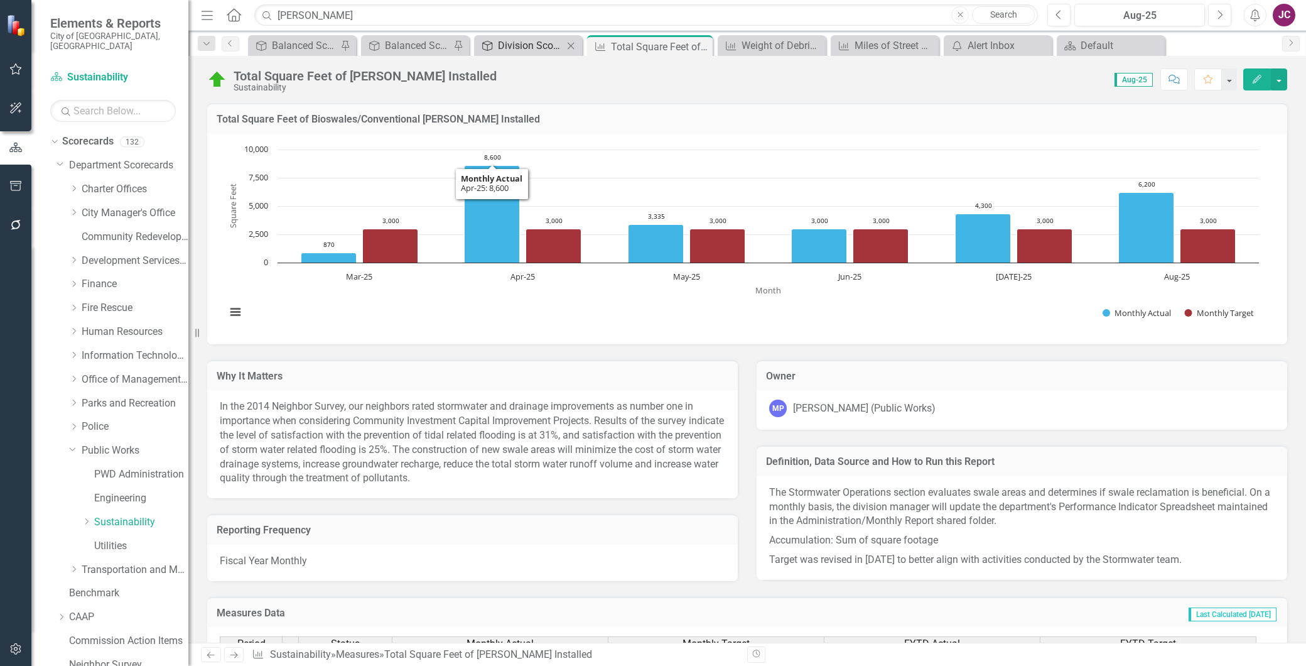
click at [524, 45] on div "Division Scorecard" at bounding box center [530, 46] width 65 height 16
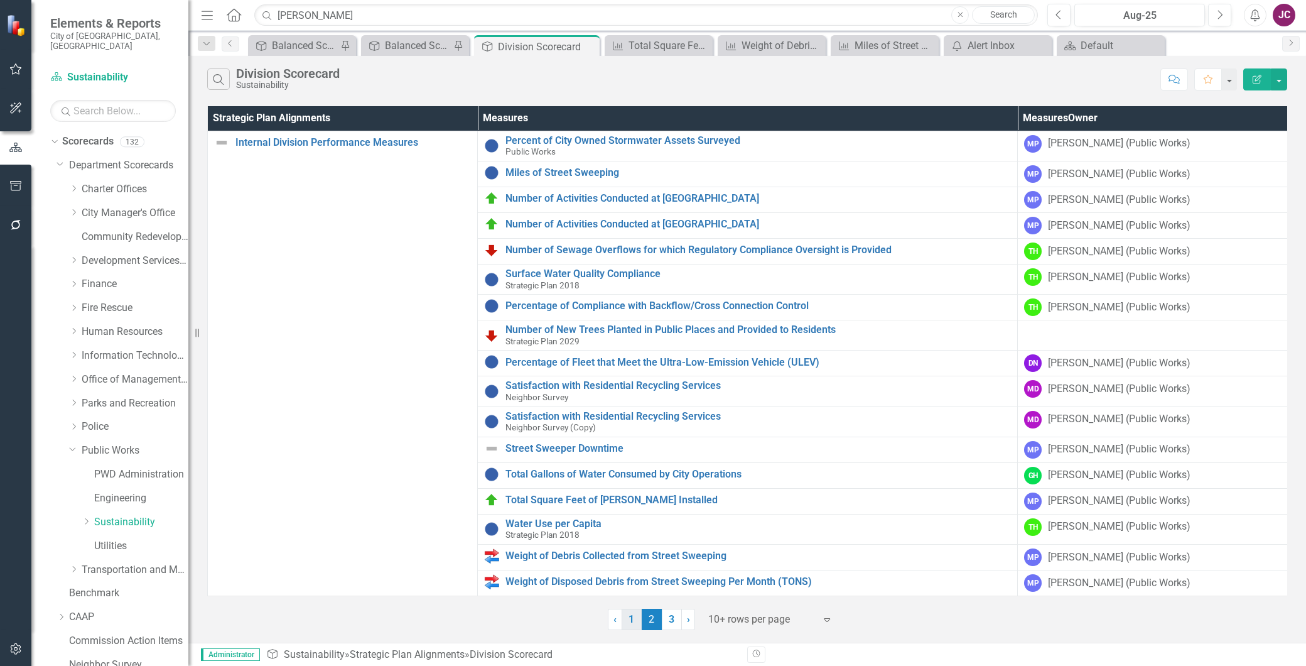
click at [634, 620] on link "1" at bounding box center [632, 618] width 20 height 21
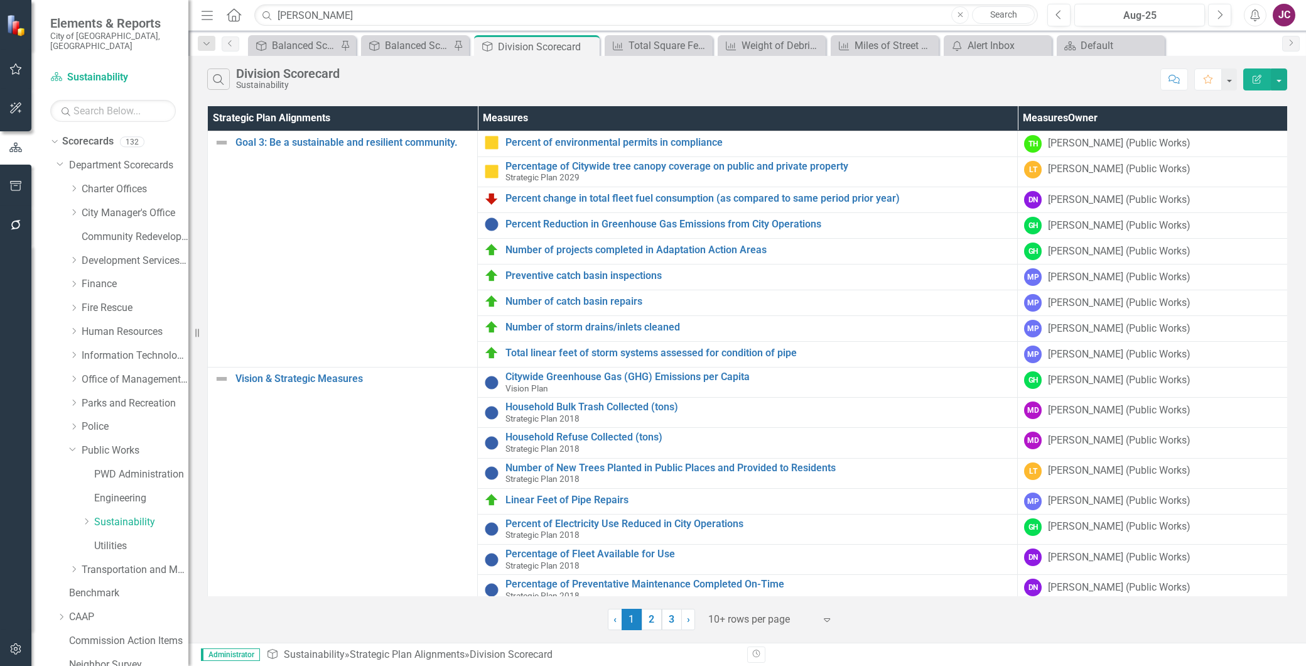
click at [392, 36] on div "Strategic Plan Alignment Balanced Scorecard Pin" at bounding box center [415, 45] width 108 height 21
click at [397, 48] on div "Balanced Scorecard" at bounding box center [417, 46] width 65 height 16
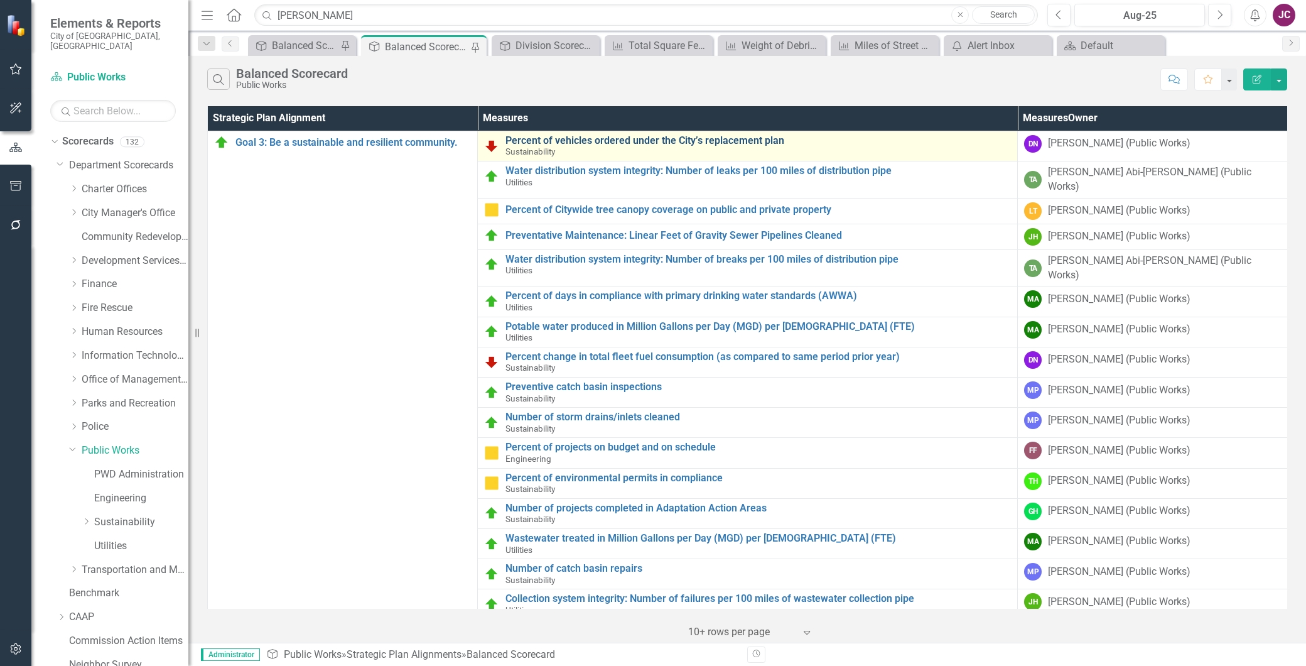
click at [633, 136] on link "Percent of vehicles ordered under the City’s replacement plan" at bounding box center [757, 140] width 505 height 11
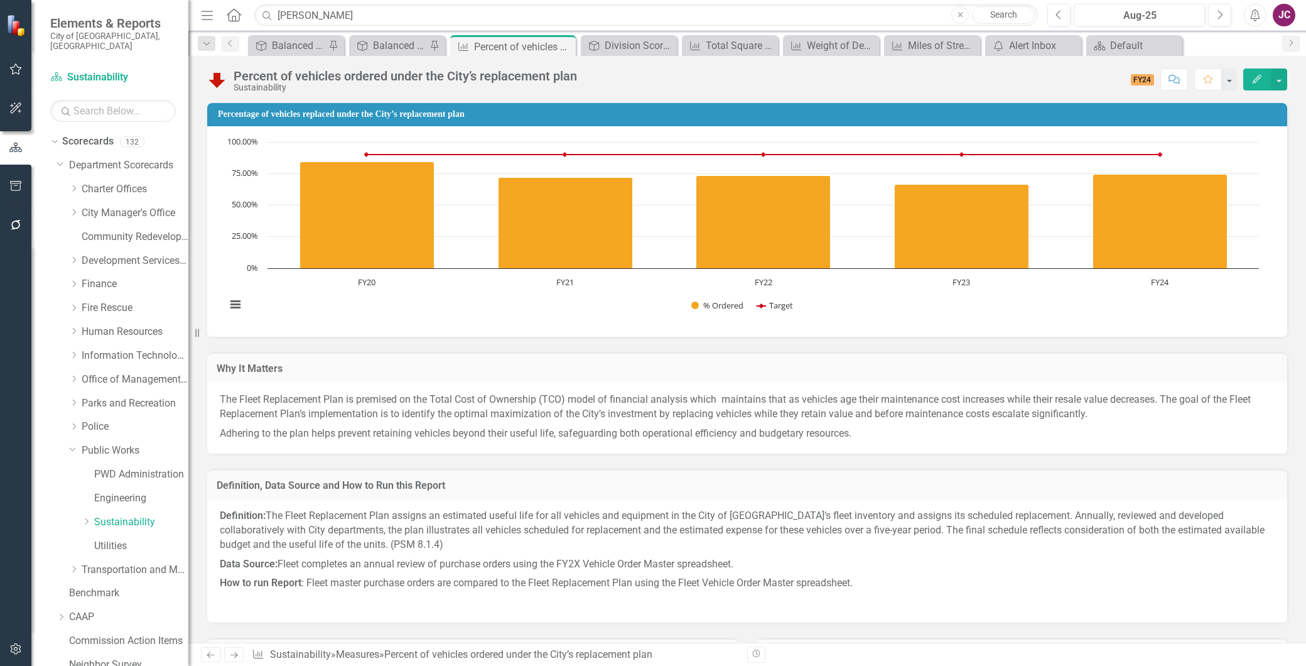
click at [348, 114] on h3 "Percentage of vehicles replaced under the City’s replacement plan" at bounding box center [749, 113] width 1063 height 9
click at [348, 115] on h3 "Percentage of vehicles replaced under the City’s replacement plan" at bounding box center [749, 113] width 1063 height 9
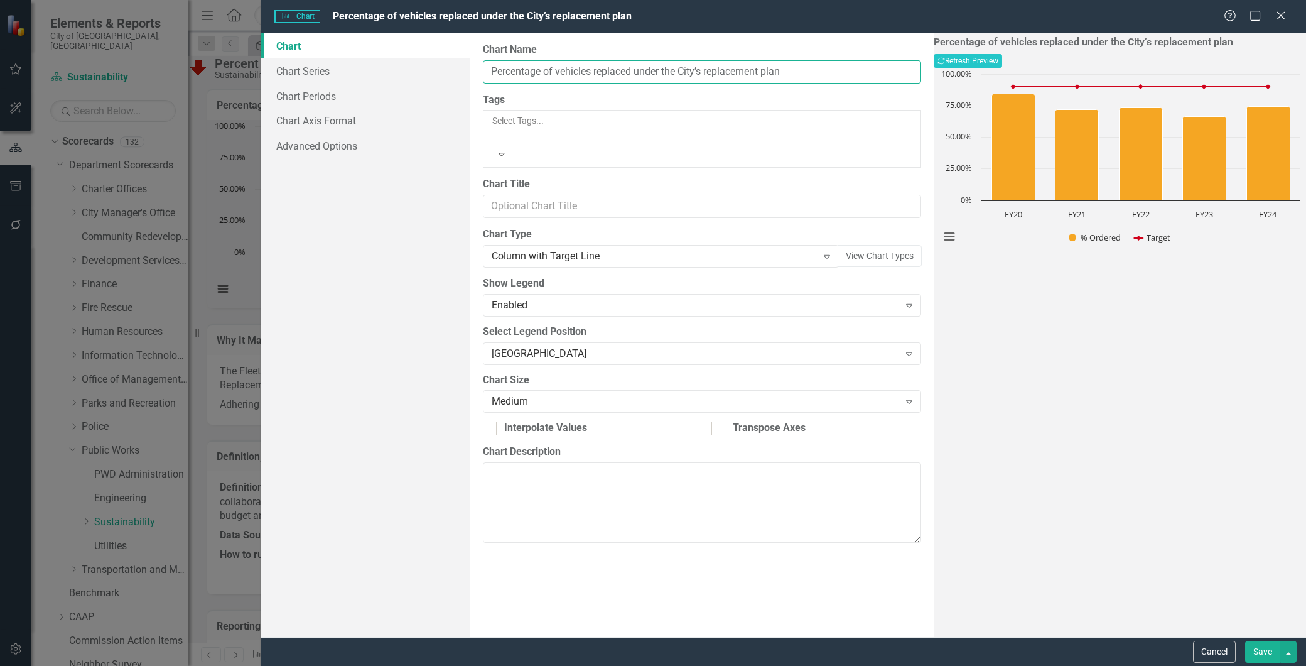
drag, startPoint x: 622, startPoint y: 70, endPoint x: 596, endPoint y: 70, distance: 25.1
click at [596, 70] on input "Percentage of vehicles replaced under the City’s replacement plan" at bounding box center [702, 71] width 438 height 23
type input "Percentage of vehicles ordered under the City’s replacement plan"
click at [1258, 652] on button "Save" at bounding box center [1262, 651] width 35 height 22
